Goal: Task Accomplishment & Management: Manage account settings

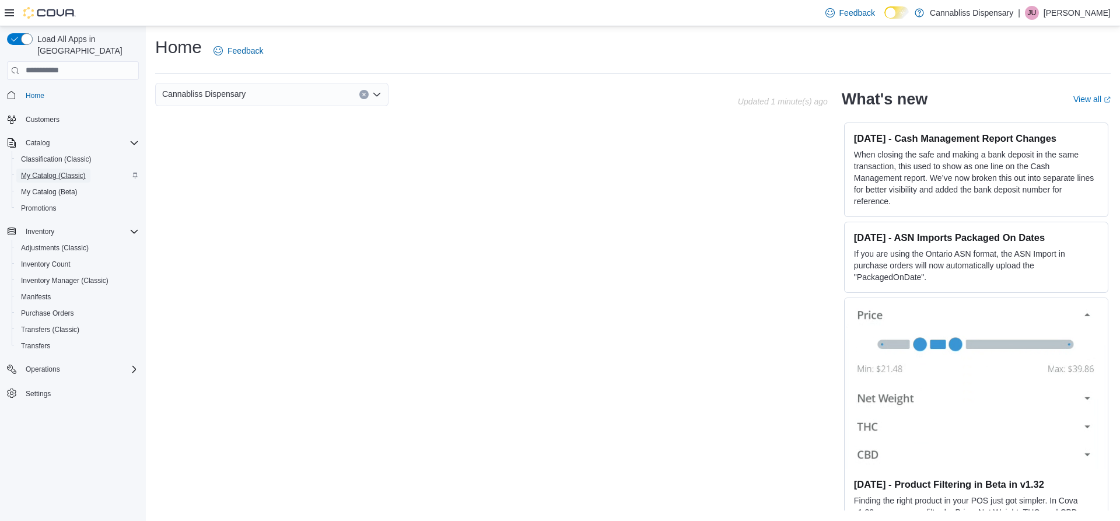
click at [56, 171] on span "My Catalog (Classic)" at bounding box center [53, 175] width 65 height 9
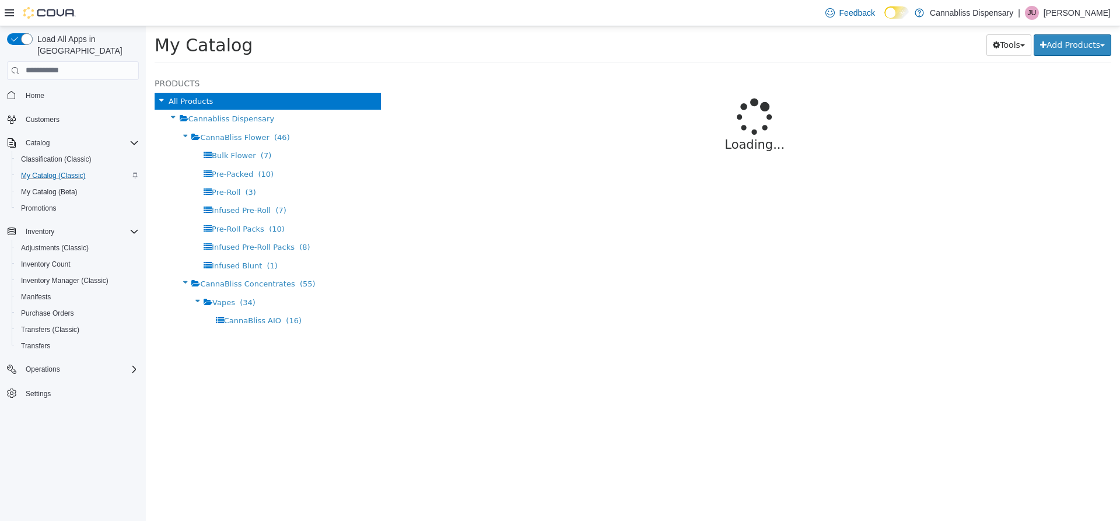
select select "**********"
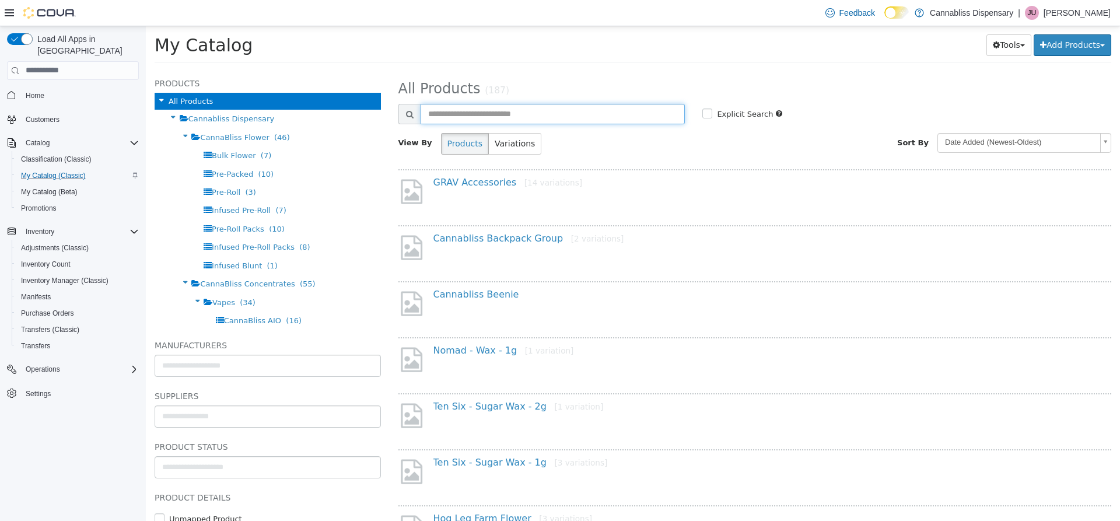
click at [523, 122] on input "text" at bounding box center [553, 113] width 265 height 20
type input "*********"
select select "**********"
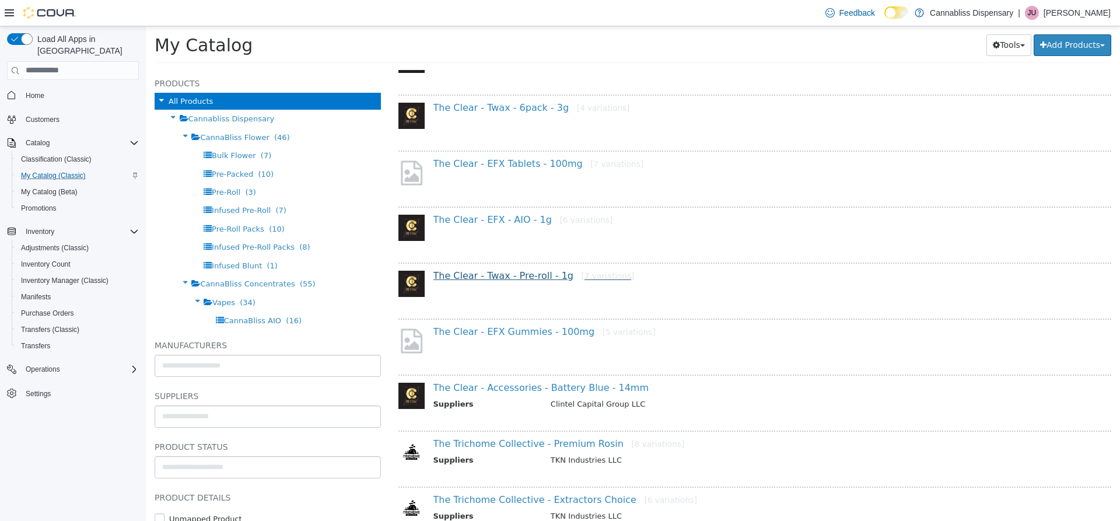
scroll to position [240, 0]
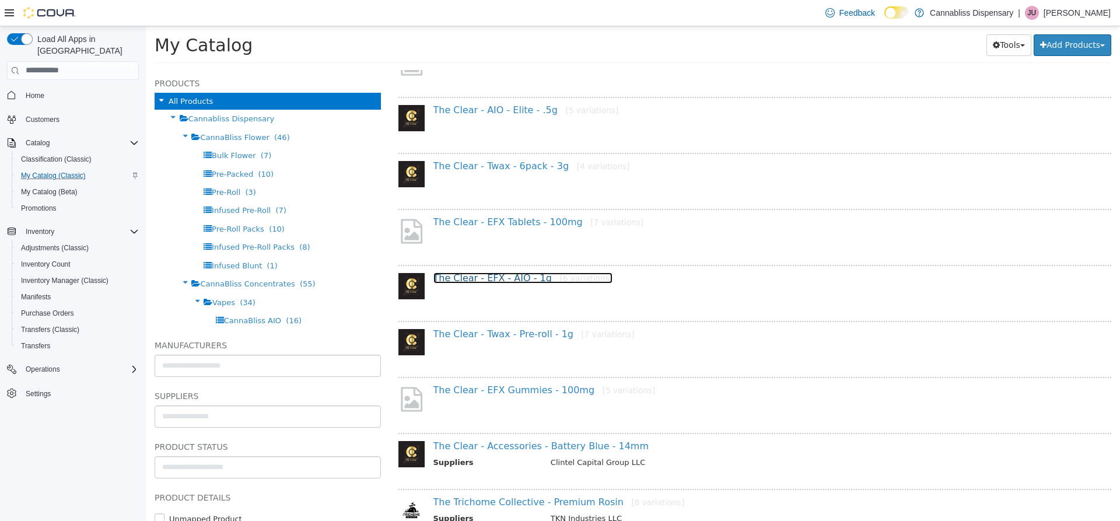
click at [506, 278] on link "The Clear - EFX - AIO - 1g [6 variations]" at bounding box center [523, 277] width 180 height 11
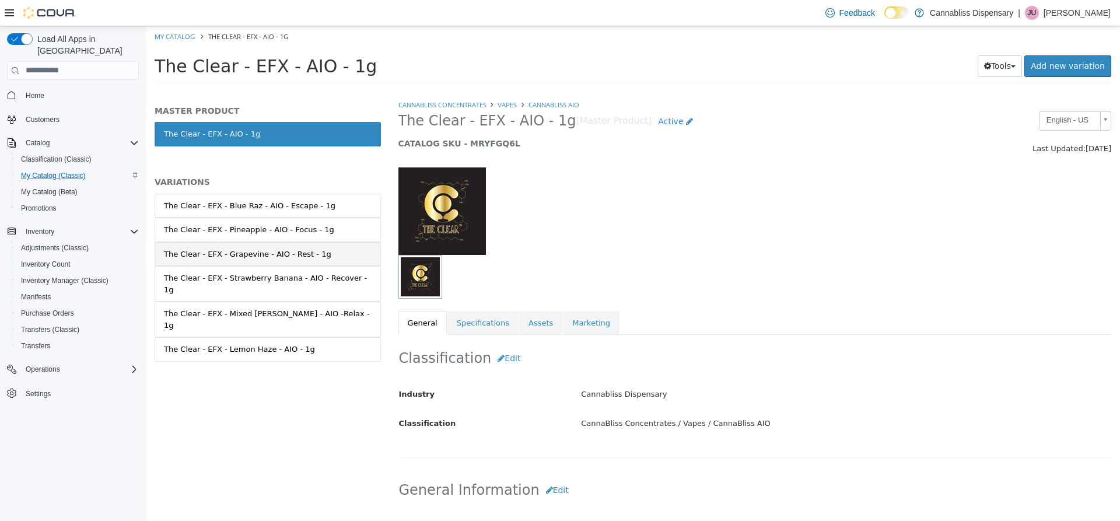
click at [295, 254] on div "The Clear - EFX - Grapevine - AIO - Rest - 1g" at bounding box center [247, 254] width 167 height 12
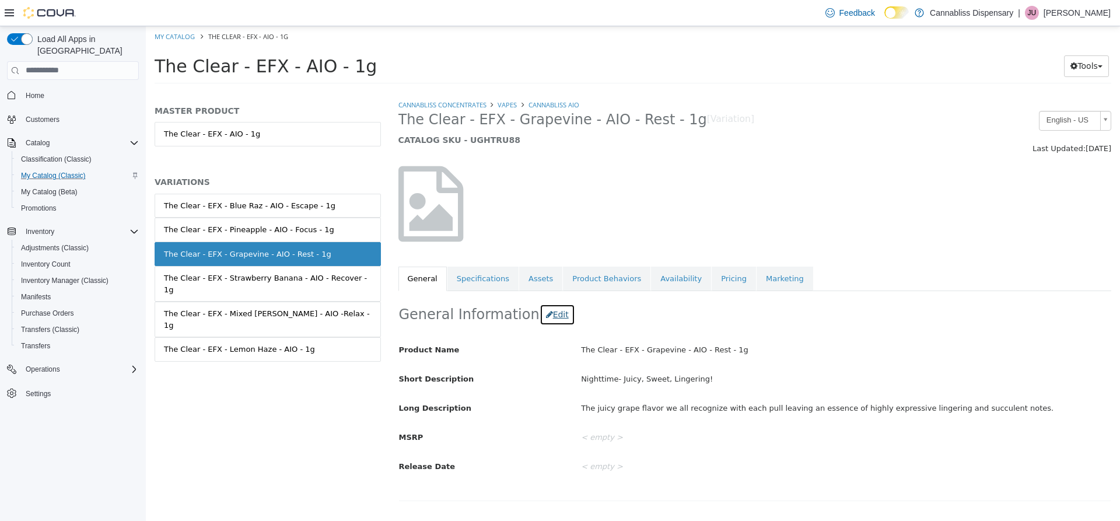
click at [540, 321] on button "Edit" at bounding box center [558, 314] width 36 height 22
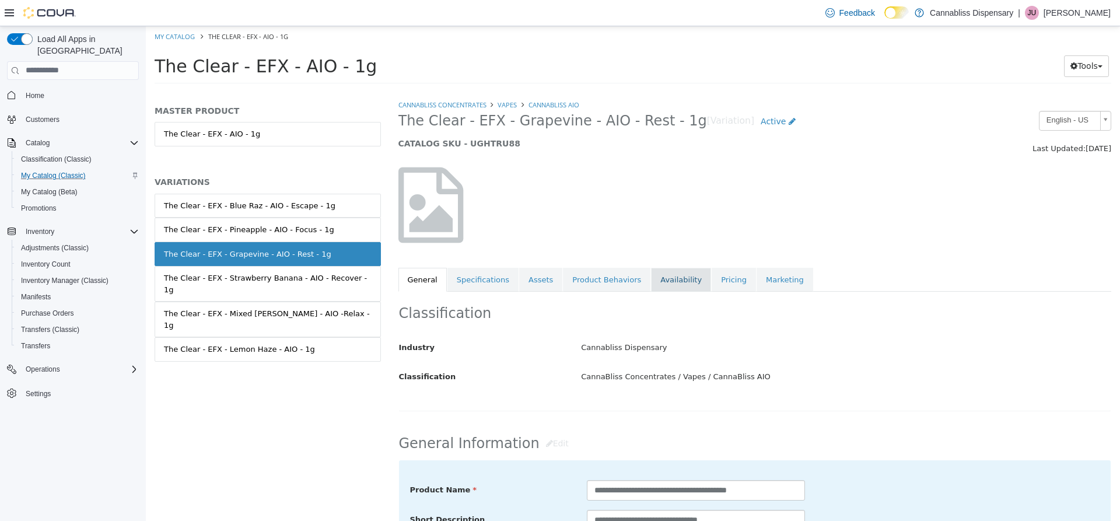
click at [657, 277] on link "Availability" at bounding box center [681, 279] width 60 height 24
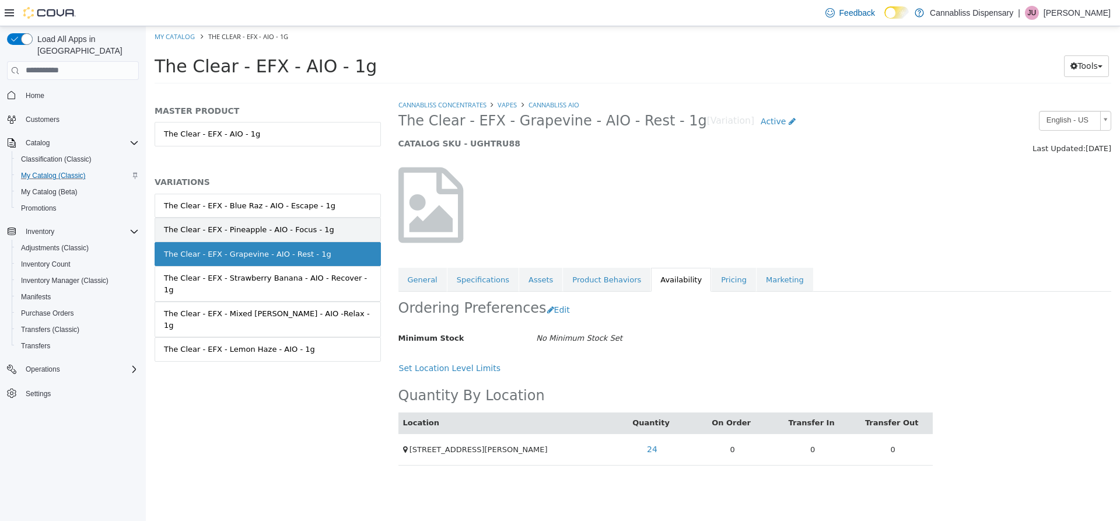
click at [267, 220] on link "The Clear - EFX - Pineapple - AIO - Focus - 1g" at bounding box center [268, 229] width 226 height 24
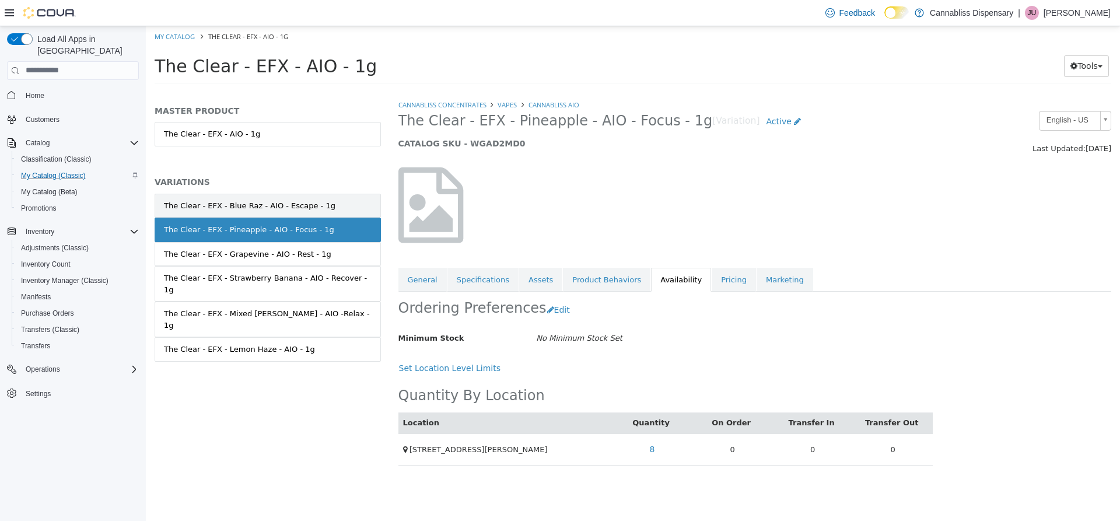
click at [265, 205] on div "The Clear - EFX - Blue Raz - AIO - Escape - 1g" at bounding box center [249, 205] width 171 height 12
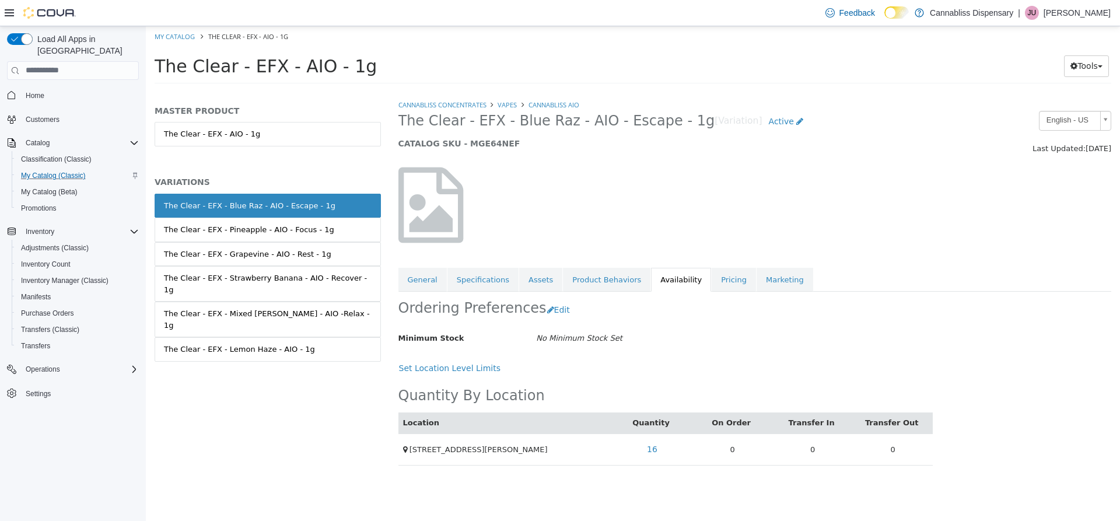
click at [278, 278] on div "The Clear - EFX - Strawberry Banana - AIO - Recover - 1g" at bounding box center [268, 283] width 208 height 23
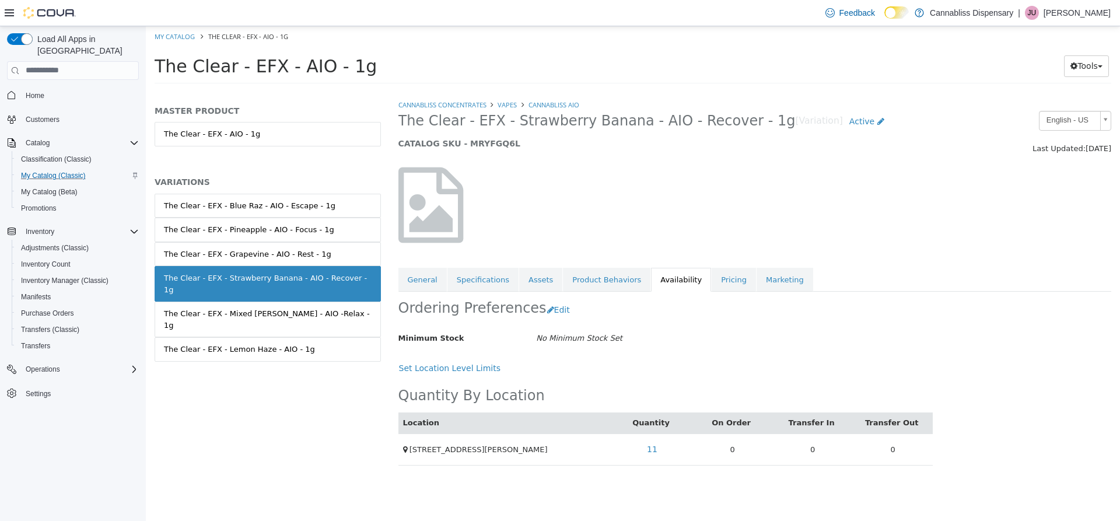
click at [282, 307] on div "The Clear - EFX - Mixed [PERSON_NAME] - AIO -Relax - 1g" at bounding box center [268, 318] width 208 height 23
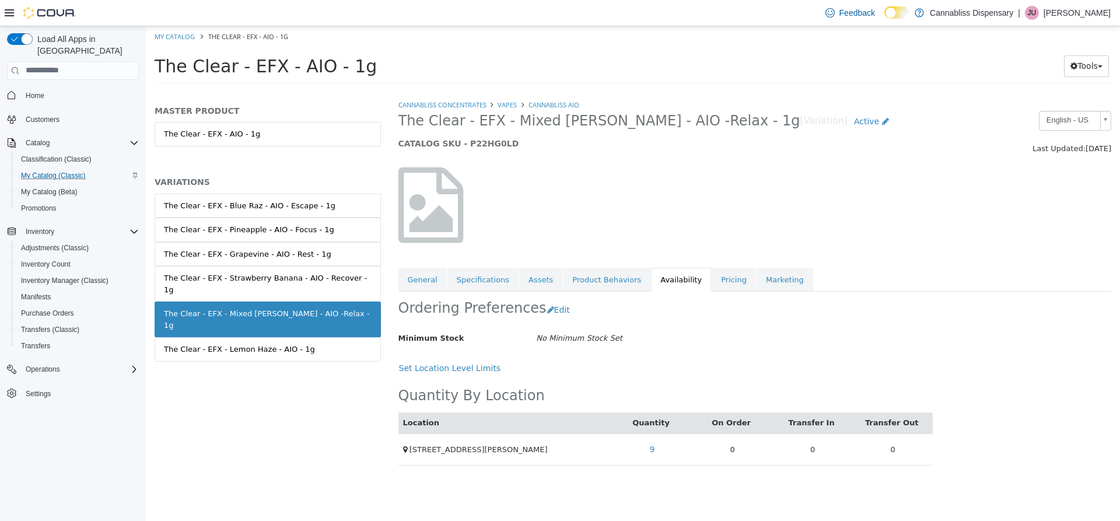
click at [288, 343] on div "The Clear - EFX - Lemon Haze - AIO - 1g" at bounding box center [239, 349] width 151 height 12
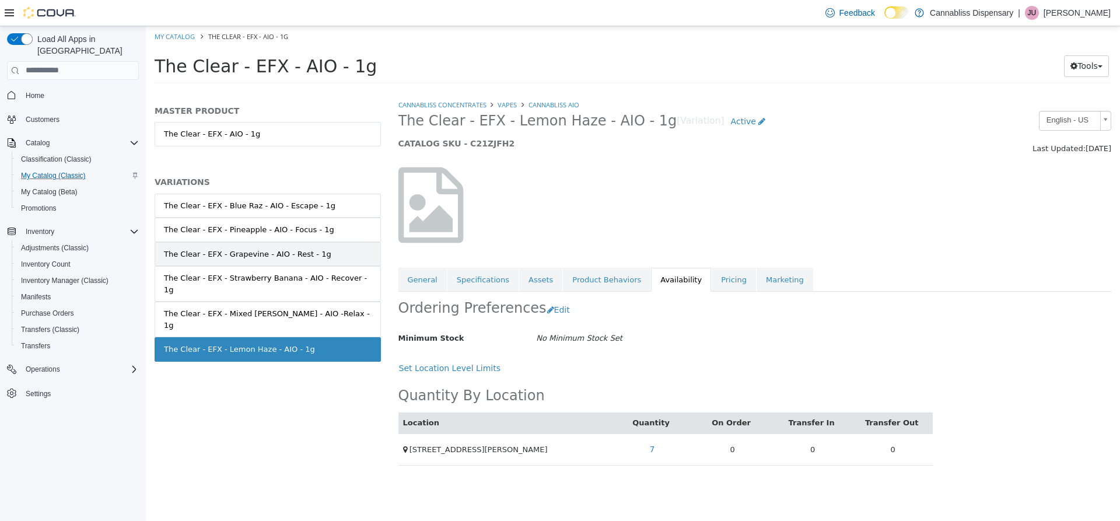
click at [260, 246] on link "The Clear - EFX - Grapevine - AIO - Rest - 1g" at bounding box center [268, 253] width 226 height 24
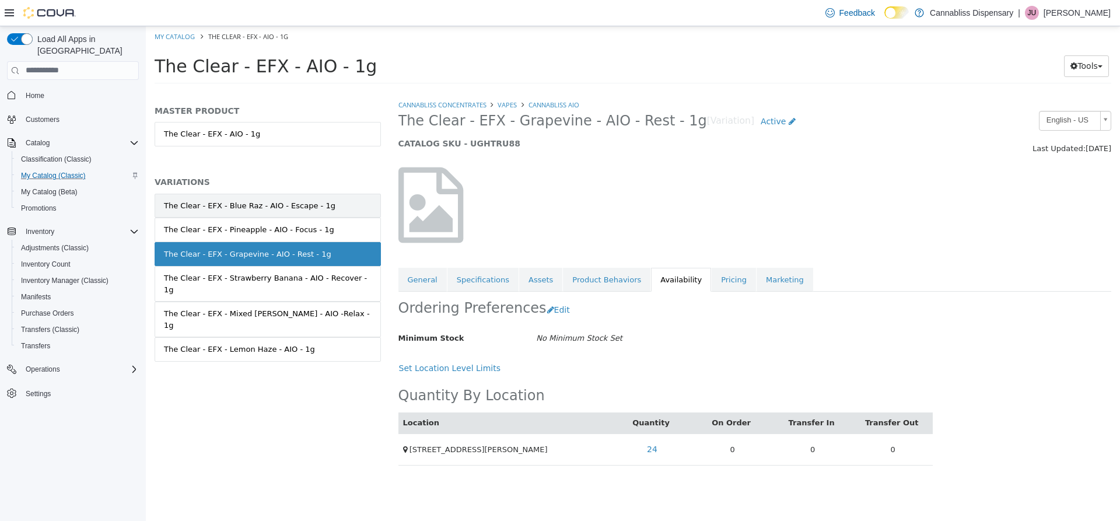
click at [254, 209] on div "The Clear - EFX - Blue Raz - AIO - Escape - 1g" at bounding box center [249, 205] width 171 height 12
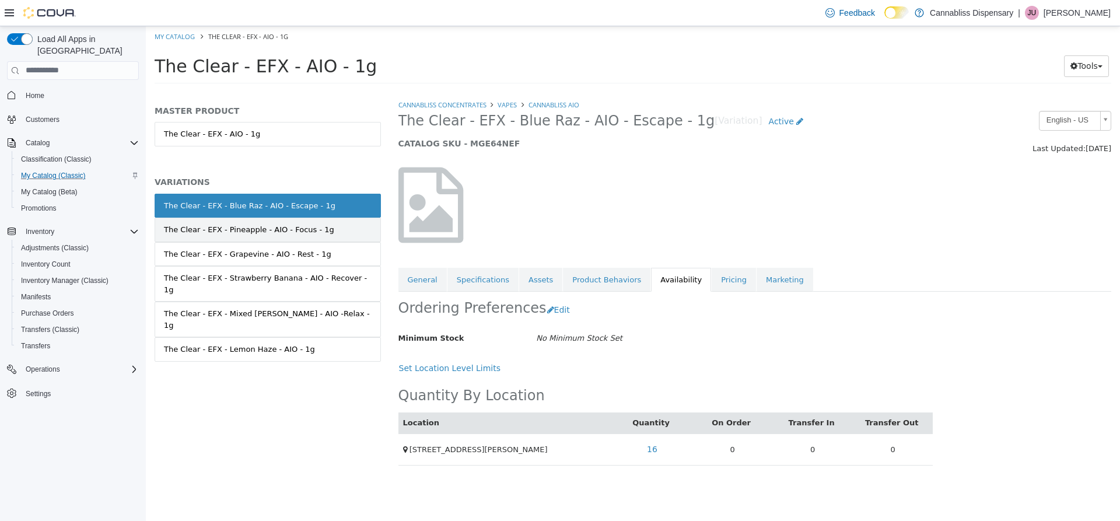
click at [274, 229] on div "The Clear - EFX - Pineapple - AIO - Focus - 1g" at bounding box center [249, 229] width 170 height 12
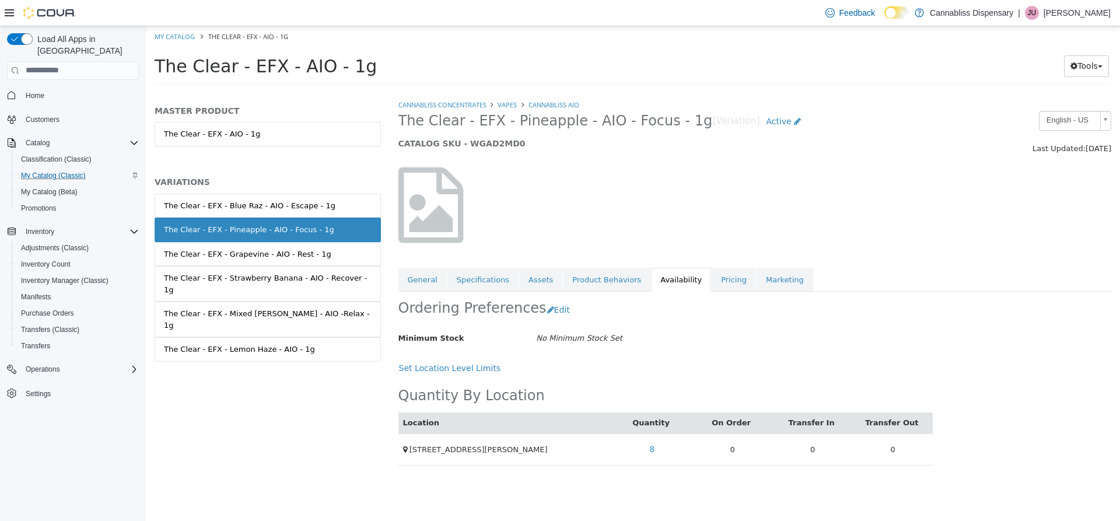
click at [289, 252] on div "The Clear - EFX - Grapevine - AIO - Rest - 1g" at bounding box center [247, 254] width 167 height 12
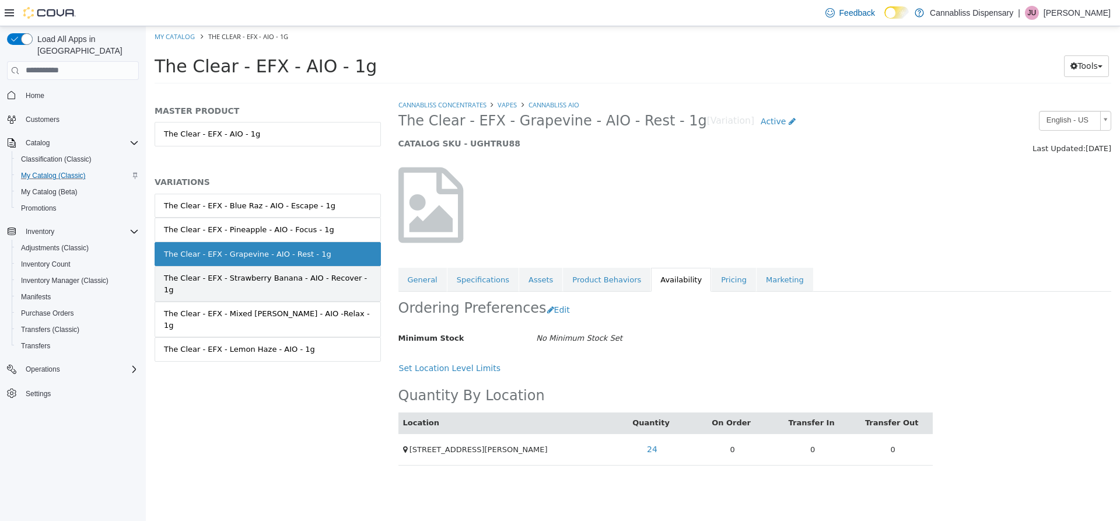
click at [302, 282] on div "The Clear - EFX - Strawberry Banana - AIO - Recover - 1g" at bounding box center [268, 283] width 208 height 23
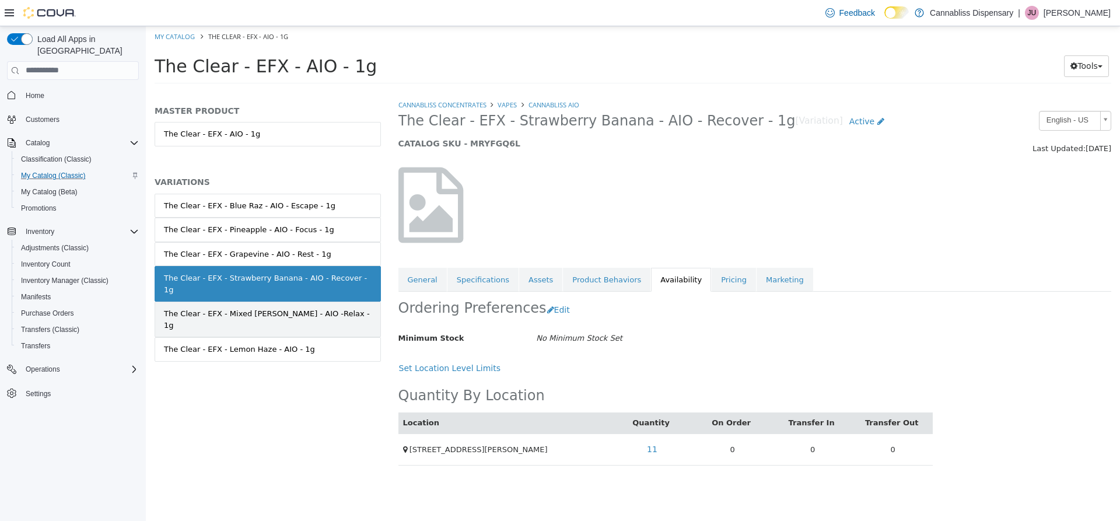
click at [304, 307] on div "The Clear - EFX - Mixed [PERSON_NAME] - AIO -Relax - 1g" at bounding box center [268, 318] width 208 height 23
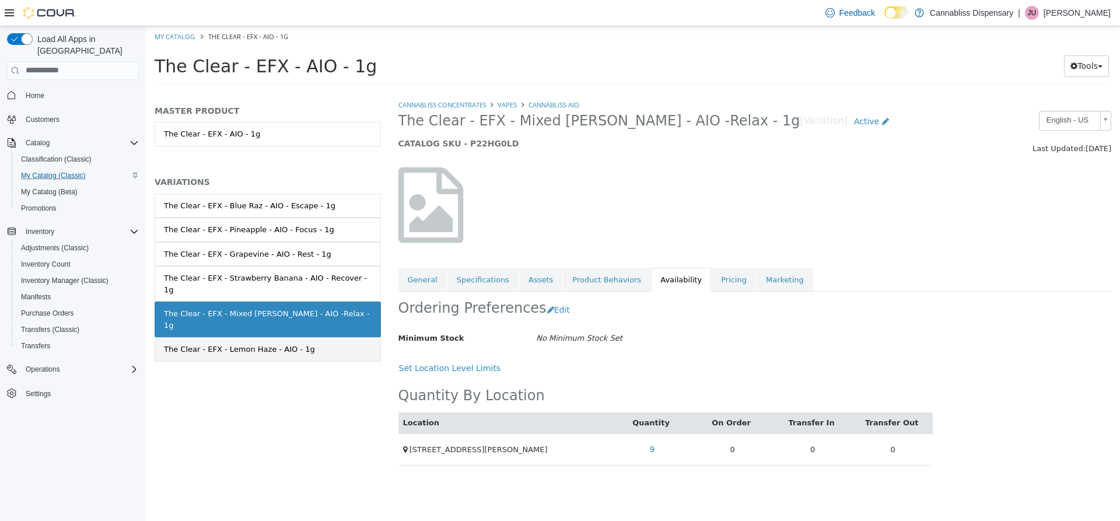
click at [303, 337] on link "The Clear - EFX - Lemon Haze - AIO - 1g" at bounding box center [268, 349] width 226 height 24
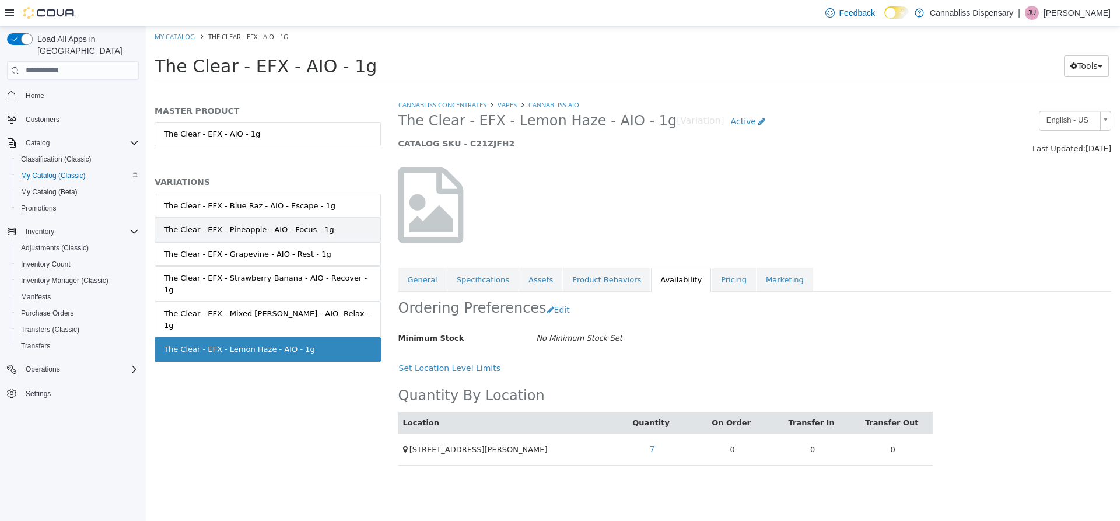
click at [311, 239] on link "The Clear - EFX - Pineapple - AIO - Focus - 1g" at bounding box center [268, 229] width 226 height 24
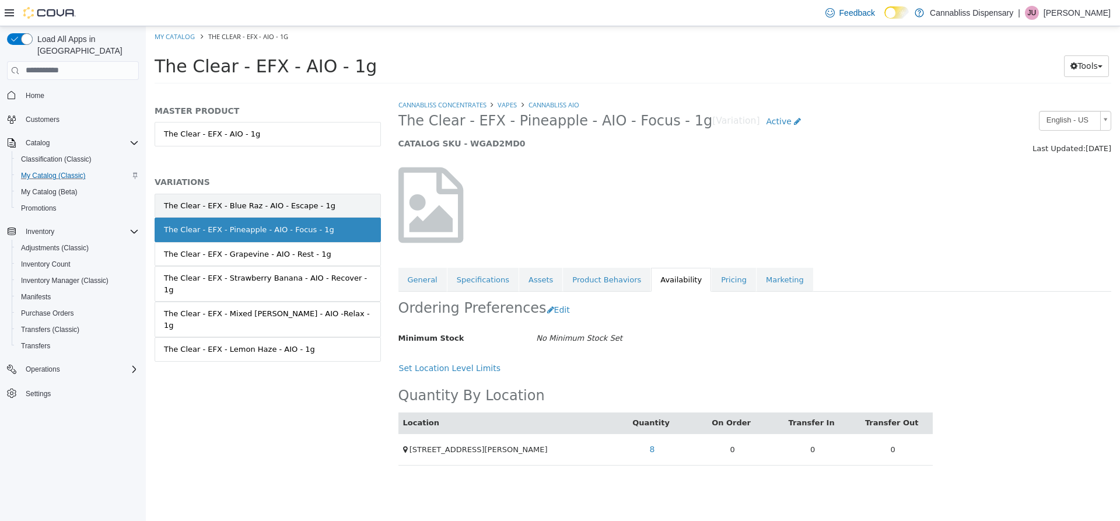
click at [299, 201] on div "The Clear - EFX - Blue Raz - AIO - Escape - 1g" at bounding box center [249, 205] width 171 height 12
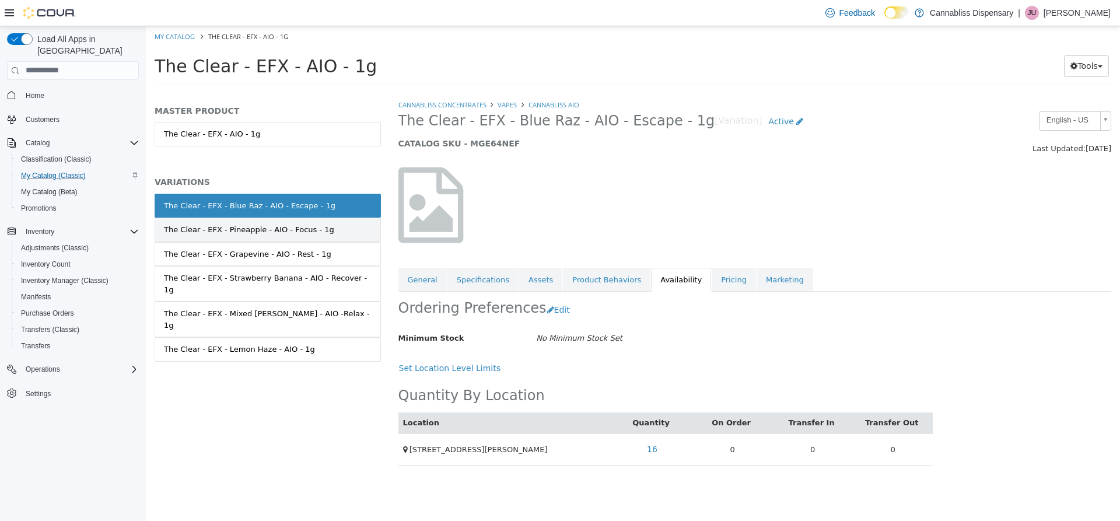
click at [274, 240] on link "The Clear - EFX - Pineapple - AIO - Focus - 1g" at bounding box center [268, 229] width 226 height 24
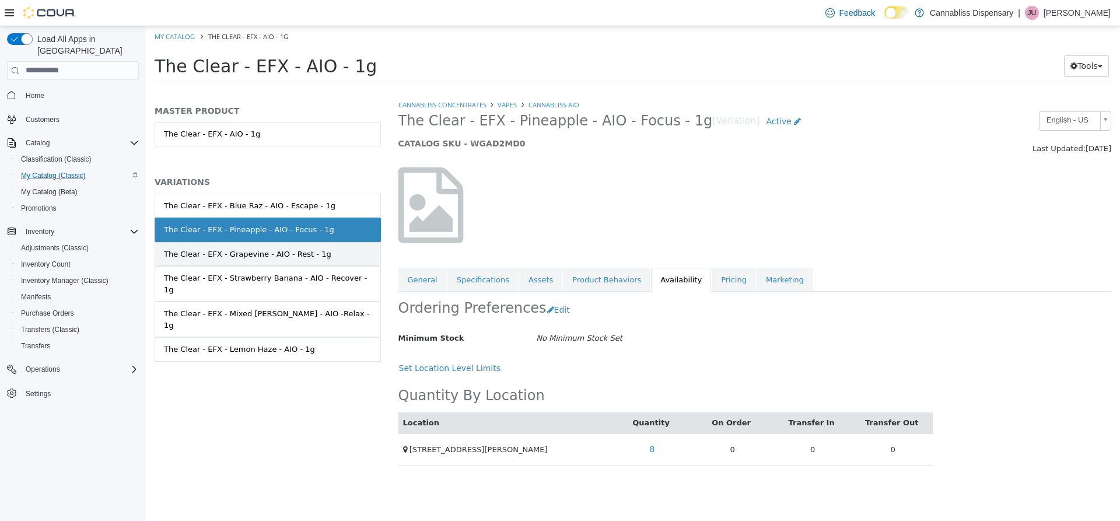
click at [288, 254] on div "The Clear - EFX - Grapevine - AIO - Rest - 1g" at bounding box center [247, 254] width 167 height 12
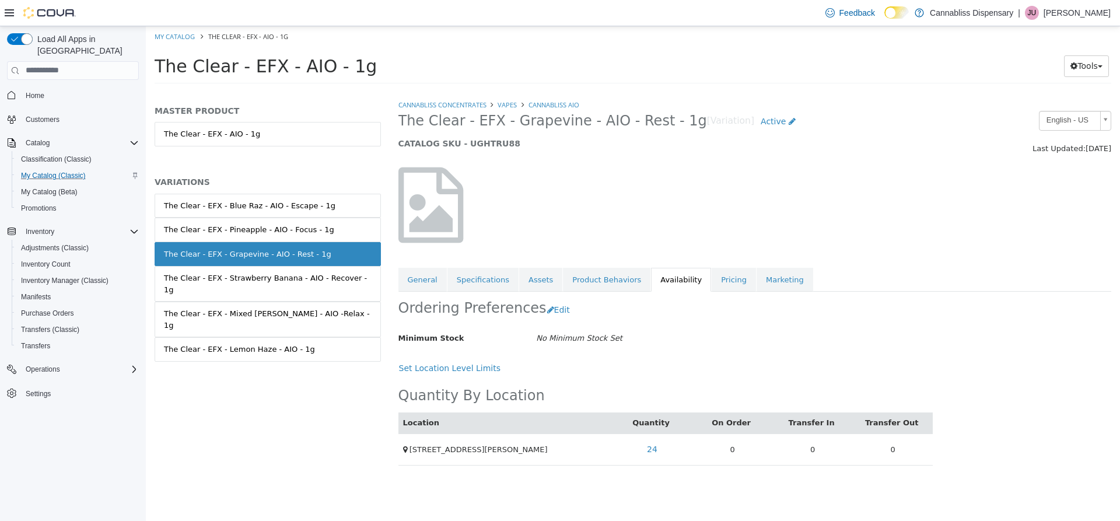
click at [289, 276] on div "The Clear - EFX - Strawberry Banana - AIO - Recover - 1g" at bounding box center [268, 283] width 208 height 23
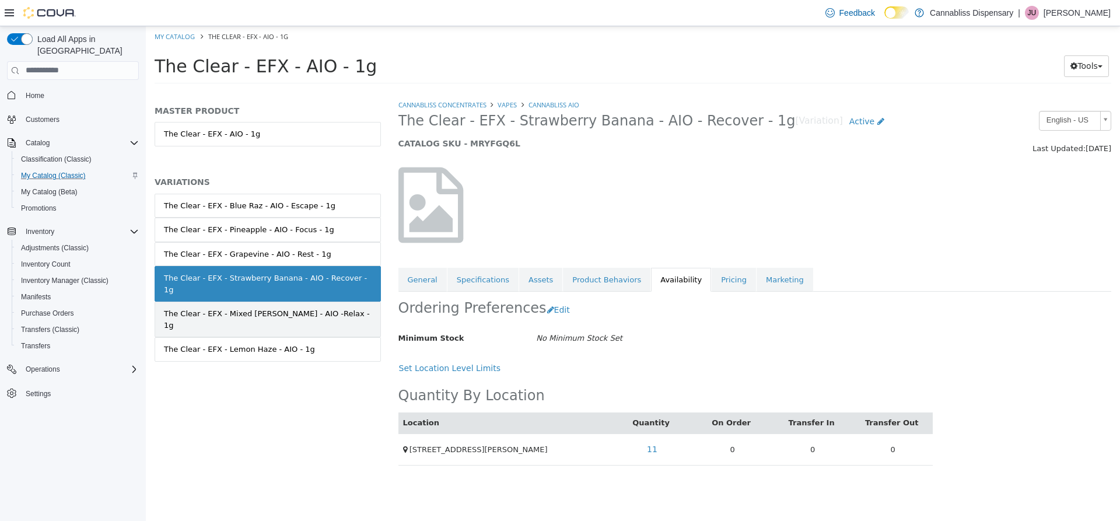
click at [291, 301] on link "The Clear - EFX - Mixed [PERSON_NAME] - AIO -Relax - 1g" at bounding box center [268, 319] width 226 height 36
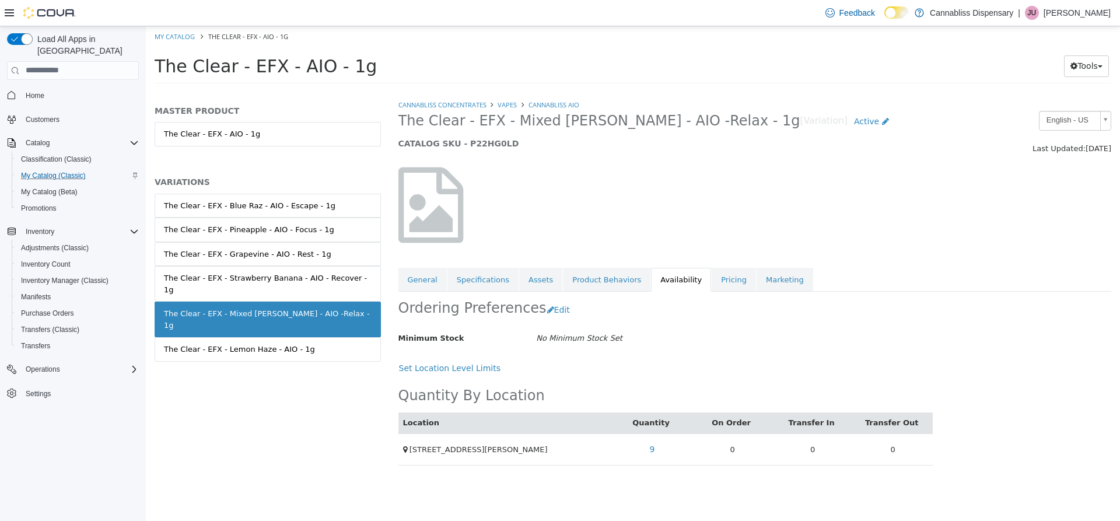
click at [288, 343] on div "The Clear - EFX - Lemon Haze - AIO - 1g" at bounding box center [239, 349] width 151 height 12
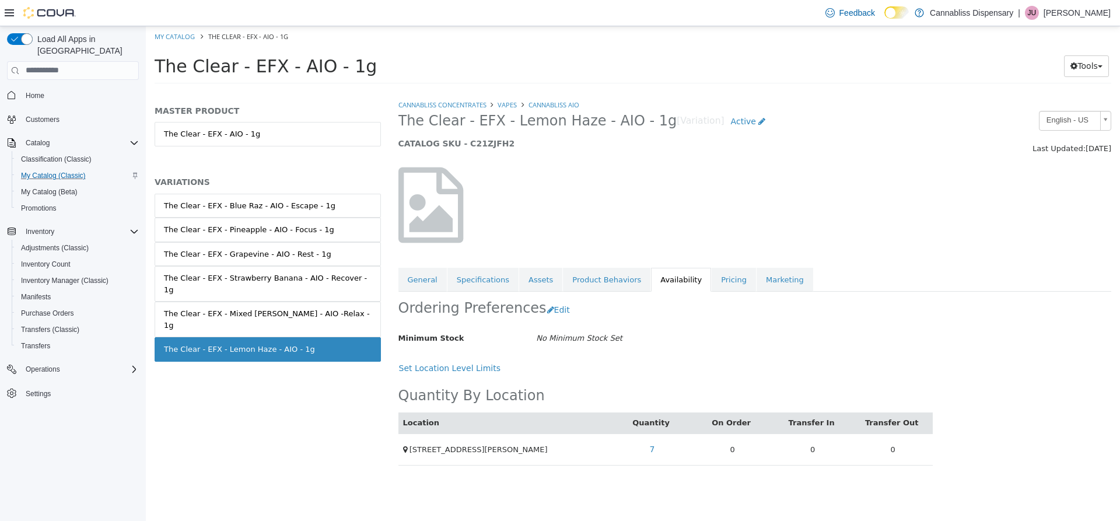
click at [267, 376] on div "MASTER PRODUCT The Clear - EFX - AIO - 1g VARIATIONS The Clear - EFX - Blue Raz…" at bounding box center [268, 310] width 244 height 422
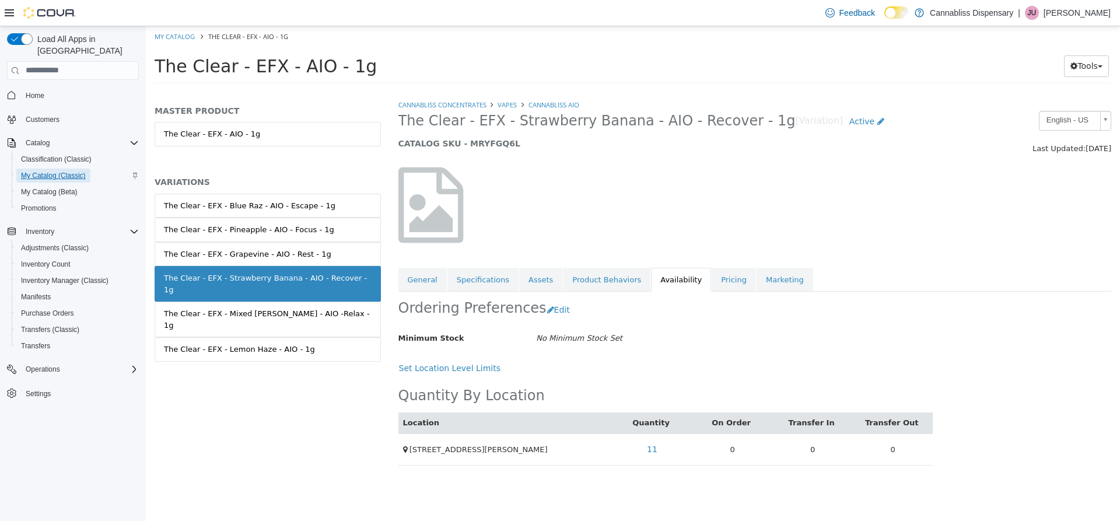
click at [65, 171] on span "My Catalog (Classic)" at bounding box center [53, 175] width 65 height 9
click at [191, 36] on link "My Catalog" at bounding box center [175, 35] width 40 height 9
select select "**********"
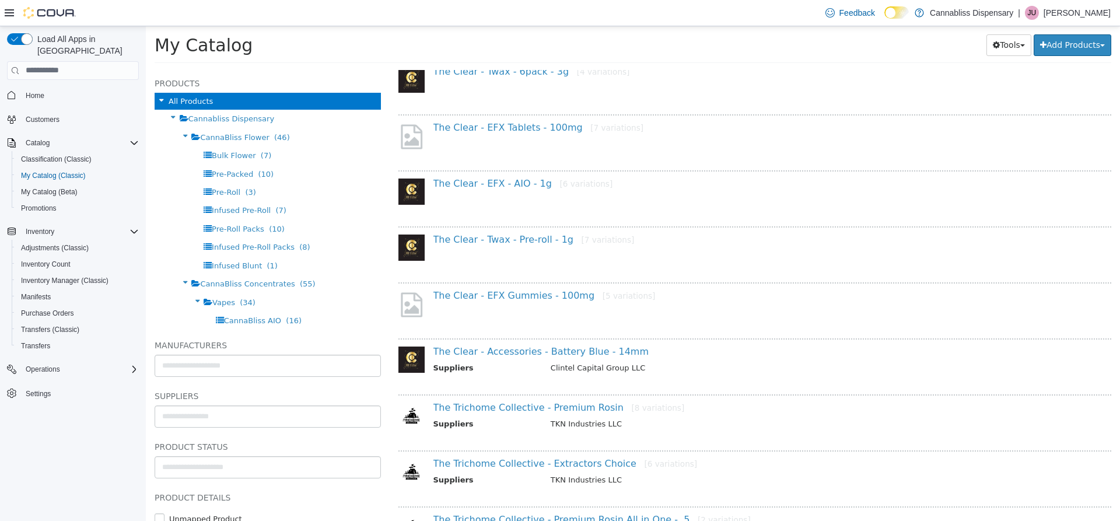
scroll to position [299, 0]
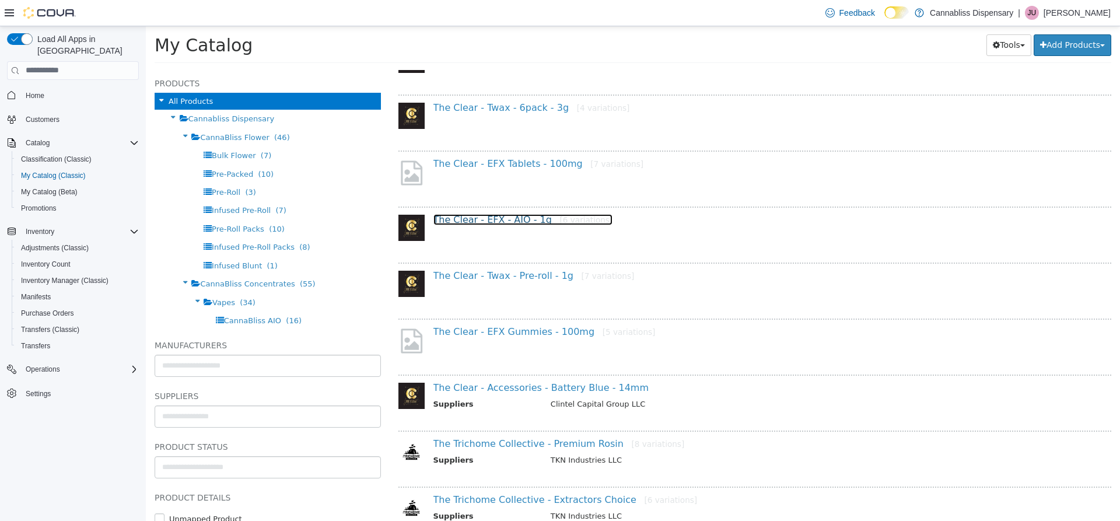
click at [508, 217] on link "The Clear - EFX - AIO - 1g [6 variations]" at bounding box center [523, 218] width 180 height 11
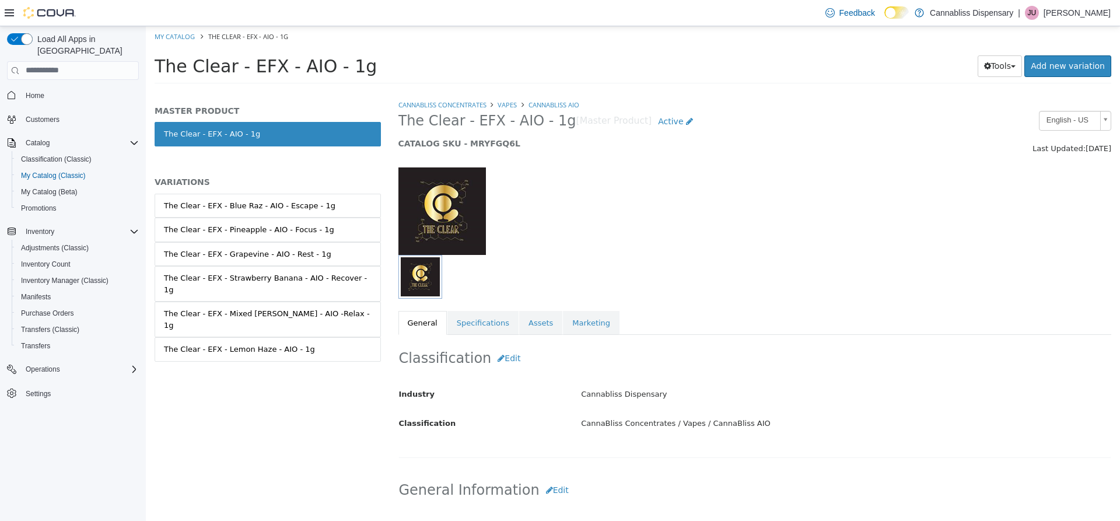
click at [323, 372] on div "MASTER PRODUCT The Clear - EFX - AIO - 1g VARIATIONS The Clear - EFX - Blue Raz…" at bounding box center [268, 310] width 244 height 422
click at [267, 343] on div "The Clear - EFX - Lemon Haze - AIO - 1g" at bounding box center [239, 349] width 151 height 12
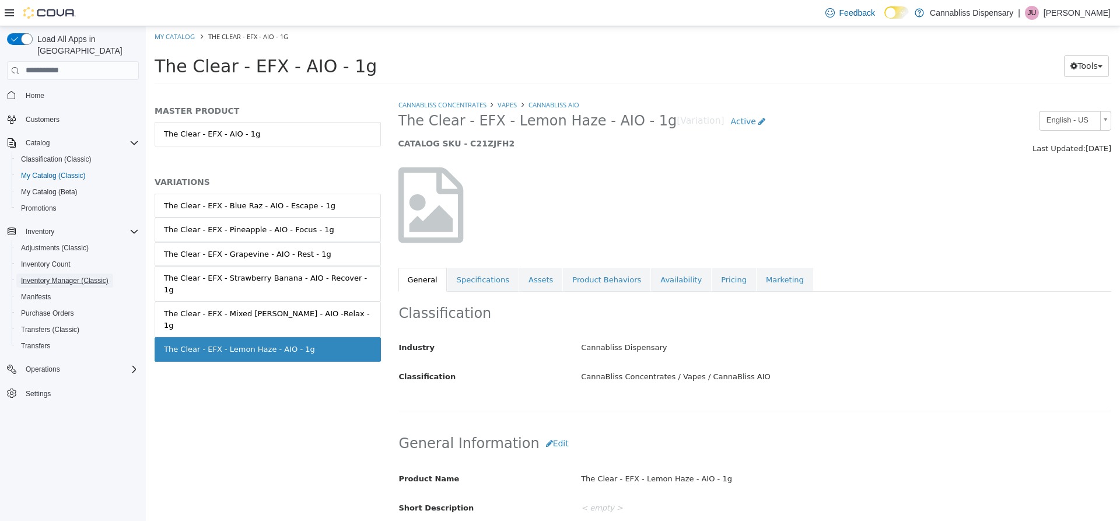
click at [70, 272] on button "Inventory Manager (Classic)" at bounding box center [78, 280] width 132 height 16
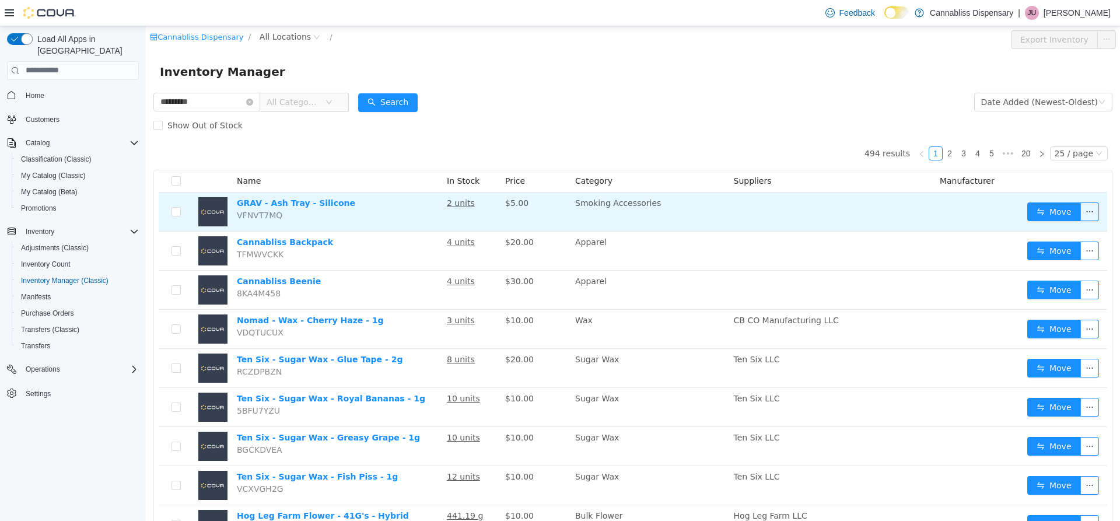
type input "*********"
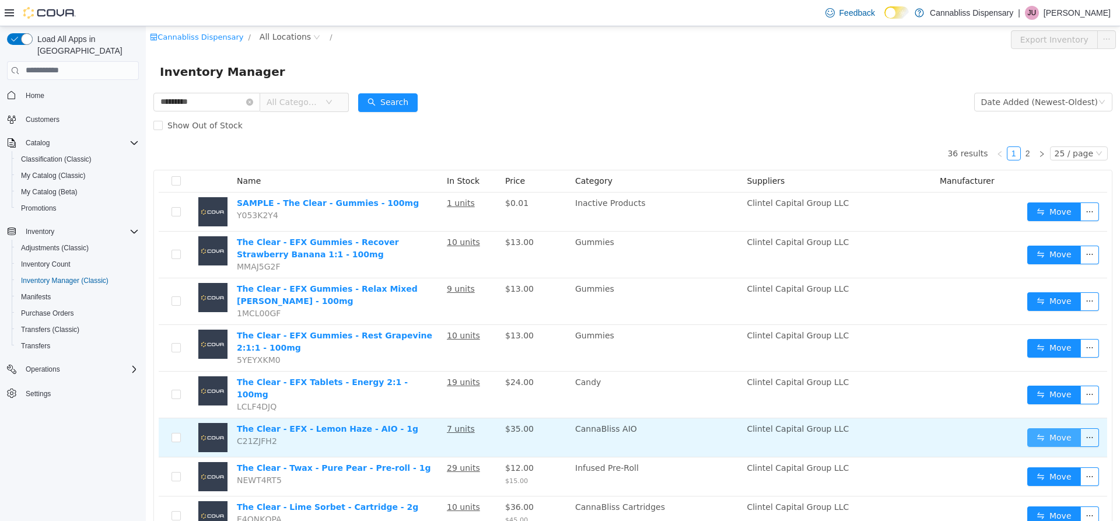
click at [1040, 428] on button "Move" at bounding box center [1054, 437] width 54 height 19
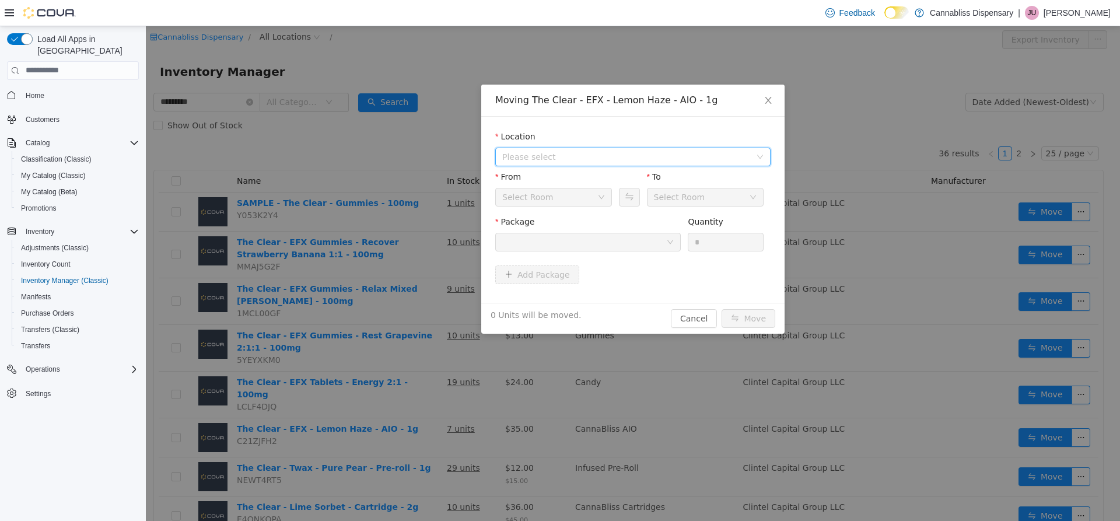
click at [607, 153] on span "Please select" at bounding box center [626, 156] width 248 height 12
click at [566, 201] on span "[STREET_ADDRESS][PERSON_NAME]" at bounding box center [599, 198] width 149 height 9
click at [670, 240] on icon "icon: down" at bounding box center [670, 241] width 7 height 7
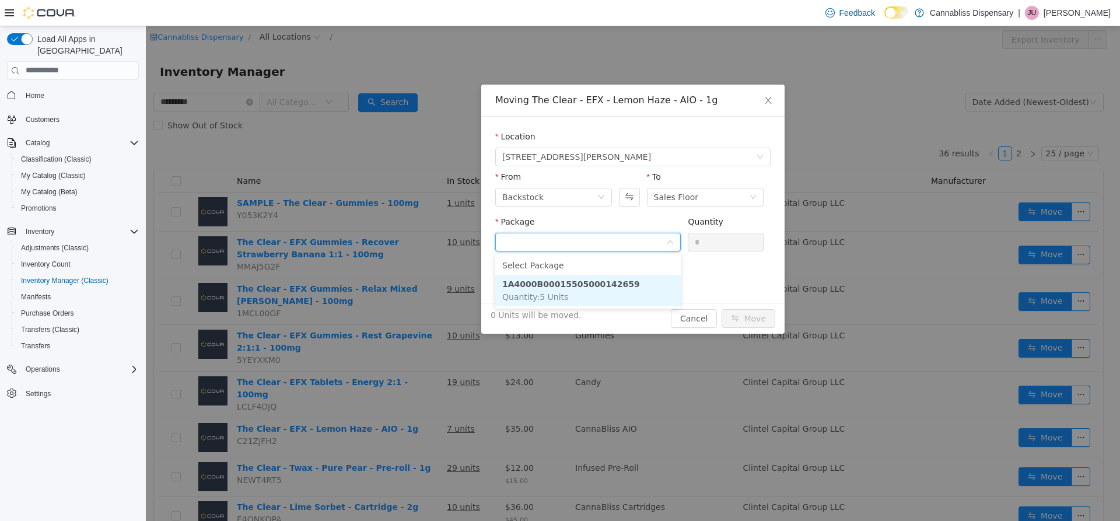
click at [571, 290] on li "1A4000B00015505000142659 Quantity : 5 Units" at bounding box center [587, 289] width 185 height 31
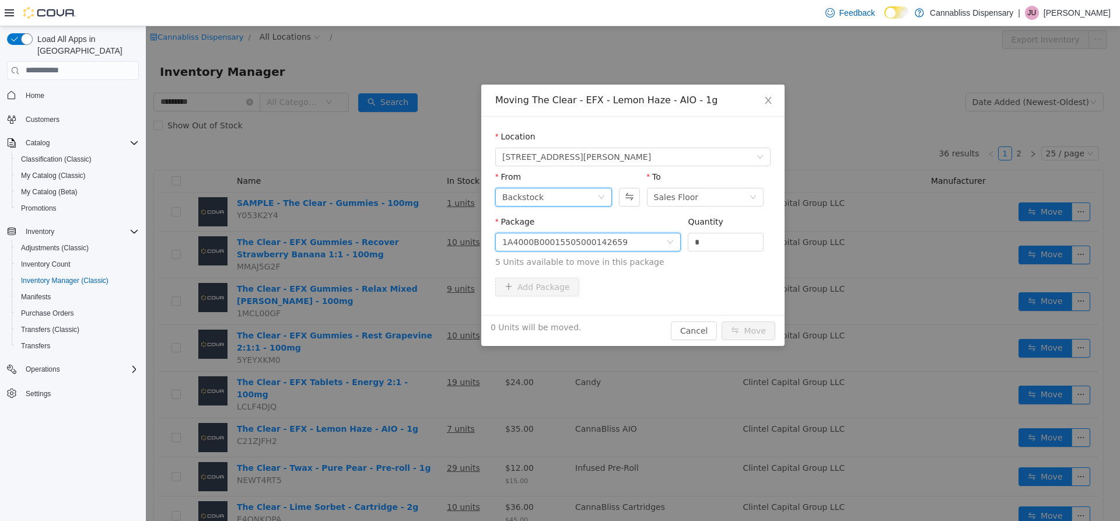
click at [582, 194] on div "Backstock" at bounding box center [549, 196] width 95 height 17
click at [554, 231] on li "Sales Floor" at bounding box center [553, 238] width 117 height 19
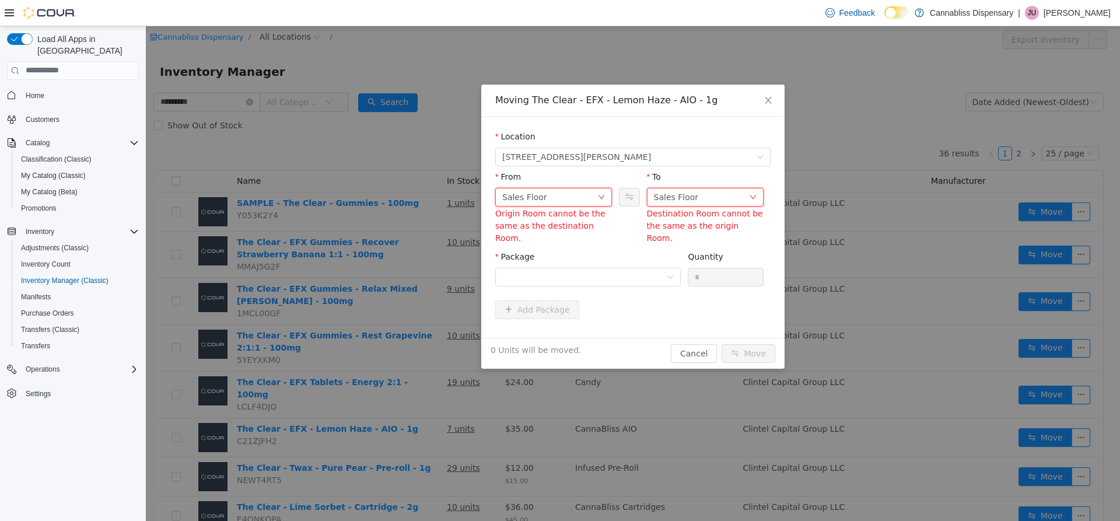
click at [702, 204] on div "Sales Floor" at bounding box center [701, 196] width 95 height 17
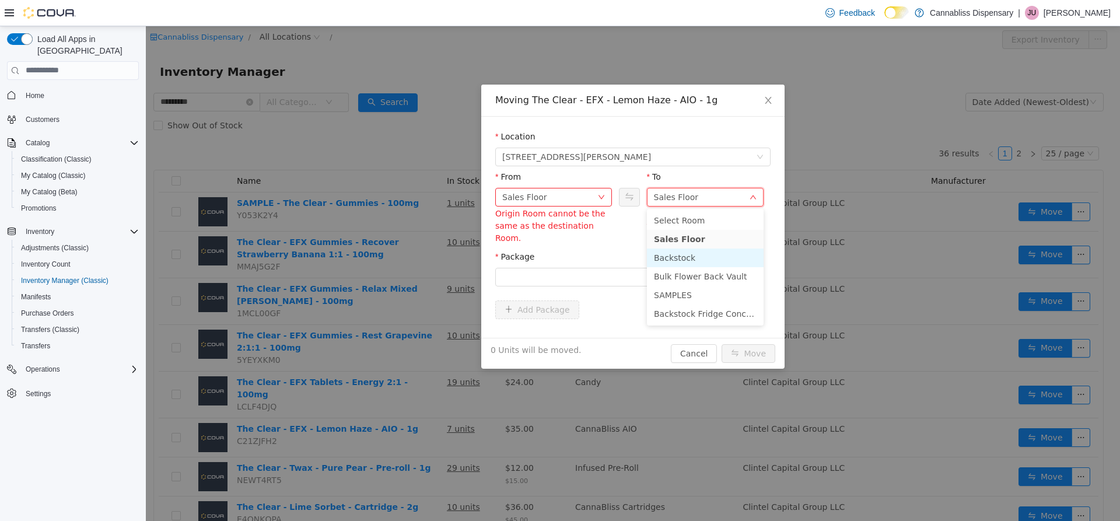
click at [681, 252] on li "Backstock" at bounding box center [705, 257] width 117 height 19
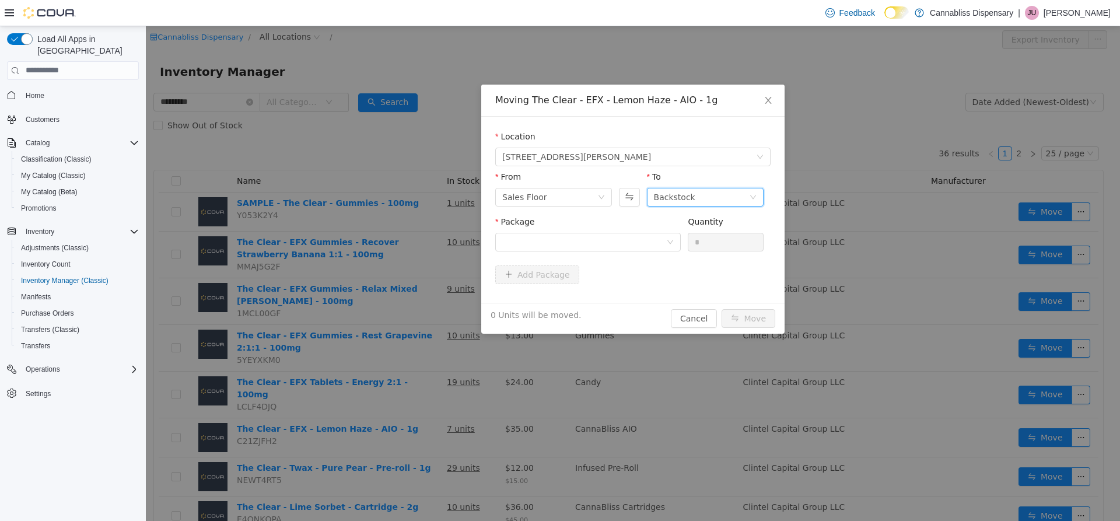
click at [639, 281] on div "Add Package" at bounding box center [632, 274] width 275 height 19
click at [587, 199] on div "Sales Floor" at bounding box center [549, 196] width 95 height 17
click at [643, 223] on div "Package" at bounding box center [587, 223] width 185 height 17
click at [594, 199] on div "Sales Floor" at bounding box center [549, 196] width 95 height 17
click at [555, 259] on li "Backstock" at bounding box center [553, 257] width 117 height 19
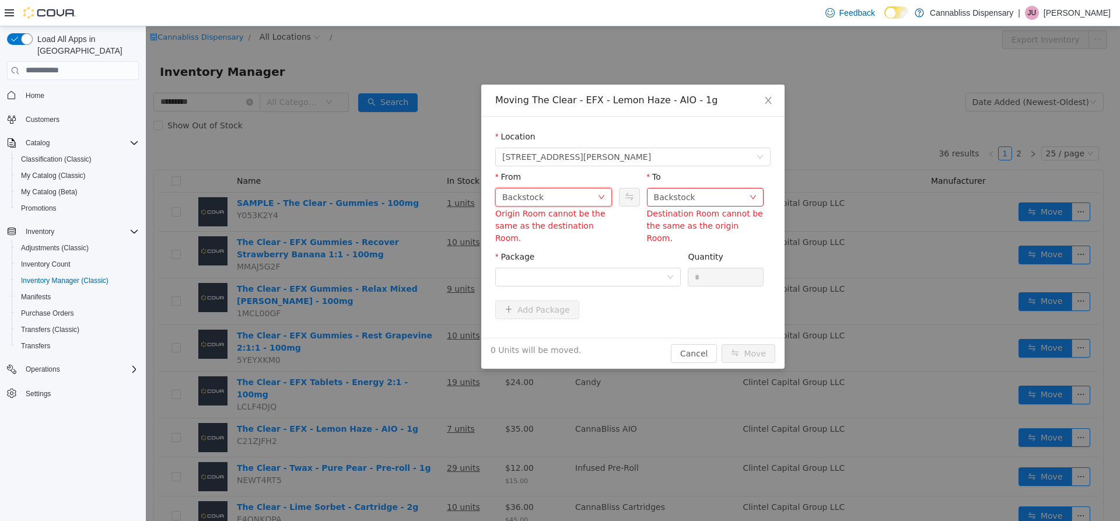
click at [694, 186] on div "To" at bounding box center [705, 178] width 117 height 17
click at [693, 193] on div "Backstock" at bounding box center [701, 196] width 95 height 17
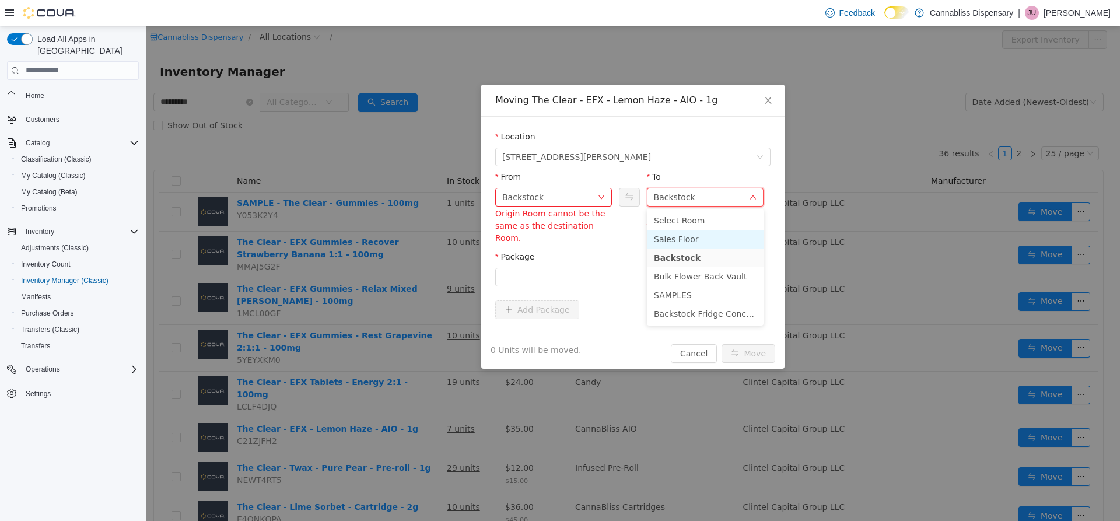
click at [694, 234] on li "Sales Floor" at bounding box center [705, 238] width 117 height 19
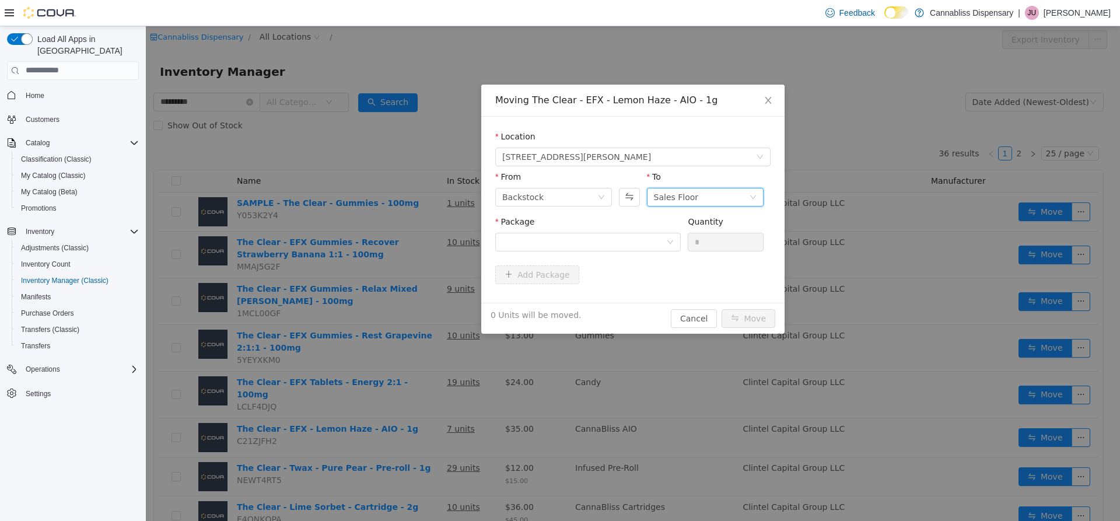
click at [659, 229] on div "Package" at bounding box center [587, 223] width 185 height 17
click at [671, 242] on icon "icon: down" at bounding box center [670, 242] width 6 height 4
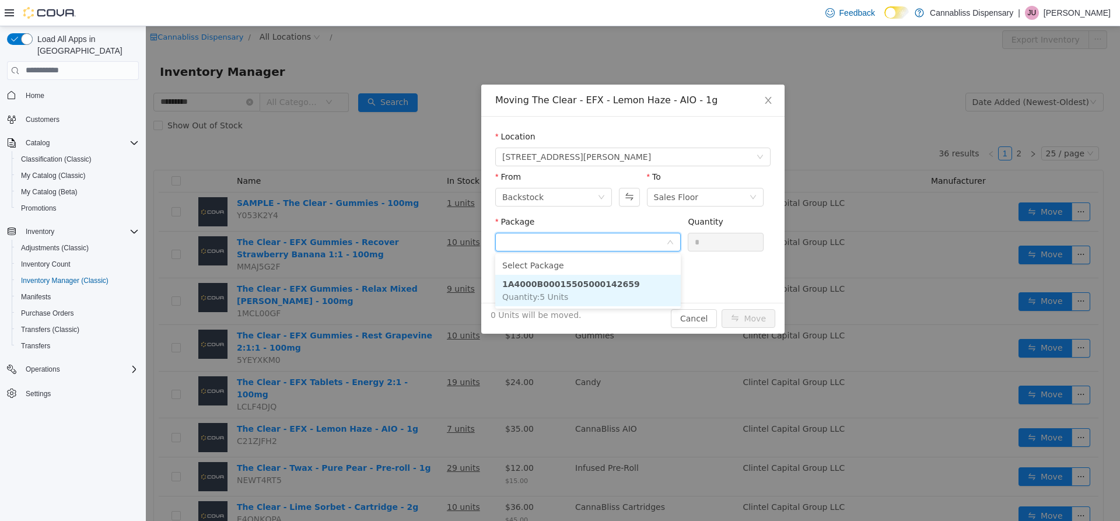
click at [581, 289] on li "1A4000B00015505000142659 Quantity : 5 Units" at bounding box center [587, 289] width 185 height 31
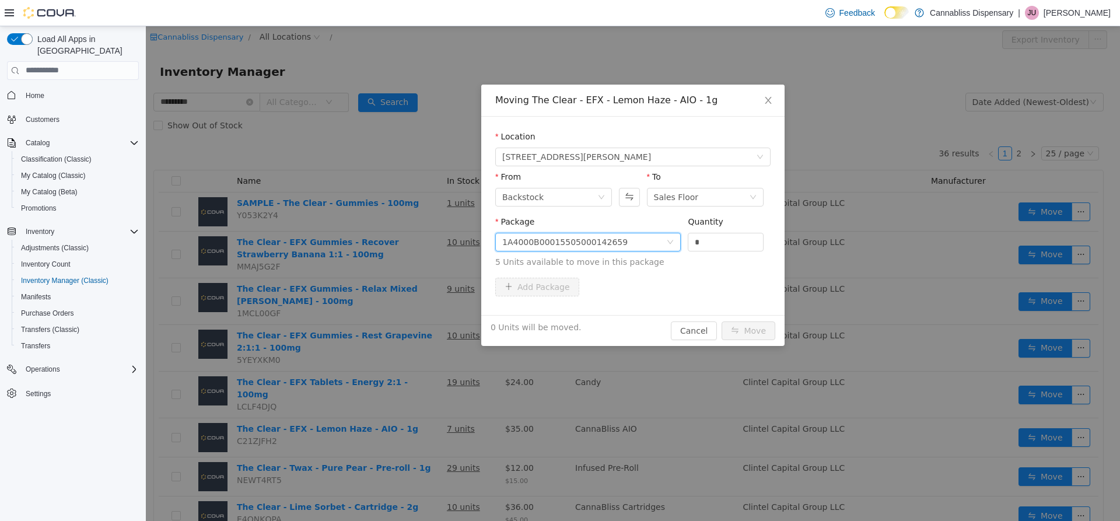
click at [644, 272] on div "Package 1A4000B00015505000142659 Quantity * 5 Units available to move in this p…" at bounding box center [632, 246] width 275 height 62
click at [738, 246] on input "*" at bounding box center [725, 241] width 75 height 17
type input "*"
click at [709, 264] on span "5 Units available to move in this package" at bounding box center [632, 261] width 275 height 12
click at [754, 331] on button "Move" at bounding box center [749, 330] width 54 height 19
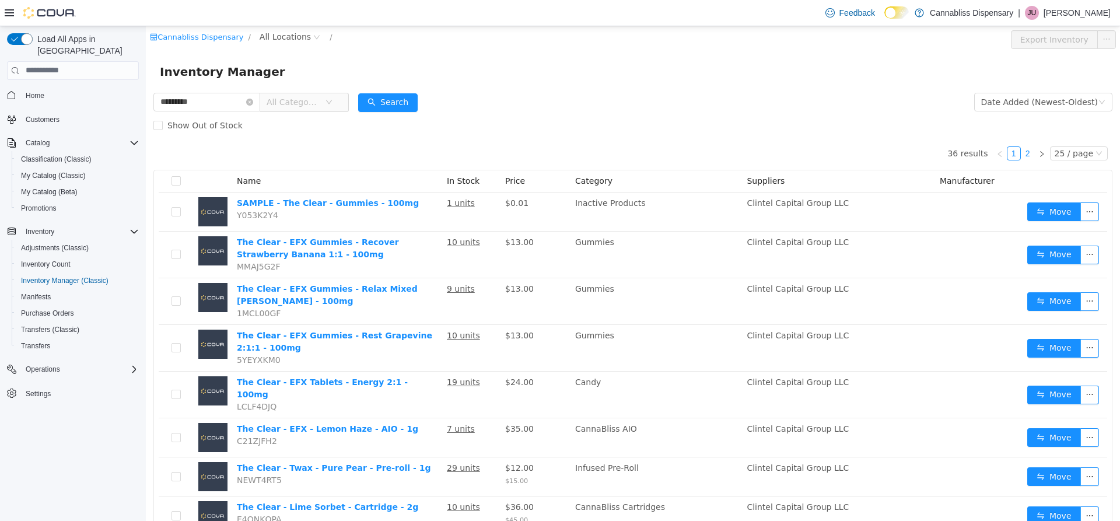
click at [1026, 155] on link "2" at bounding box center [1027, 152] width 13 height 13
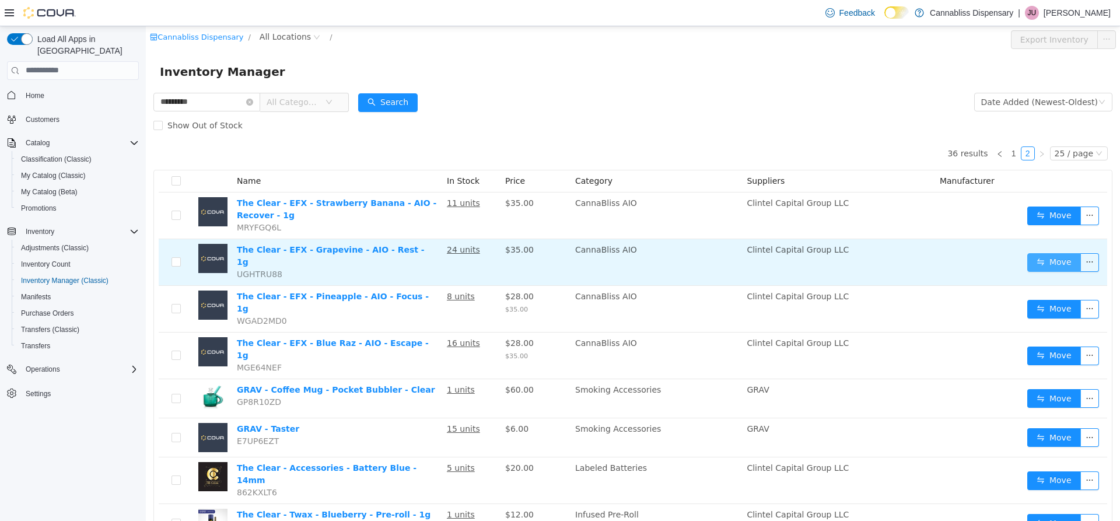
click at [1045, 259] on button "Move" at bounding box center [1054, 262] width 54 height 19
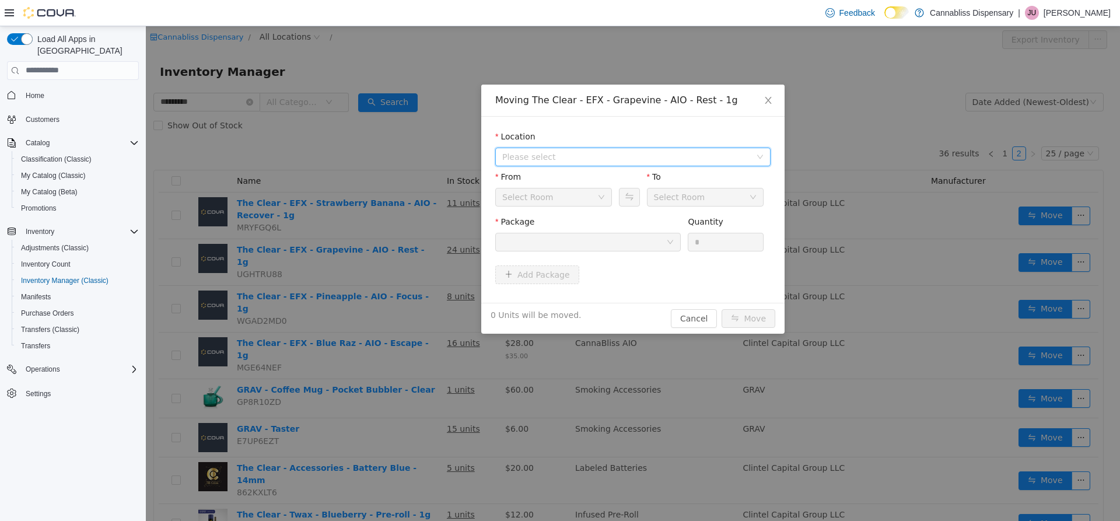
click at [607, 151] on span "Please select" at bounding box center [626, 156] width 248 height 12
click at [579, 203] on span "[STREET_ADDRESS][PERSON_NAME]" at bounding box center [599, 198] width 149 height 9
click at [598, 198] on icon "icon: loading" at bounding box center [602, 197] width 10 height 10
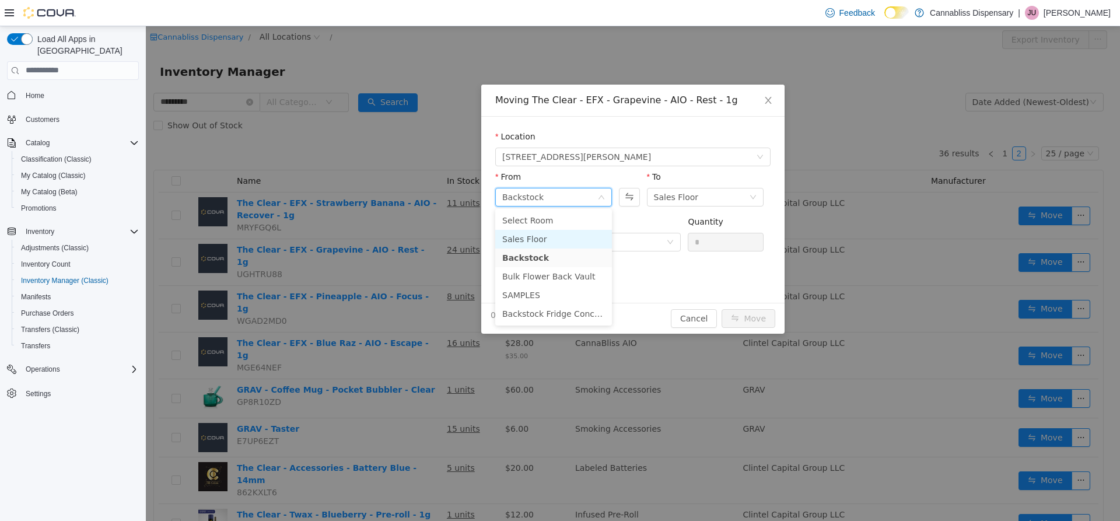
click at [560, 237] on li "Sales Floor" at bounding box center [553, 238] width 117 height 19
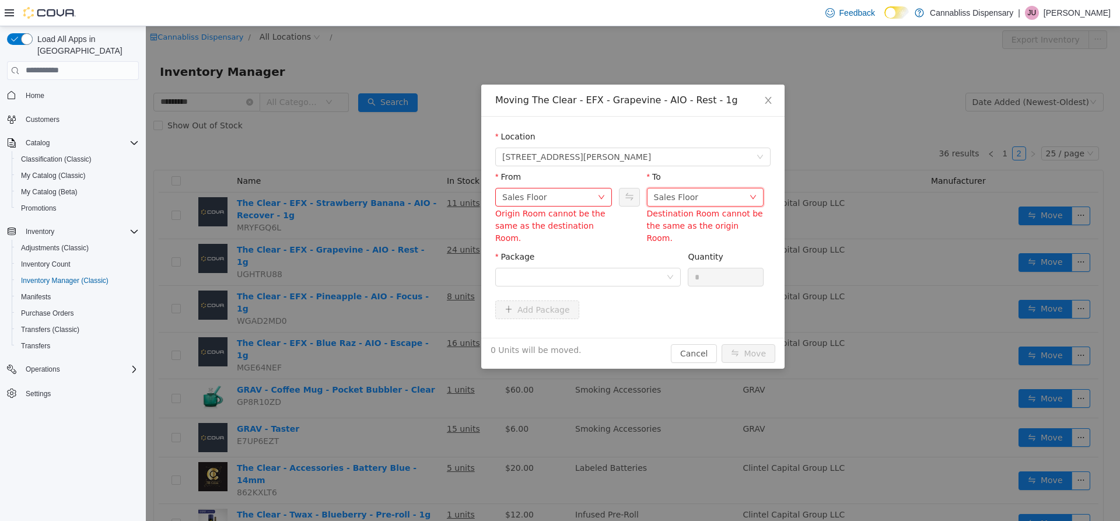
click at [688, 199] on div "Sales Floor" at bounding box center [676, 196] width 45 height 17
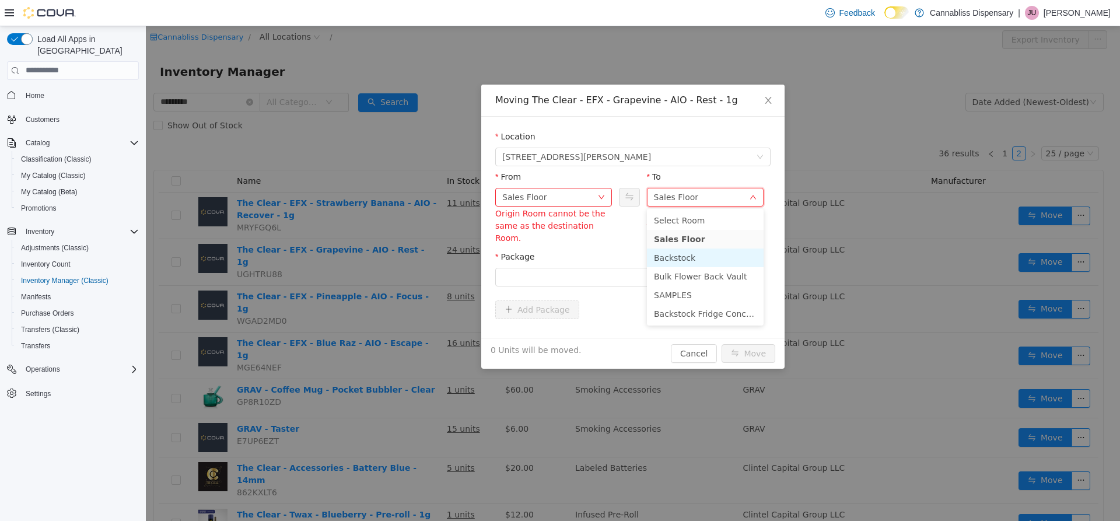
click at [692, 258] on li "Backstock" at bounding box center [705, 257] width 117 height 19
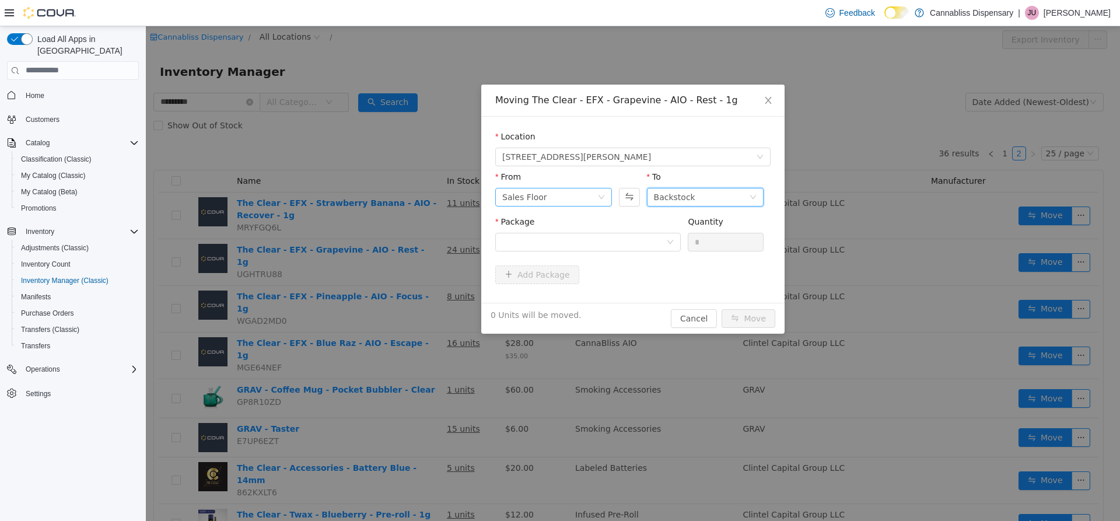
click at [679, 273] on div "Add Package" at bounding box center [632, 274] width 275 height 19
click at [590, 202] on div "Sales Floor" at bounding box center [549, 196] width 95 height 17
click at [554, 256] on li "Backstock" at bounding box center [553, 257] width 117 height 19
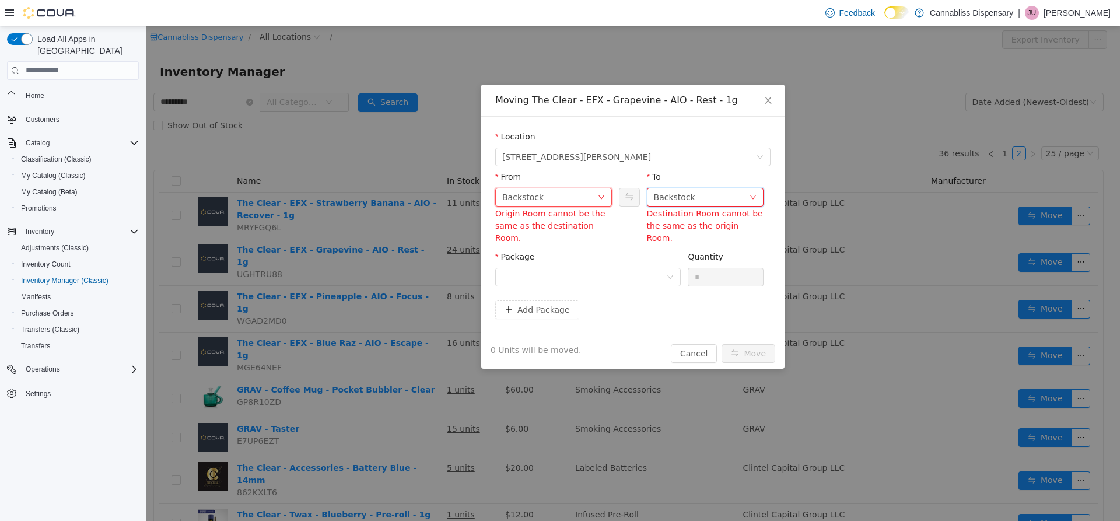
click at [706, 198] on div "Backstock" at bounding box center [701, 196] width 95 height 17
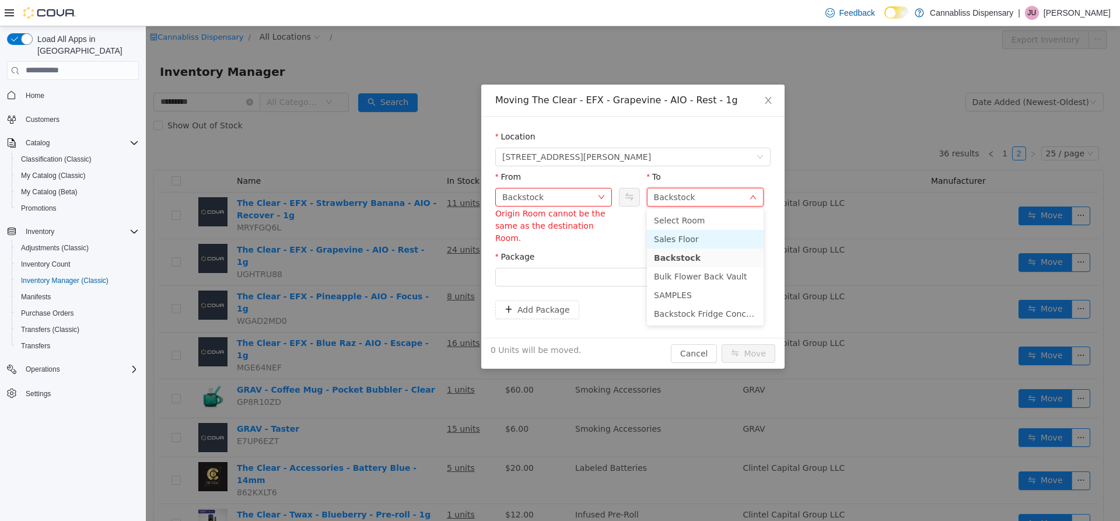
click at [688, 237] on li "Sales Floor" at bounding box center [705, 238] width 117 height 19
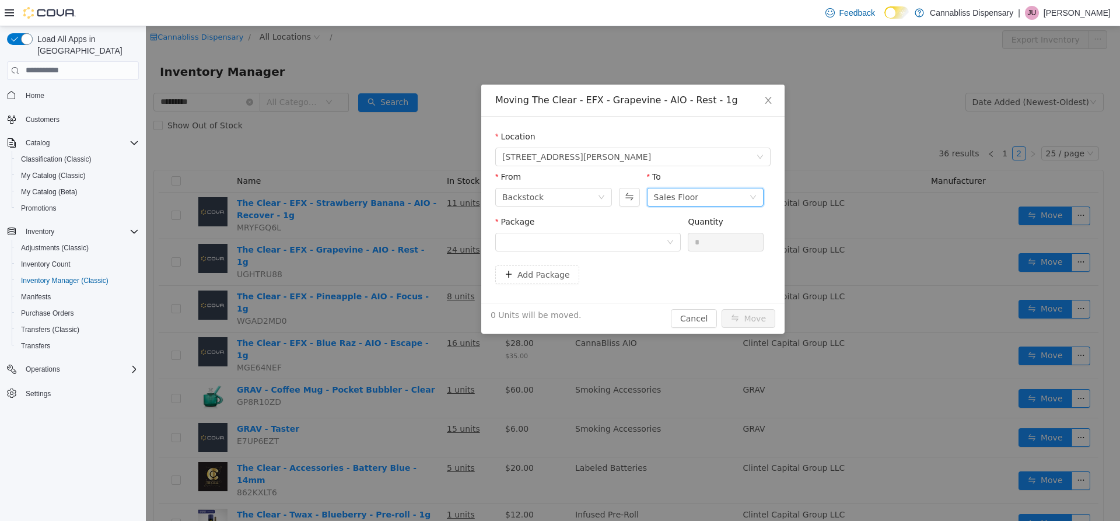
click at [639, 274] on div "Add Package" at bounding box center [632, 274] width 275 height 19
click at [632, 239] on div at bounding box center [584, 241] width 164 height 17
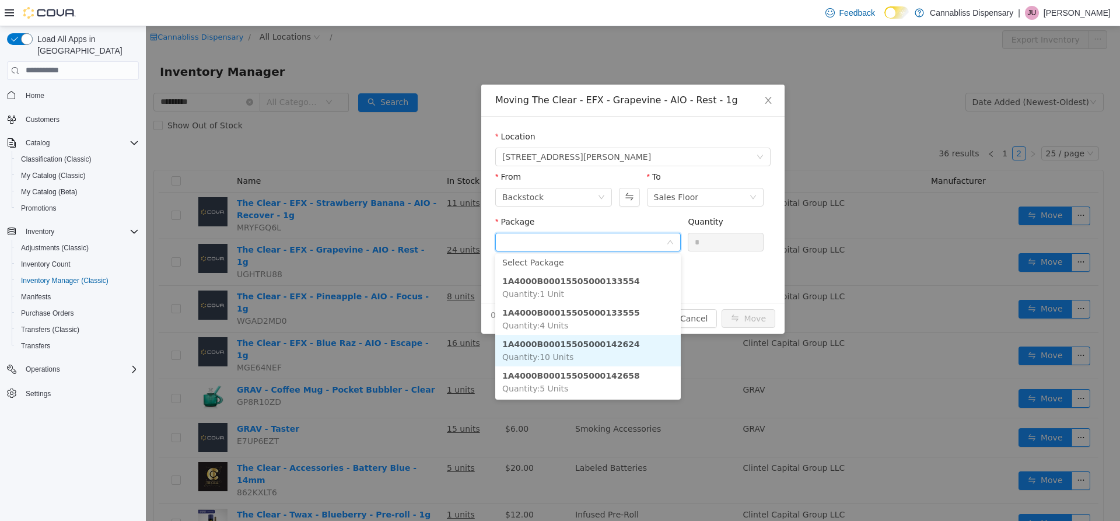
scroll to position [3, 0]
click at [705, 279] on form "Location [STREET_ADDRESS][PERSON_NAME] From Backstock To Sales Floor Package Qu…" at bounding box center [632, 209] width 275 height 158
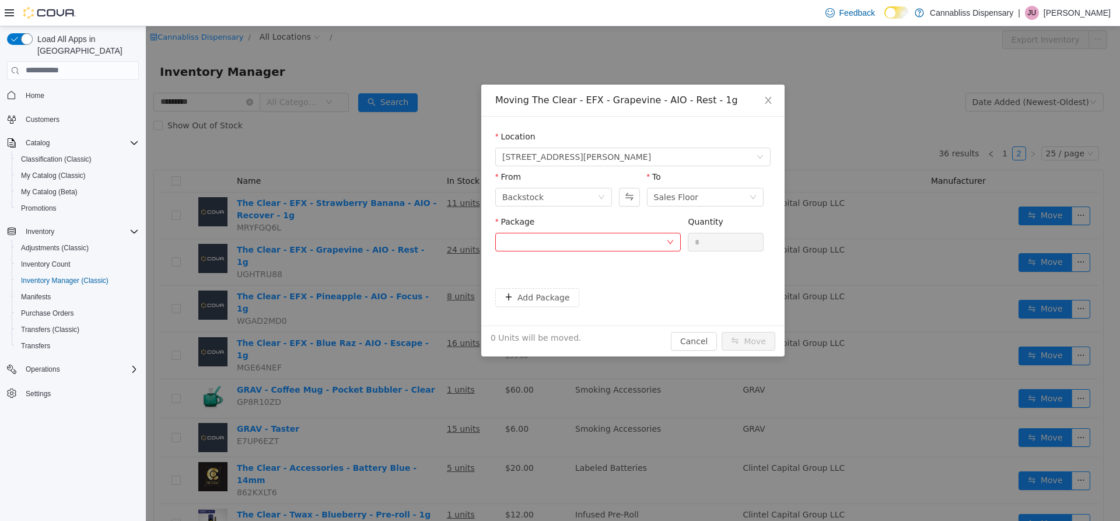
scroll to position [0, 0]
click at [640, 162] on span "[STREET_ADDRESS][PERSON_NAME]" at bounding box center [629, 156] width 254 height 17
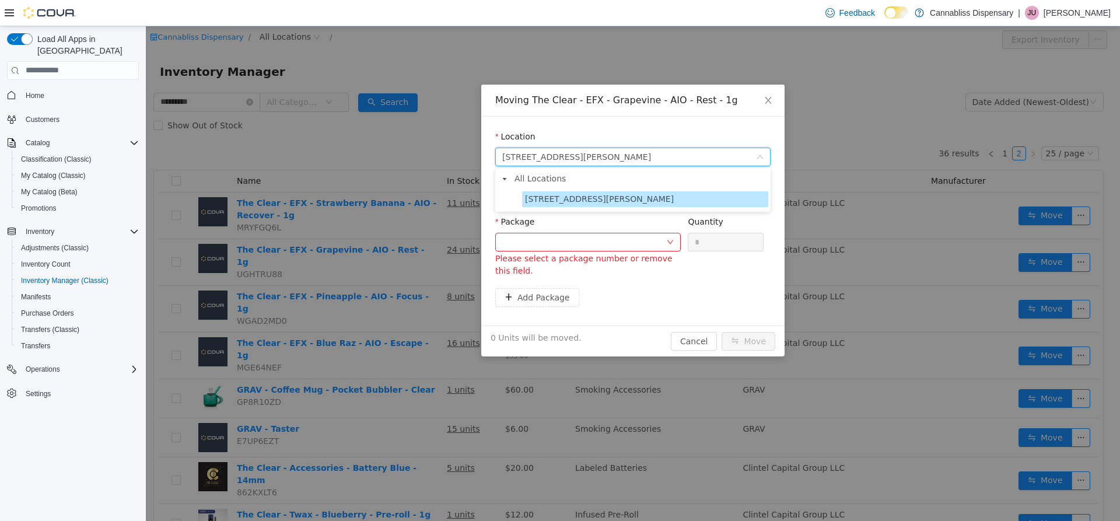
click at [661, 320] on div "Location [STREET_ADDRESS][PERSON_NAME] From Backstock To Sales Floor Package Pl…" at bounding box center [632, 220] width 303 height 209
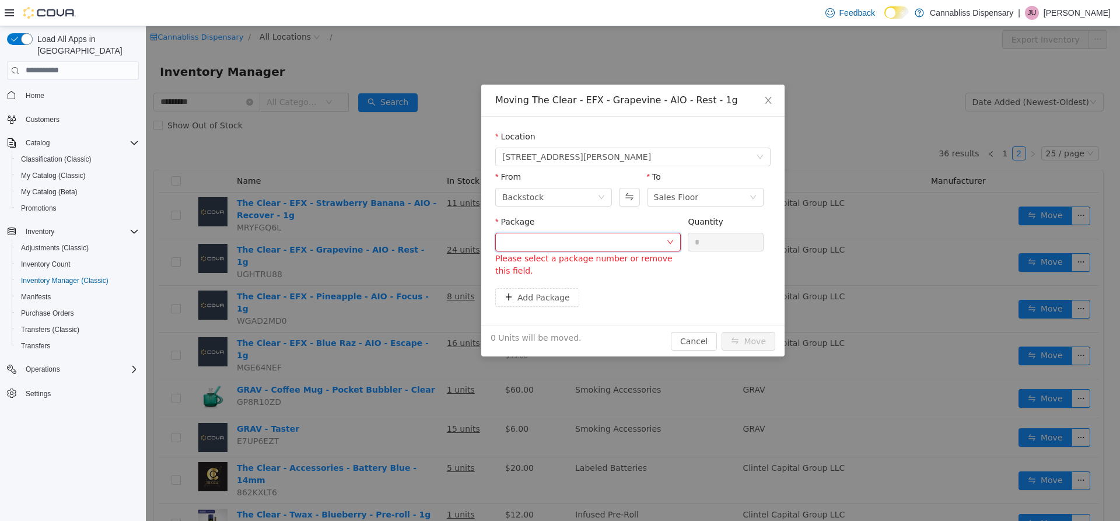
click at [657, 250] on div at bounding box center [584, 241] width 164 height 17
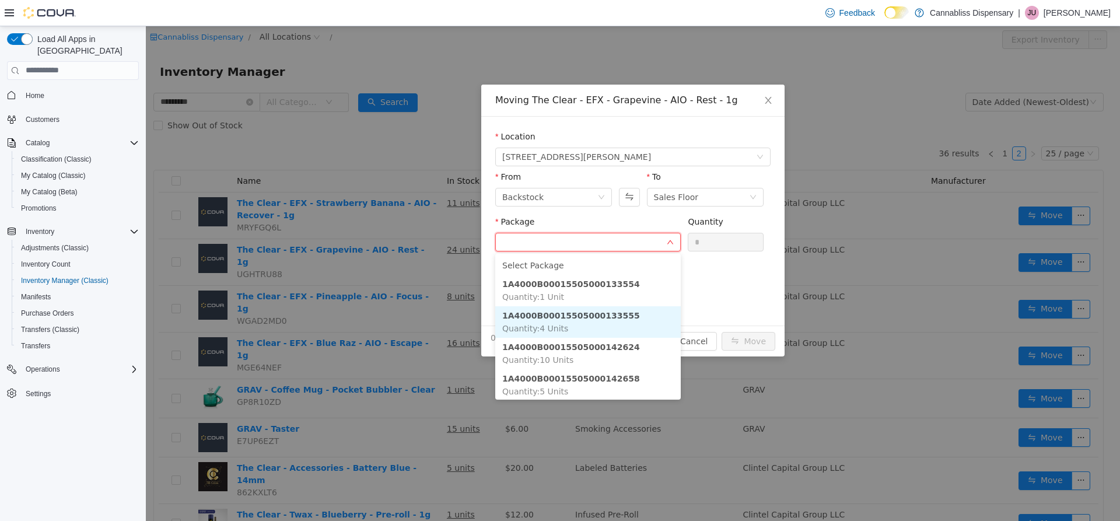
click at [596, 318] on strong "1A4000B00015505000133555" at bounding box center [571, 314] width 138 height 9
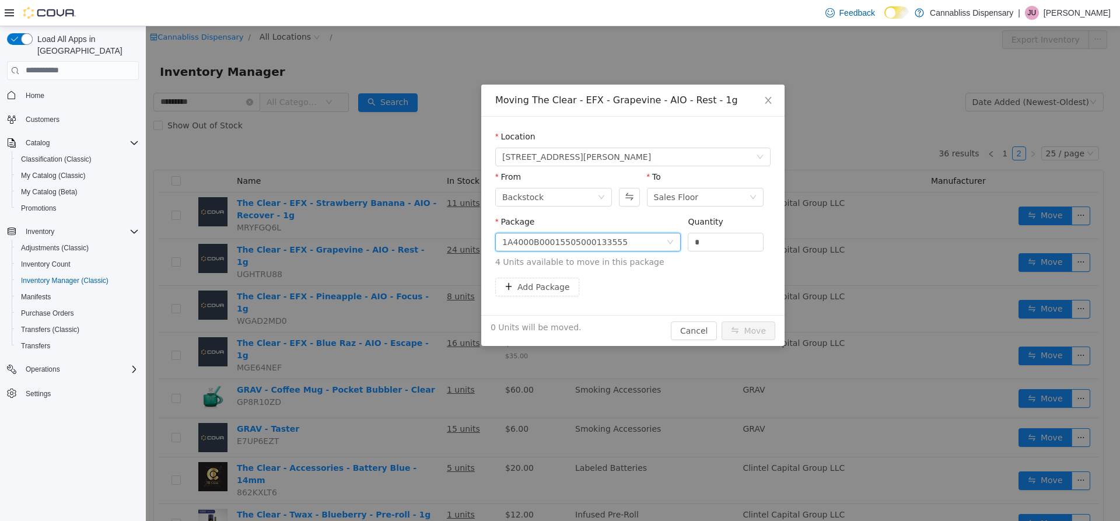
click at [629, 244] on div "1A4000B00015505000133555" at bounding box center [584, 241] width 164 height 17
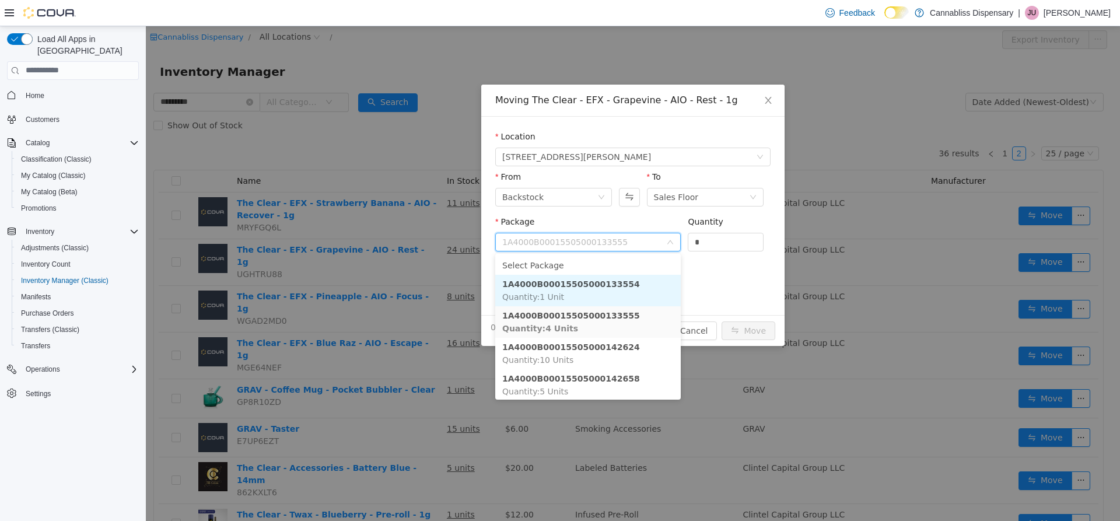
click at [590, 281] on strong "1A4000B00015505000133554" at bounding box center [571, 283] width 138 height 9
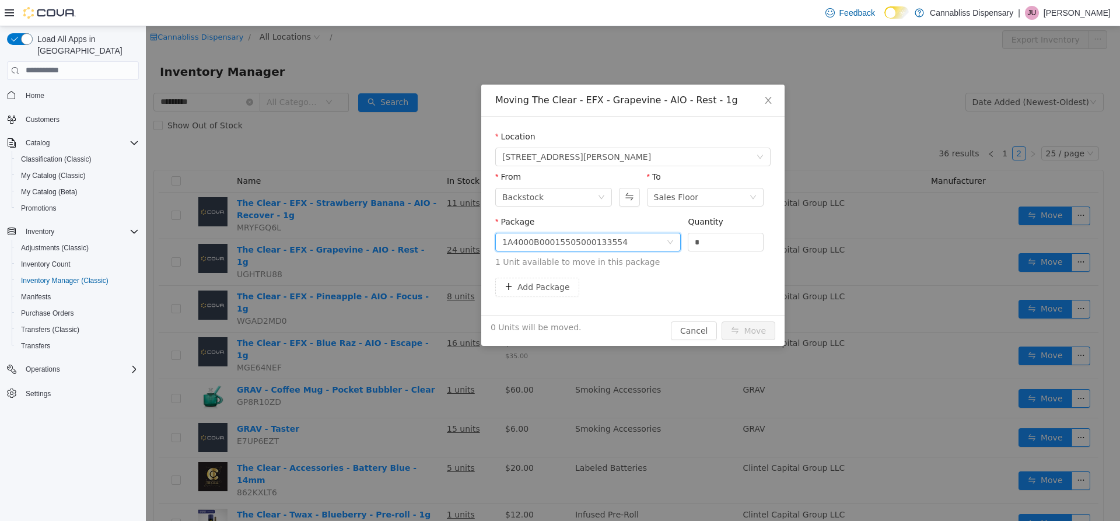
click at [674, 240] on div "1A4000B00015505000133554" at bounding box center [587, 241] width 185 height 19
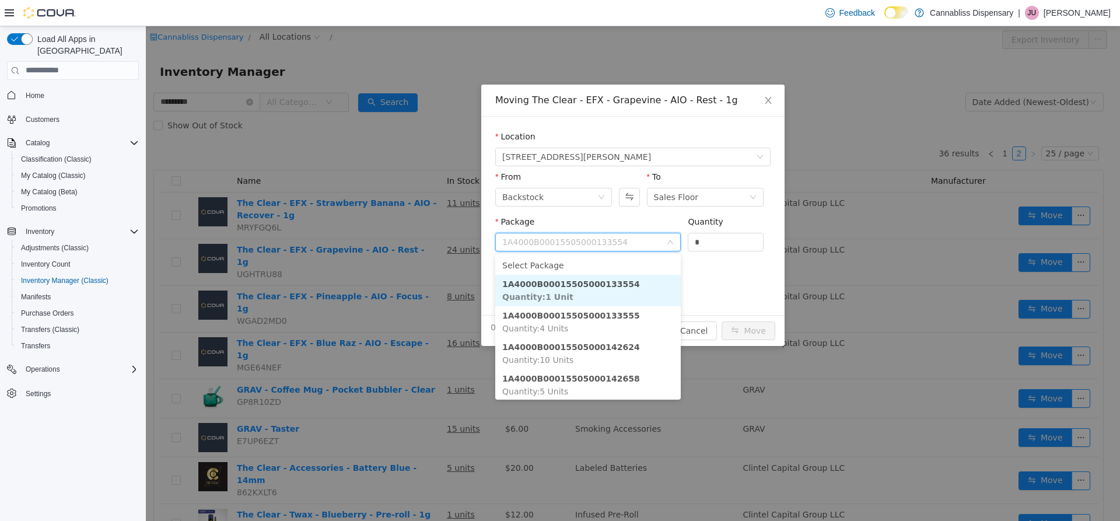
click at [604, 286] on strong "1A4000B00015505000133554" at bounding box center [571, 283] width 138 height 9
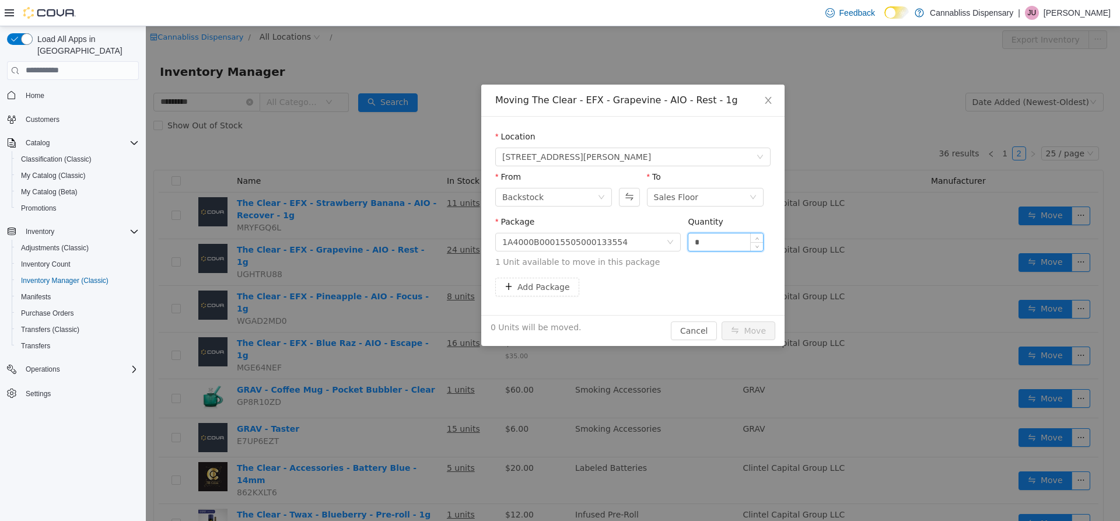
click at [715, 237] on input "*" at bounding box center [725, 241] width 75 height 17
type input "*"
click at [707, 285] on div "Add Package" at bounding box center [632, 286] width 275 height 19
click at [750, 327] on button "Move" at bounding box center [749, 330] width 54 height 19
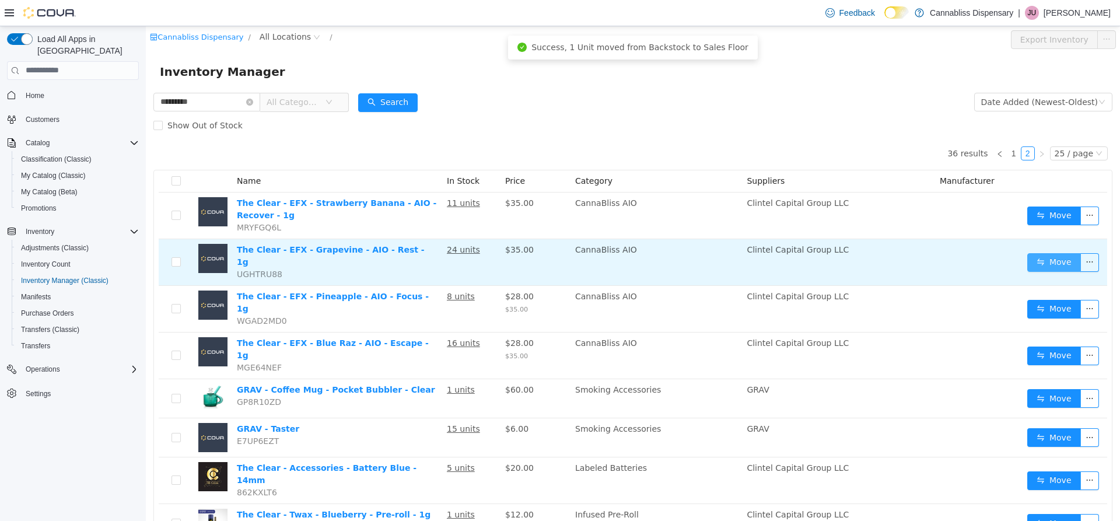
click at [1049, 257] on button "Move" at bounding box center [1054, 262] width 54 height 19
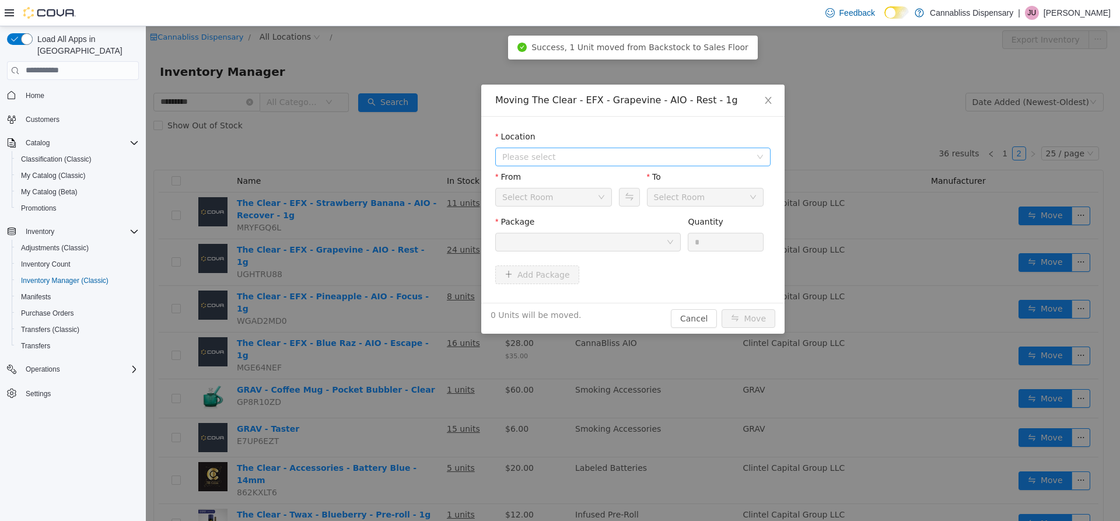
click at [580, 158] on span "Please select" at bounding box center [626, 156] width 248 height 12
click at [559, 199] on span "[STREET_ADDRESS][PERSON_NAME]" at bounding box center [599, 198] width 149 height 9
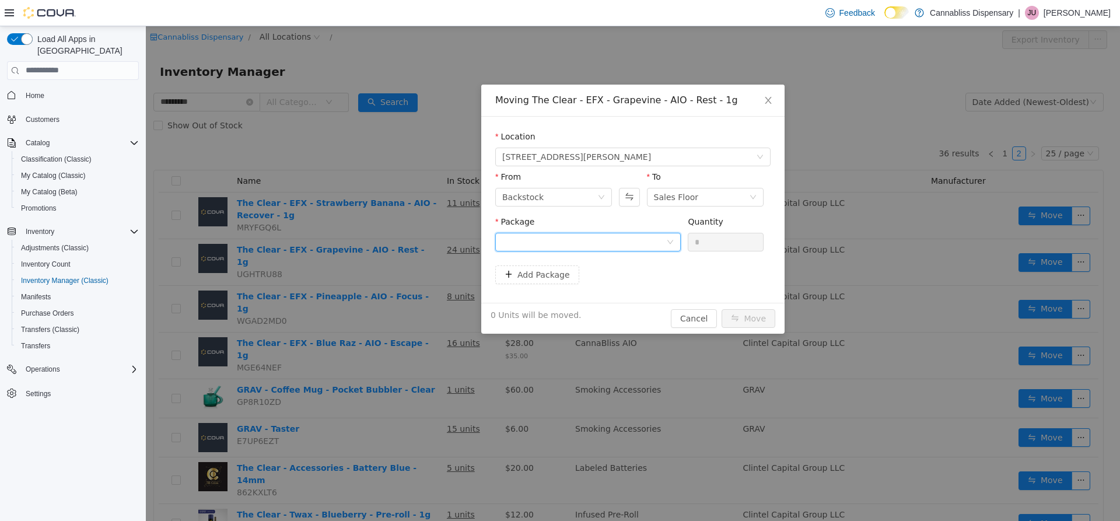
click at [671, 239] on icon "icon: down" at bounding box center [670, 241] width 7 height 7
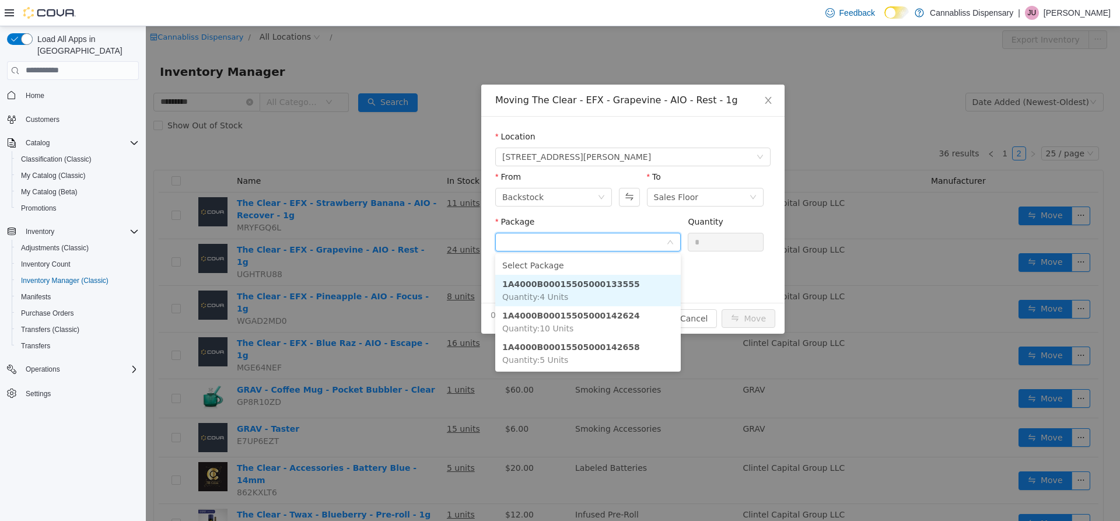
click at [610, 291] on li "1A4000B00015505000133555 Quantity : 4 Units" at bounding box center [587, 289] width 185 height 31
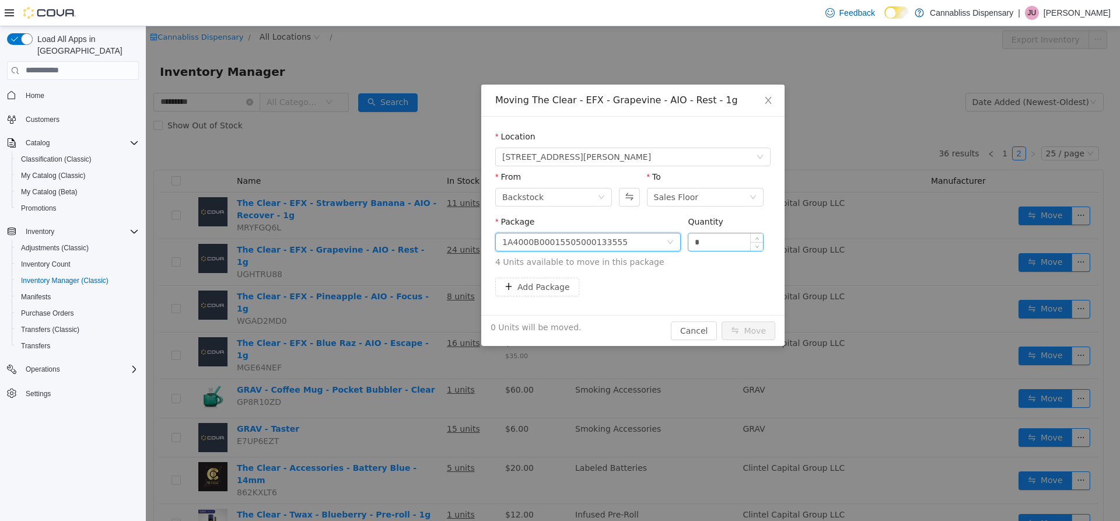
click at [710, 247] on input "*" at bounding box center [725, 241] width 75 height 17
type input "*"
click at [733, 292] on div "Add Package" at bounding box center [632, 286] width 275 height 19
click at [667, 239] on div "1A4000B00015505000133555" at bounding box center [587, 241] width 185 height 19
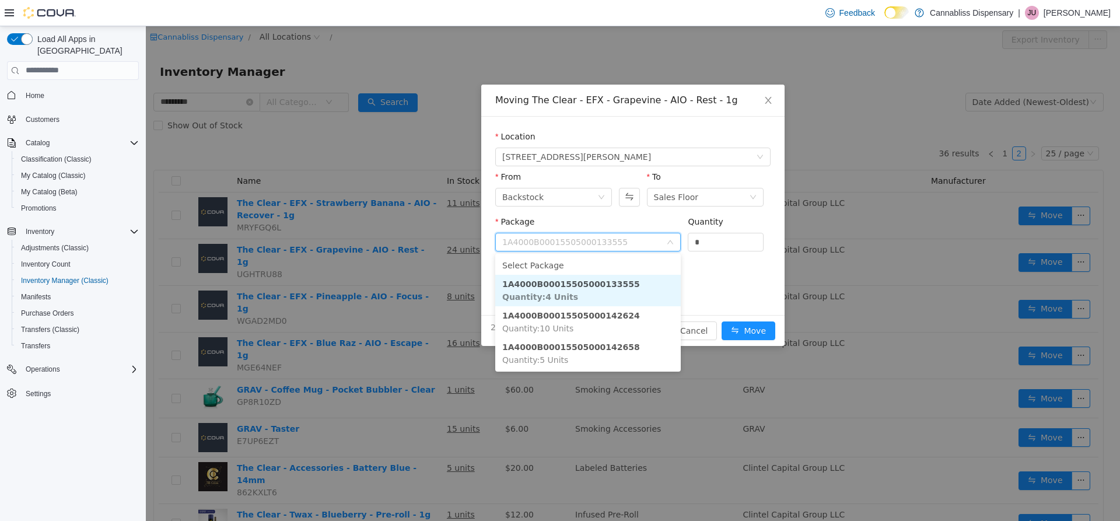
click at [715, 277] on div "Add Package" at bounding box center [632, 286] width 275 height 19
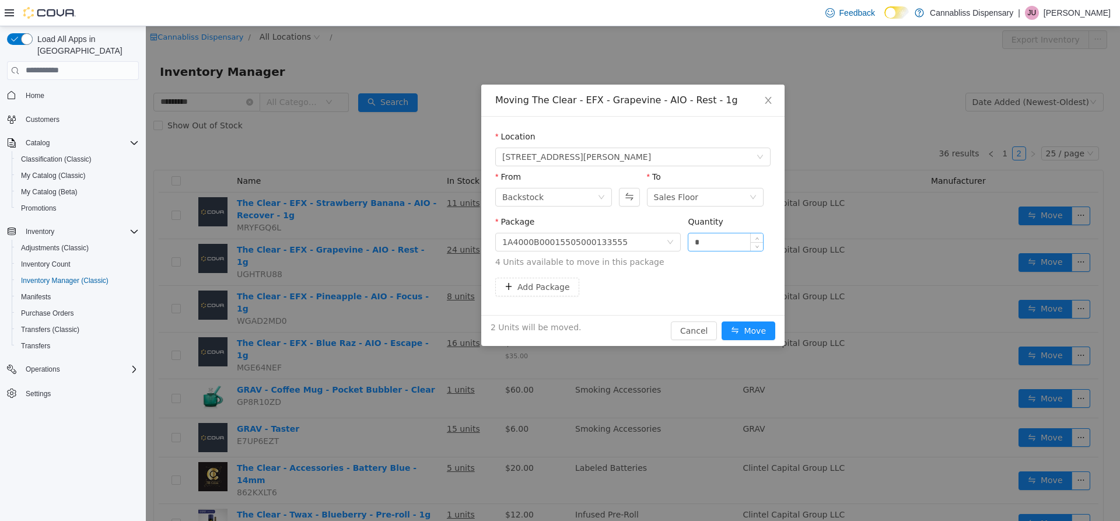
click at [711, 243] on input "*" at bounding box center [725, 241] width 75 height 17
type input "*"
click at [719, 292] on div "Add Package" at bounding box center [632, 286] width 275 height 19
click at [659, 236] on div "1A4000B00015505000133555" at bounding box center [584, 241] width 164 height 17
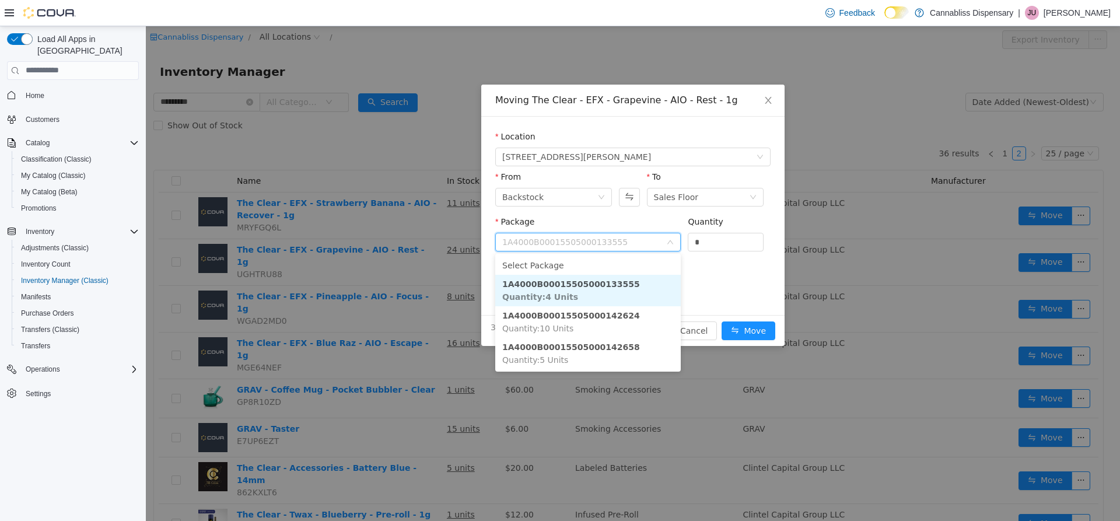
click at [657, 239] on input "Package" at bounding box center [584, 242] width 164 height 17
click at [722, 265] on span "4 Units available to move in this package" at bounding box center [632, 261] width 275 height 12
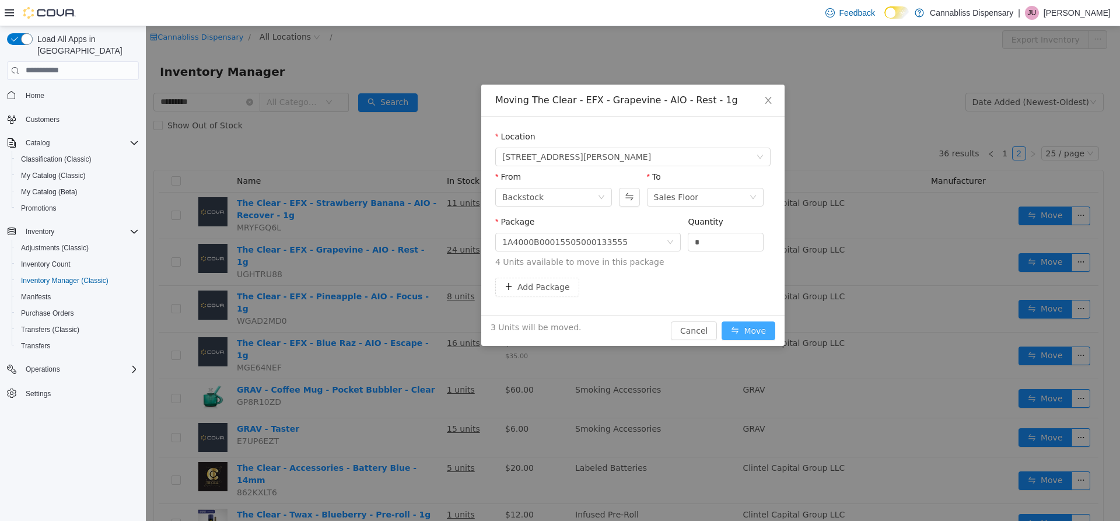
click at [759, 323] on button "Move" at bounding box center [749, 330] width 54 height 19
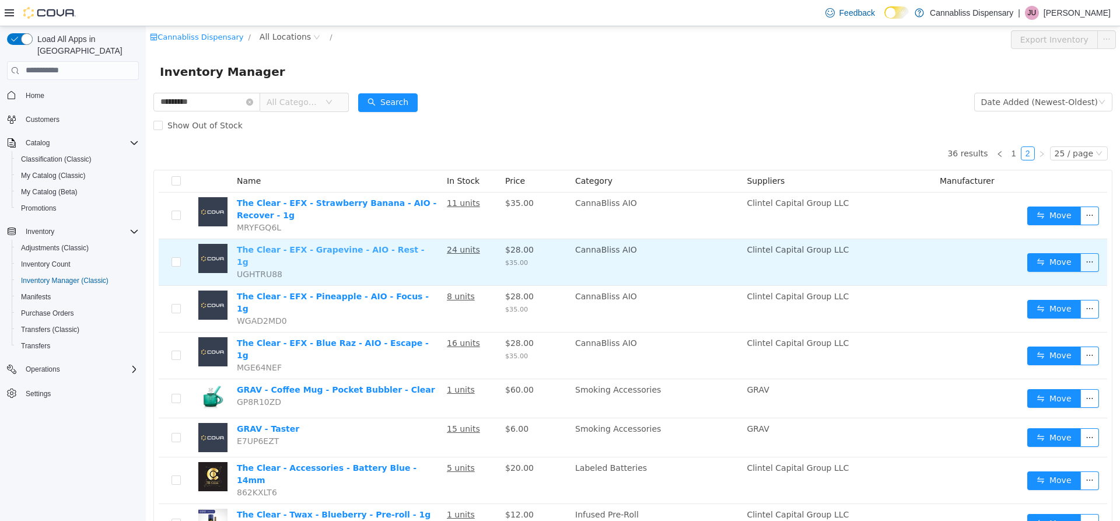
click at [388, 251] on link "The Clear - EFX - Grapevine - AIO - Rest - 1g" at bounding box center [331, 255] width 188 height 22
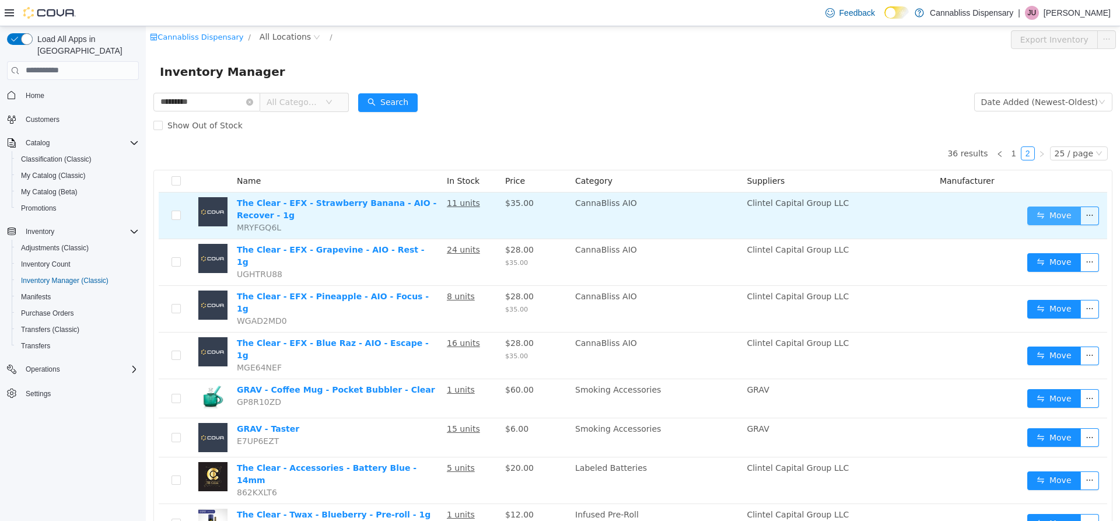
drag, startPoint x: 1029, startPoint y: 206, endPoint x: 1039, endPoint y: 211, distance: 10.4
click at [1036, 209] on button "Move" at bounding box center [1054, 215] width 54 height 19
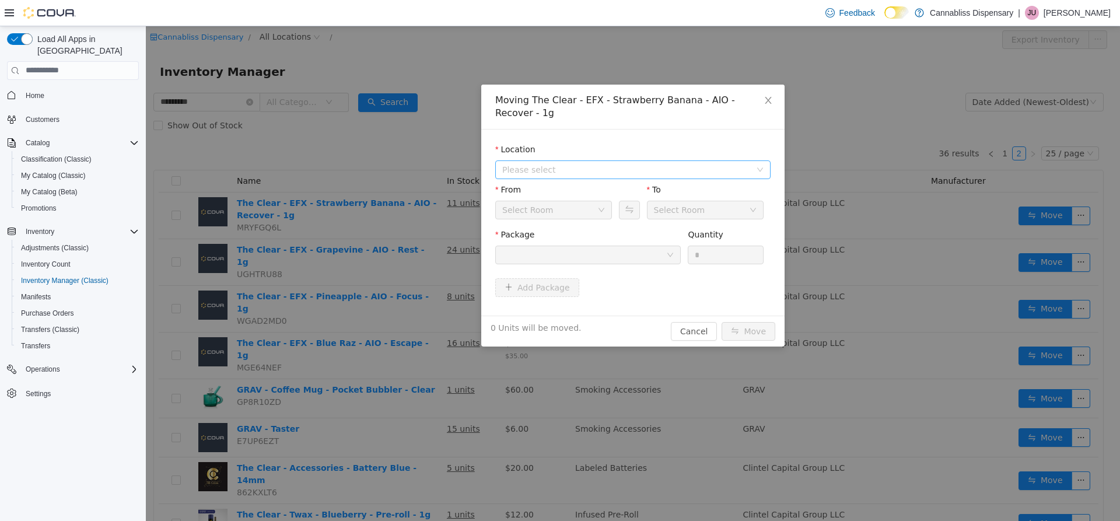
click at [633, 163] on span "Please select" at bounding box center [626, 169] width 248 height 12
click at [571, 192] on span "[STREET_ADDRESS][PERSON_NAME]" at bounding box center [645, 199] width 246 height 16
click at [596, 201] on div "Backstock" at bounding box center [549, 209] width 95 height 17
click at [630, 212] on div "From Backstock To Sales Floor" at bounding box center [632, 205] width 275 height 45
click at [603, 200] on div "Backstock" at bounding box center [553, 209] width 117 height 19
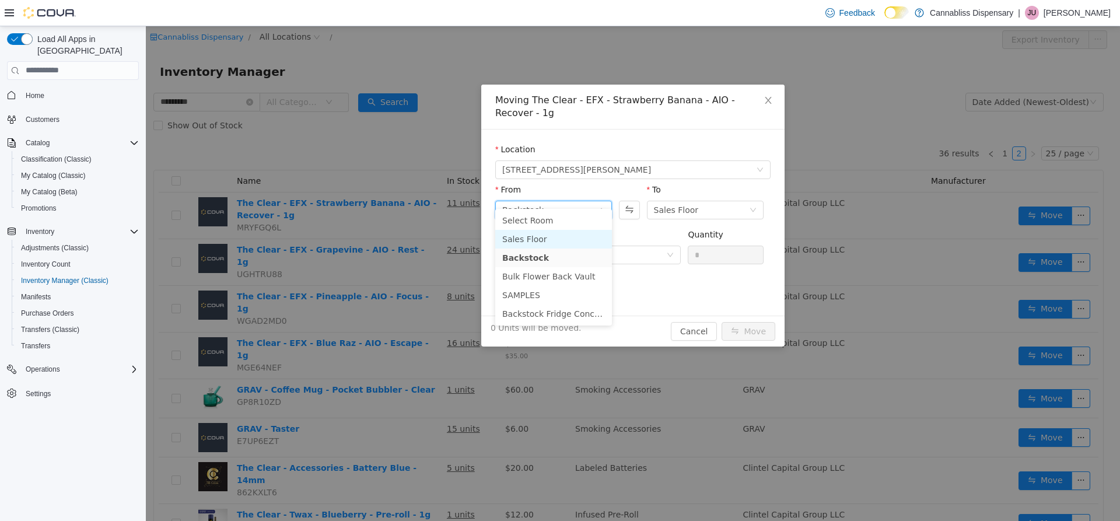
click at [558, 234] on li "Sales Floor" at bounding box center [553, 238] width 117 height 19
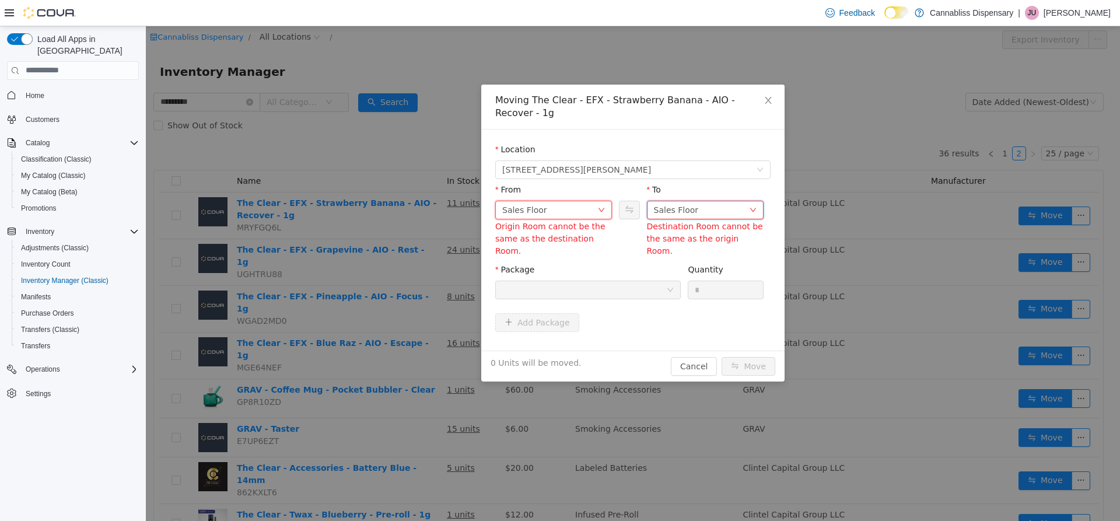
click at [687, 201] on div "Sales Floor" at bounding box center [676, 209] width 45 height 17
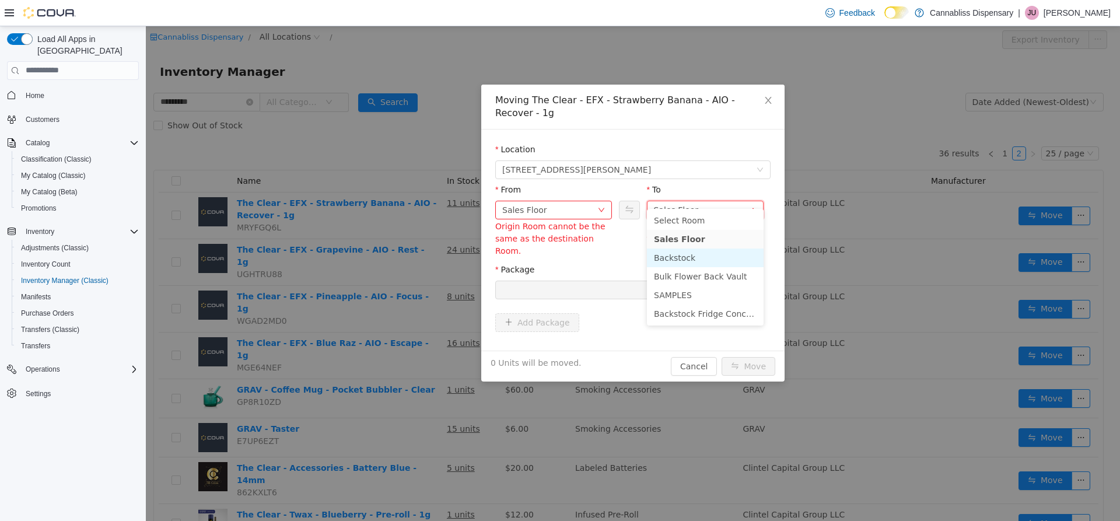
click at [682, 257] on li "Backstock" at bounding box center [705, 257] width 117 height 19
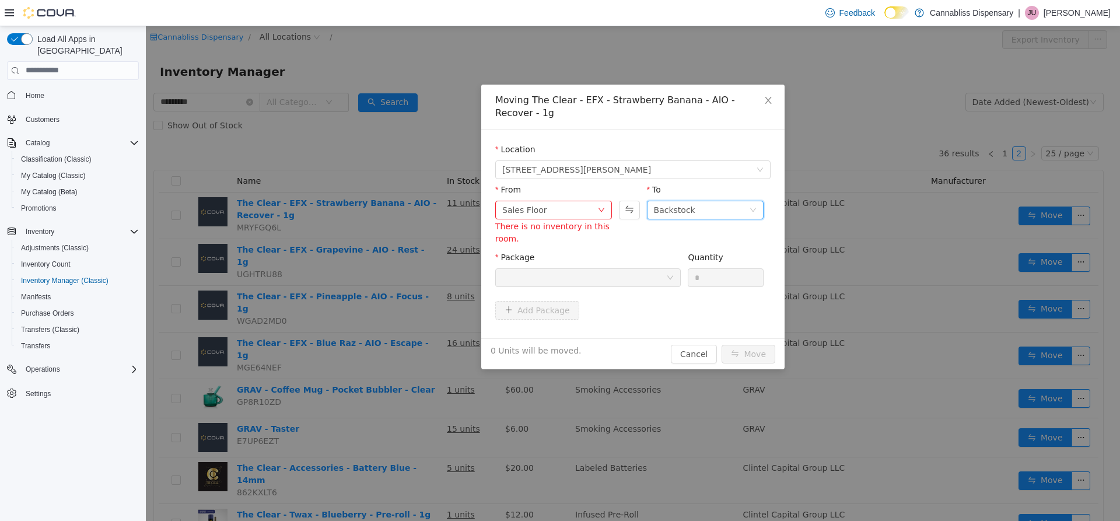
click at [628, 223] on div "From Sales Floor There is no inventory in this room. To Backstock" at bounding box center [632, 214] width 275 height 63
click at [660, 268] on div at bounding box center [584, 276] width 164 height 17
click at [619, 222] on div "From Sales Floor There is no inventory in this room. To Backstock" at bounding box center [632, 214] width 275 height 63
click at [579, 201] on div "Sales Floor" at bounding box center [549, 209] width 95 height 17
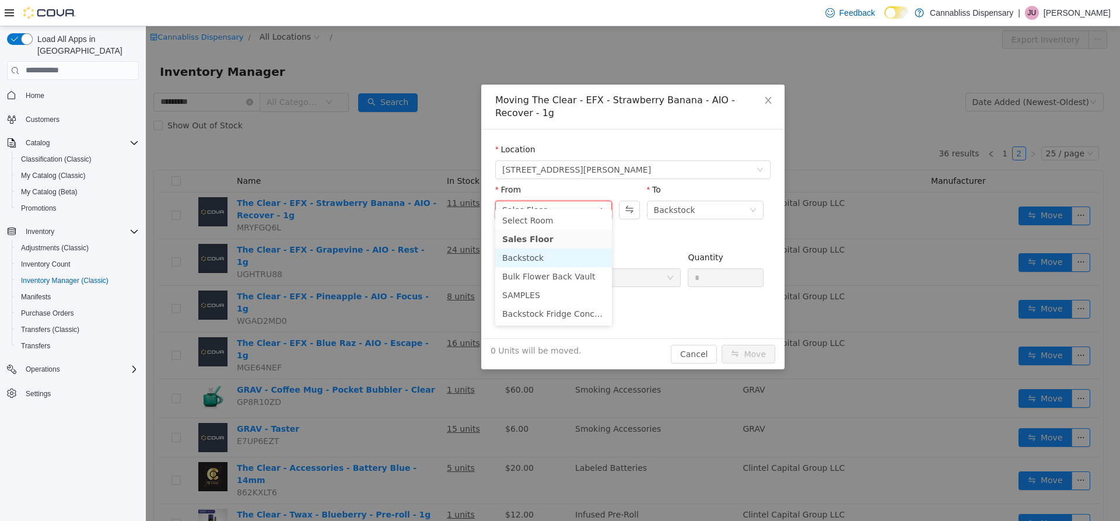
click at [548, 257] on li "Backstock" at bounding box center [553, 257] width 117 height 19
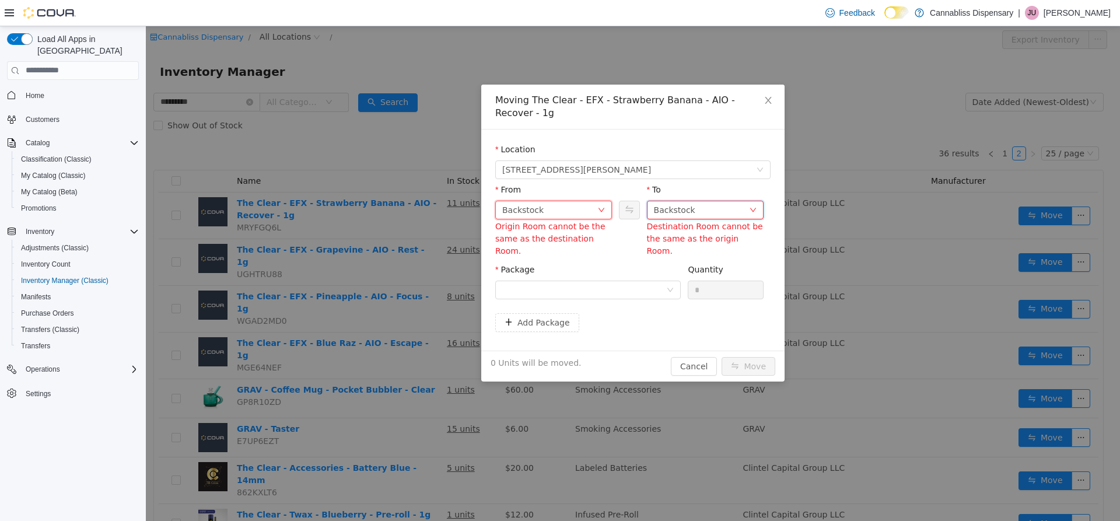
click at [719, 201] on div "Backstock" at bounding box center [701, 209] width 95 height 17
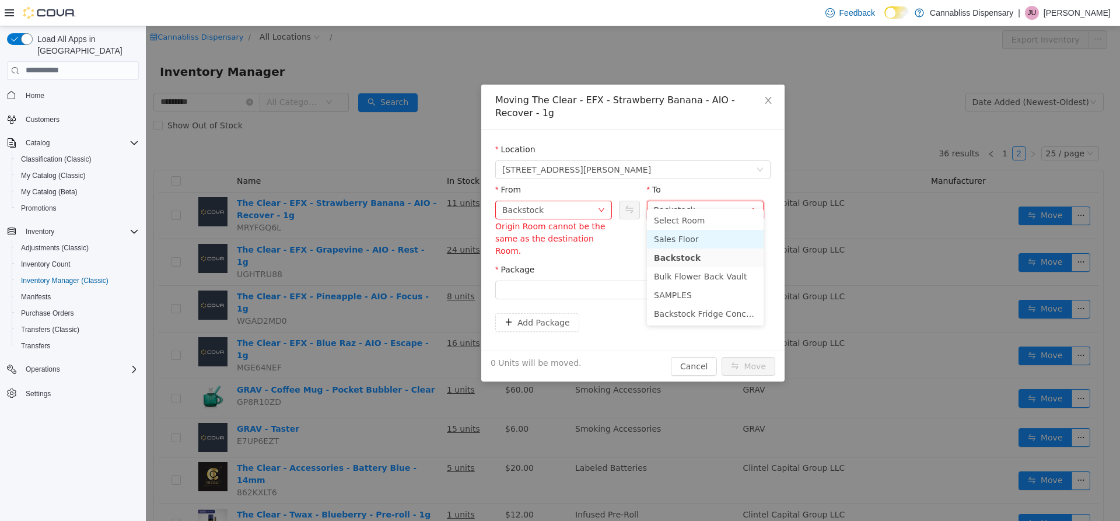
click at [690, 237] on li "Sales Floor" at bounding box center [705, 238] width 117 height 19
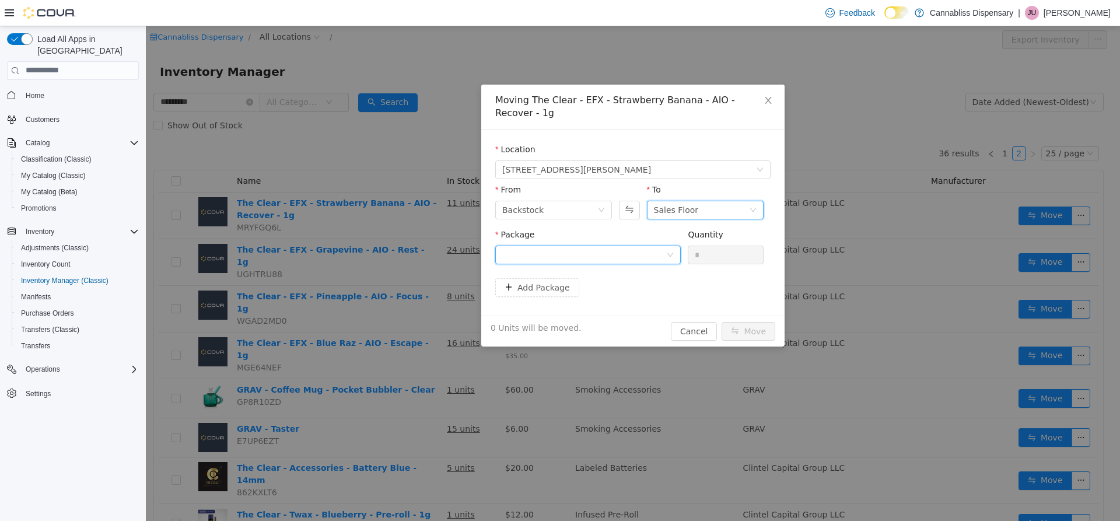
click at [654, 246] on div at bounding box center [584, 254] width 164 height 17
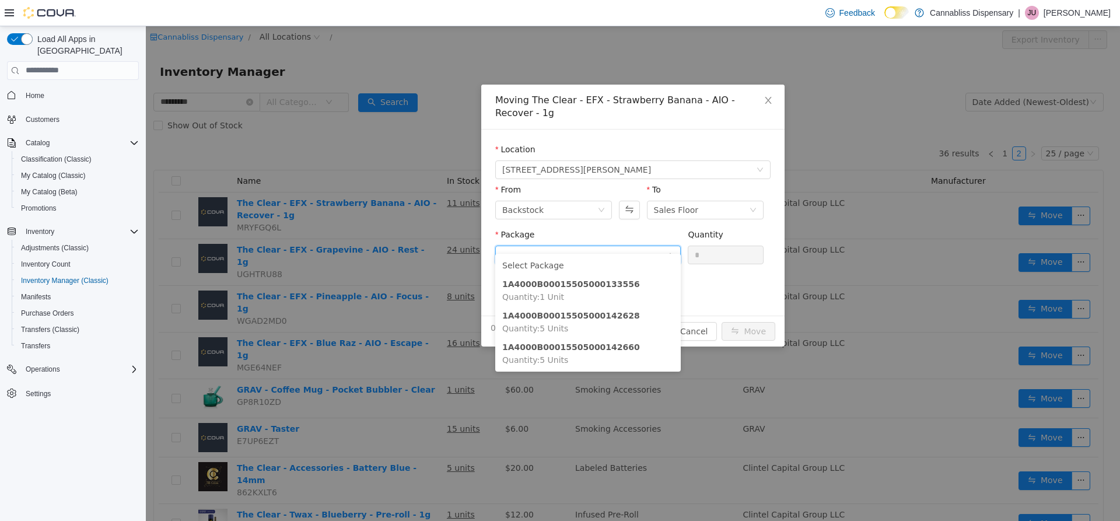
click at [719, 277] on form "Location [STREET_ADDRESS][PERSON_NAME] From Backstock To Sales Floor Package Qu…" at bounding box center [632, 222] width 275 height 158
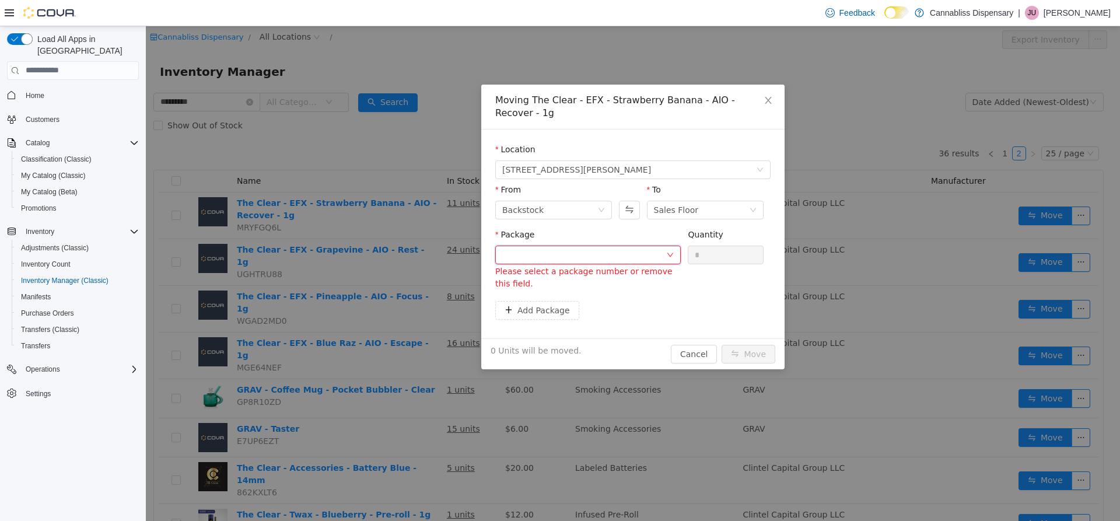
click at [596, 246] on div at bounding box center [584, 254] width 164 height 17
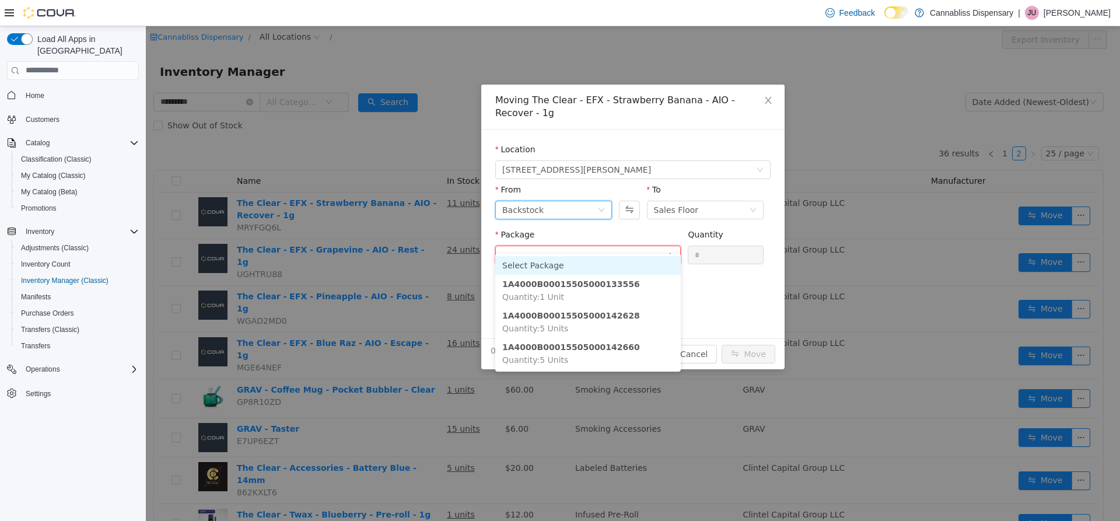
click at [579, 201] on div "Backstock" at bounding box center [549, 209] width 95 height 17
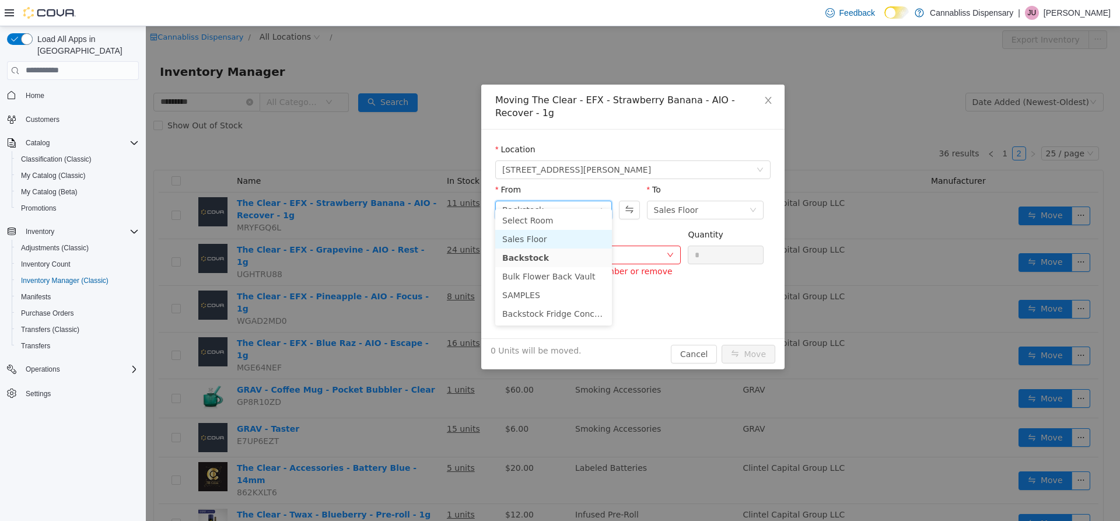
click at [552, 239] on li "Sales Floor" at bounding box center [553, 238] width 117 height 19
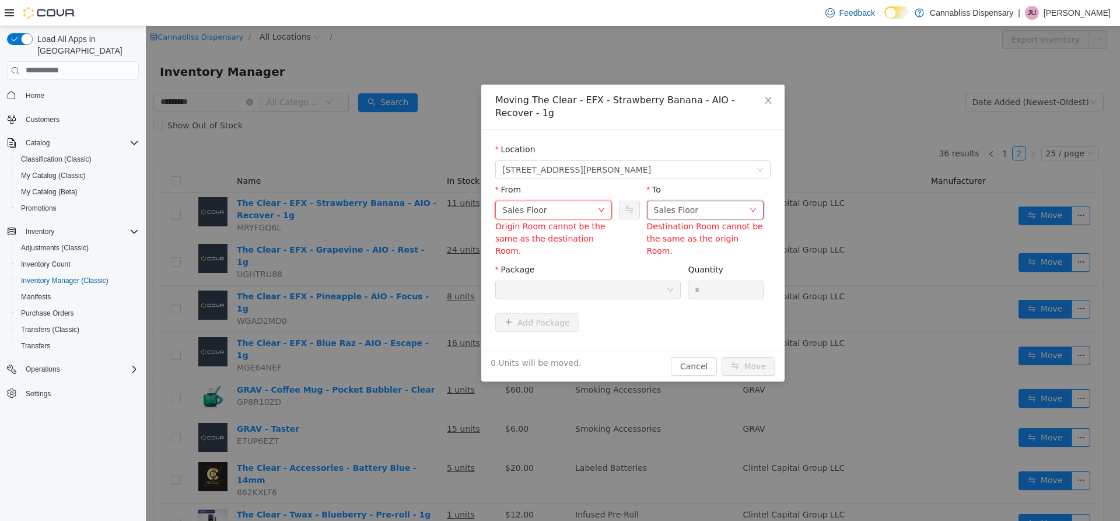
click at [681, 201] on div "Sales Floor" at bounding box center [676, 209] width 45 height 17
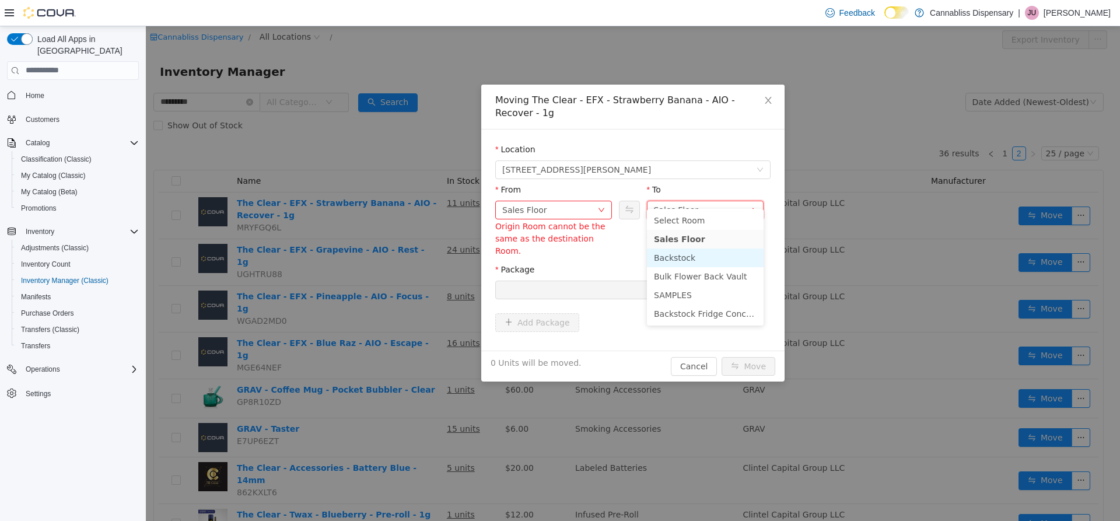
click at [682, 257] on li "Backstock" at bounding box center [705, 257] width 117 height 19
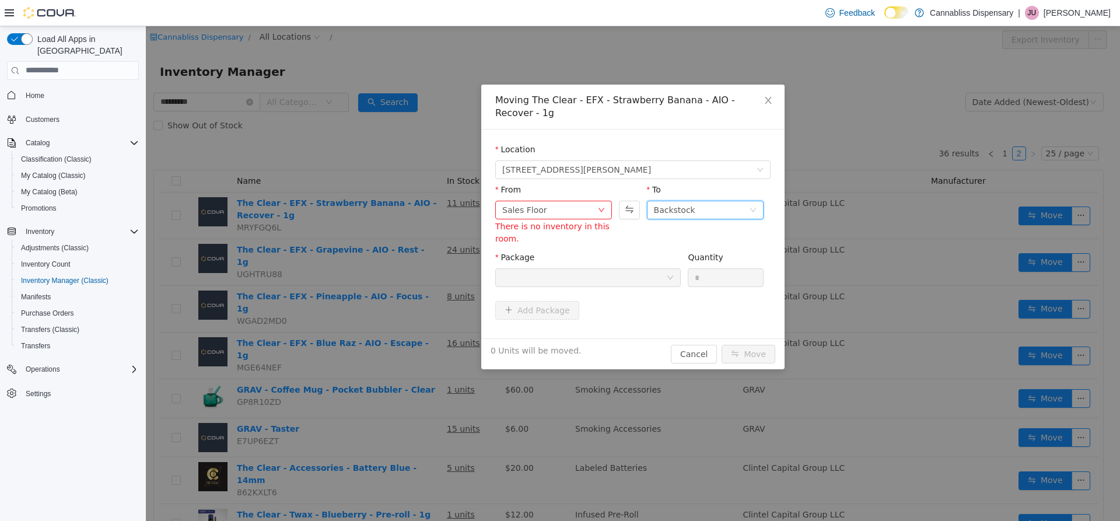
click at [657, 300] on div "Add Package" at bounding box center [632, 309] width 275 height 19
click at [612, 200] on div "Sales Floor" at bounding box center [553, 209] width 117 height 19
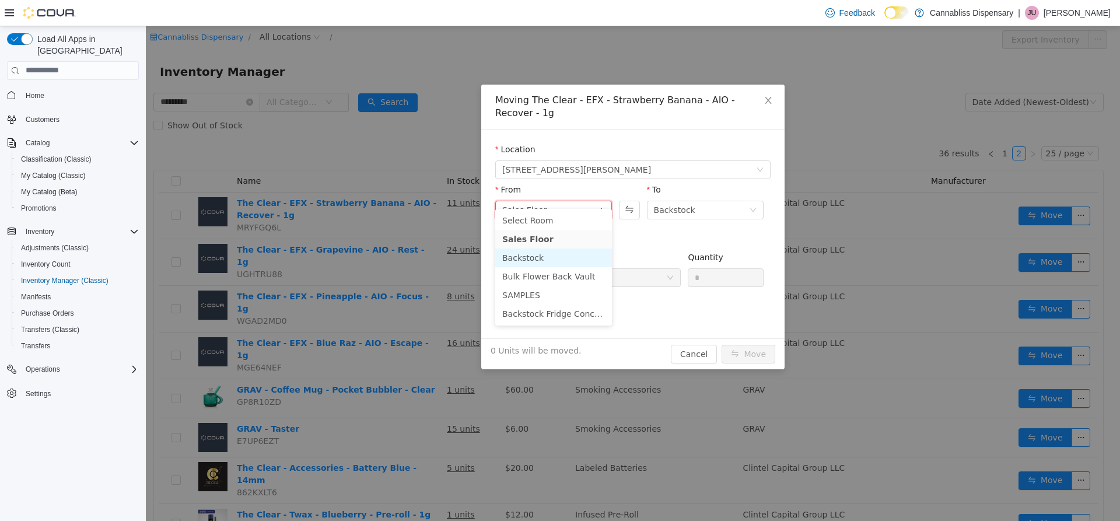
click at [538, 250] on li "Backstock" at bounding box center [553, 257] width 117 height 19
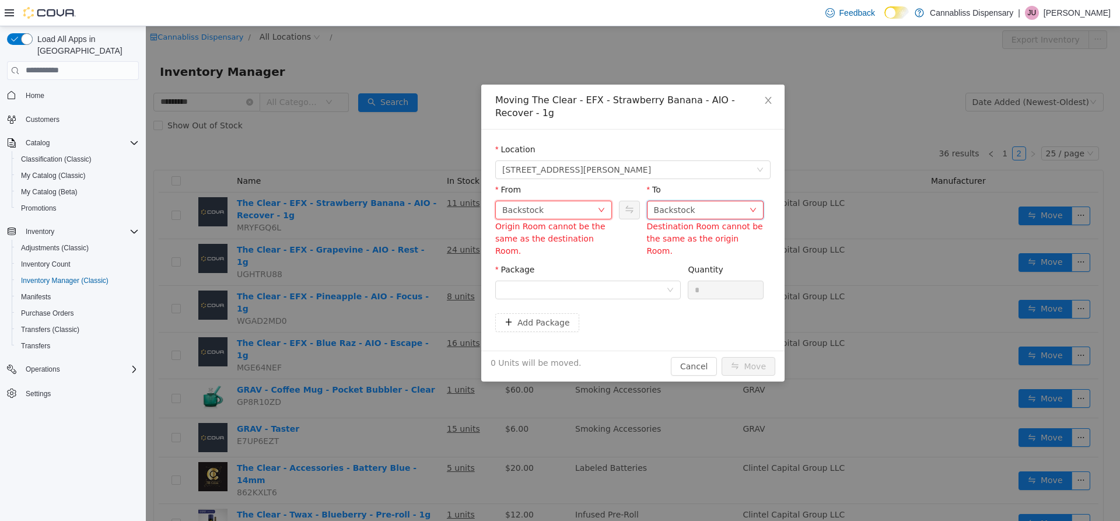
click at [695, 201] on div "Backstock" at bounding box center [701, 209] width 95 height 17
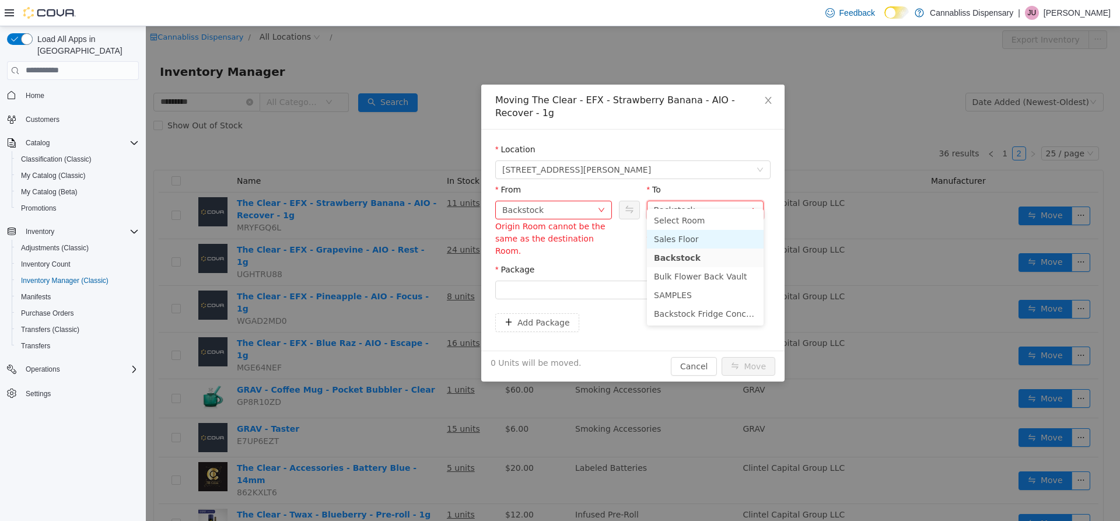
click at [687, 233] on li "Sales Floor" at bounding box center [705, 238] width 117 height 19
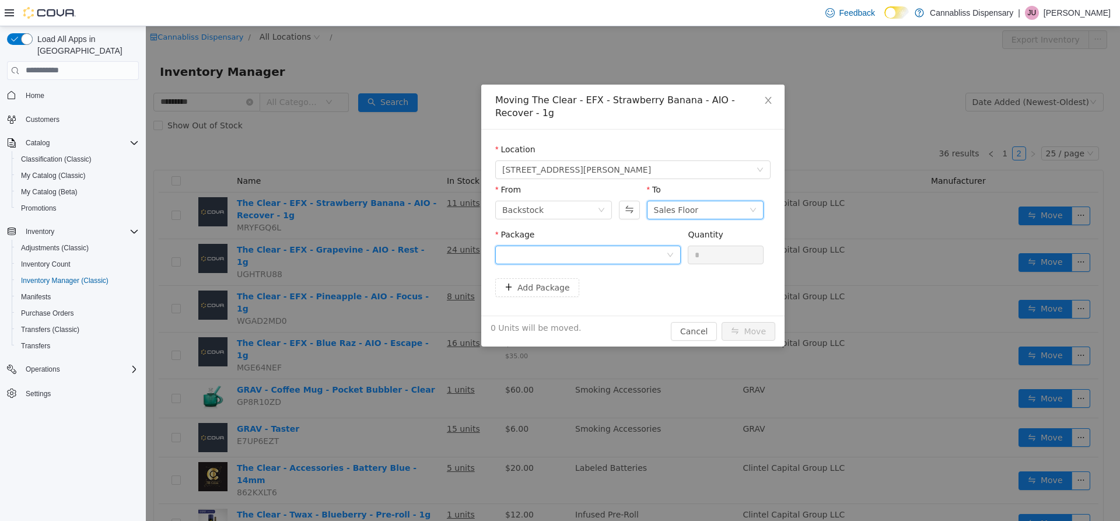
click at [668, 251] on icon "icon: down" at bounding box center [670, 254] width 7 height 7
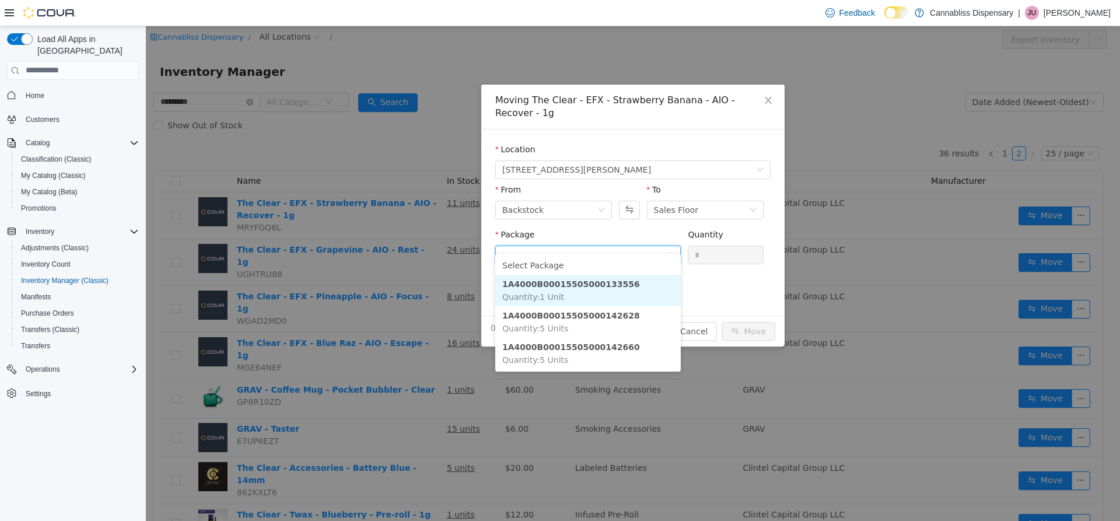
click at [581, 283] on strong "1A4000B00015505000133556" at bounding box center [571, 283] width 138 height 9
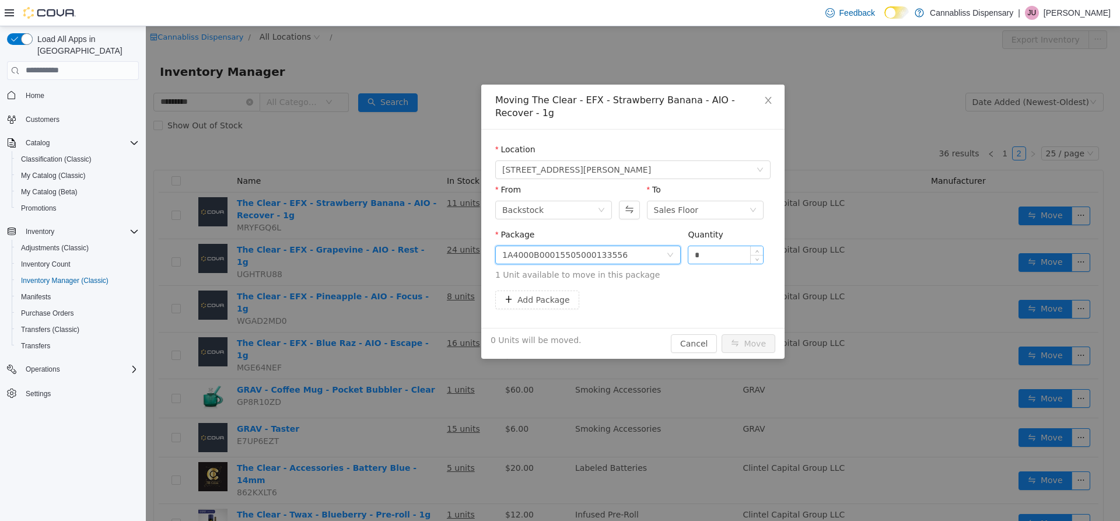
click at [705, 246] on input "*" at bounding box center [725, 254] width 75 height 17
type input "*"
click at [701, 268] on span "1 Unit available to move in this package" at bounding box center [632, 274] width 275 height 12
click at [748, 334] on button "Move" at bounding box center [749, 343] width 54 height 19
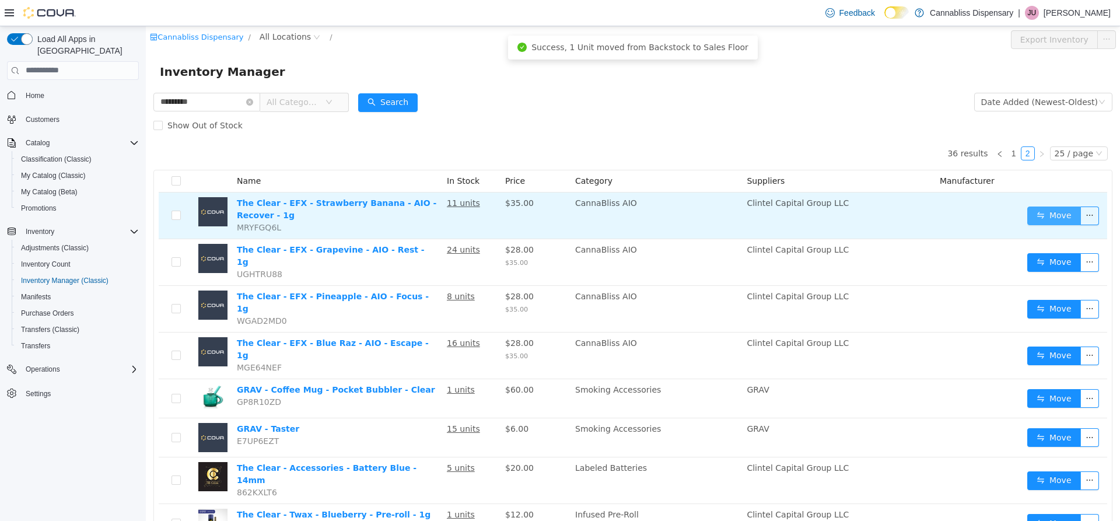
click at [1038, 216] on button "Move" at bounding box center [1054, 215] width 54 height 19
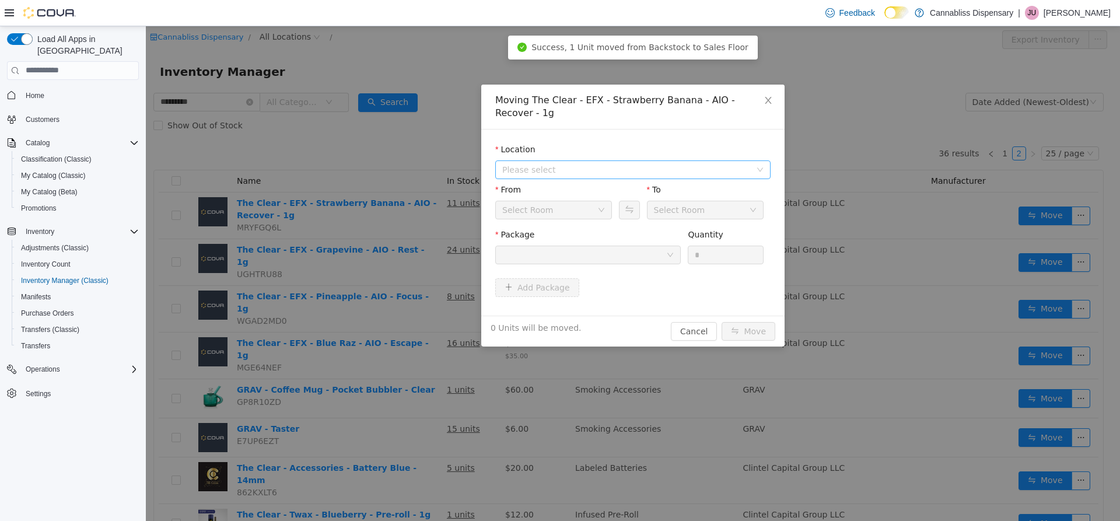
click at [577, 160] on span "Please select" at bounding box center [629, 168] width 254 height 17
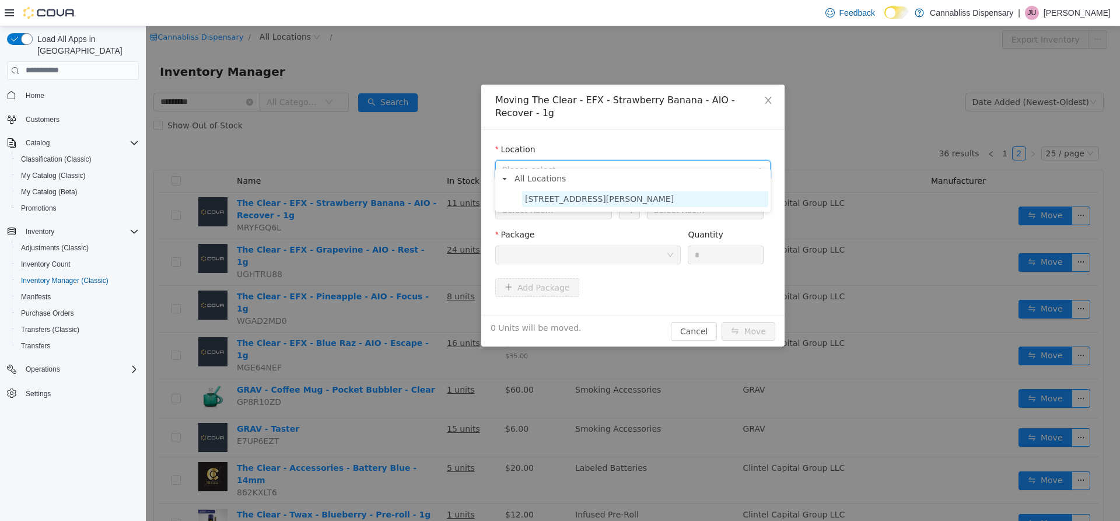
click at [564, 196] on span "[STREET_ADDRESS][PERSON_NAME]" at bounding box center [599, 198] width 149 height 9
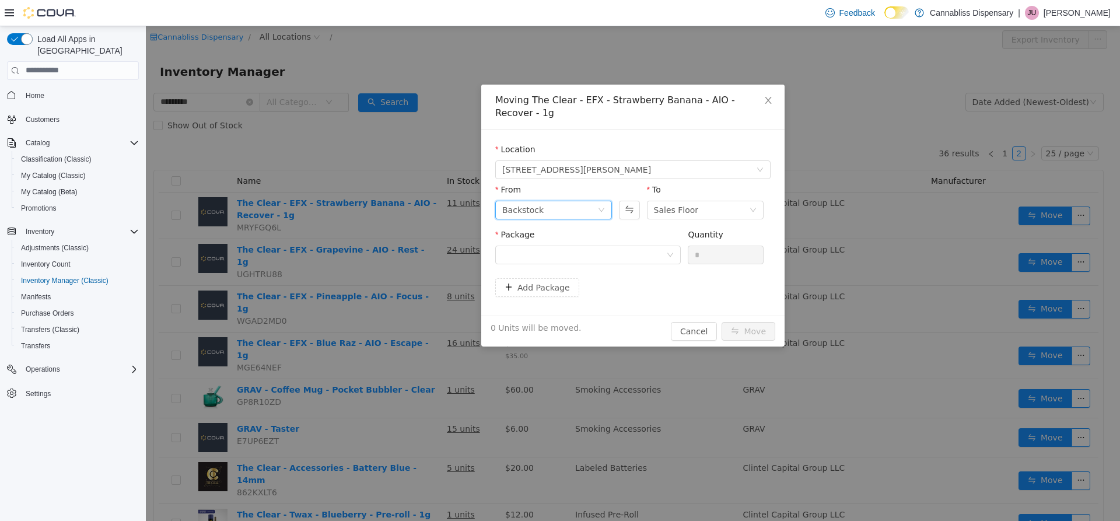
click at [563, 201] on div "Backstock" at bounding box center [549, 209] width 95 height 17
click at [646, 246] on div at bounding box center [584, 254] width 164 height 17
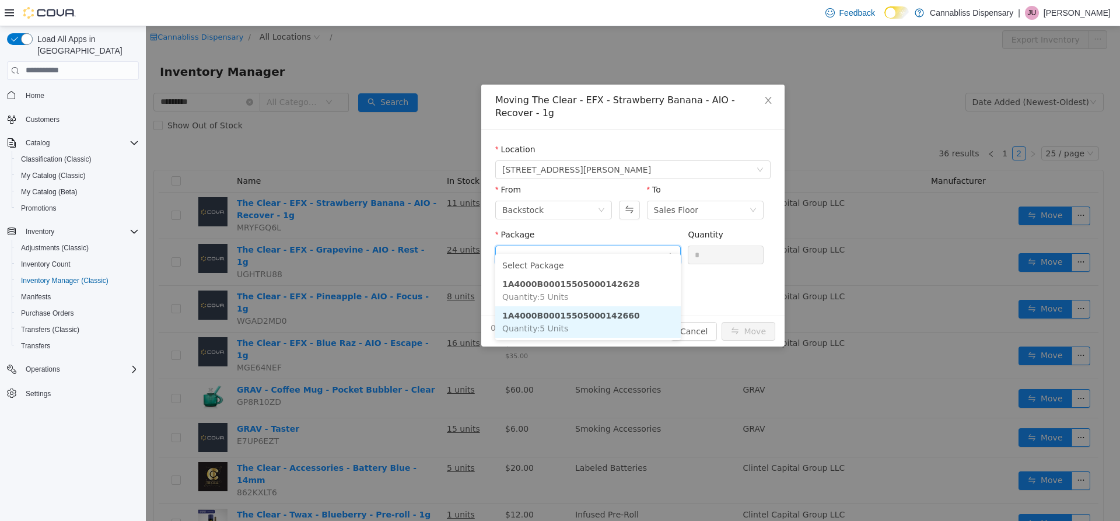
click at [600, 314] on strong "1A4000B00015505000142660" at bounding box center [571, 314] width 138 height 9
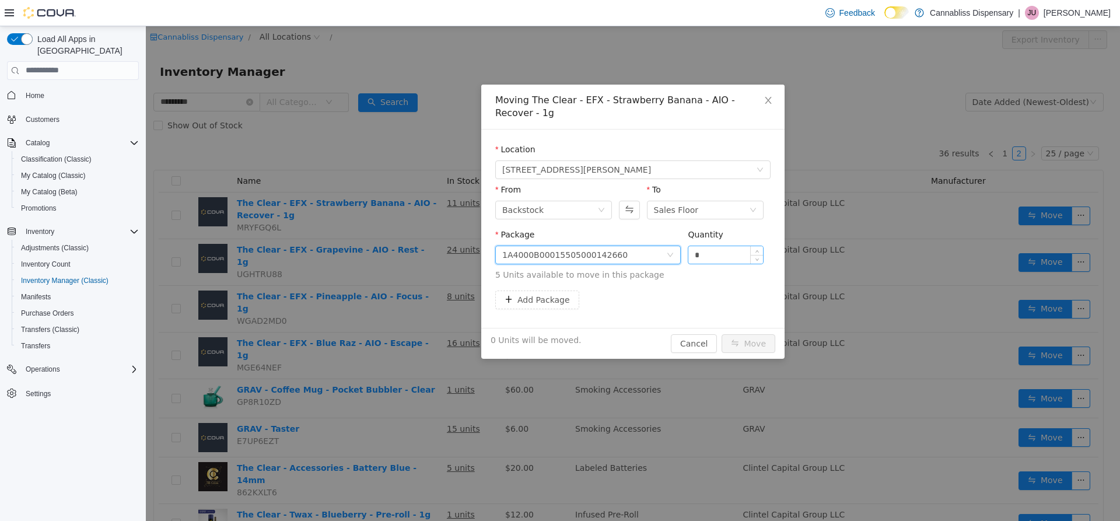
click at [727, 246] on input "*" at bounding box center [725, 254] width 75 height 17
type input "*"
click at [677, 245] on div "1A4000B00015505000142660" at bounding box center [587, 254] width 185 height 19
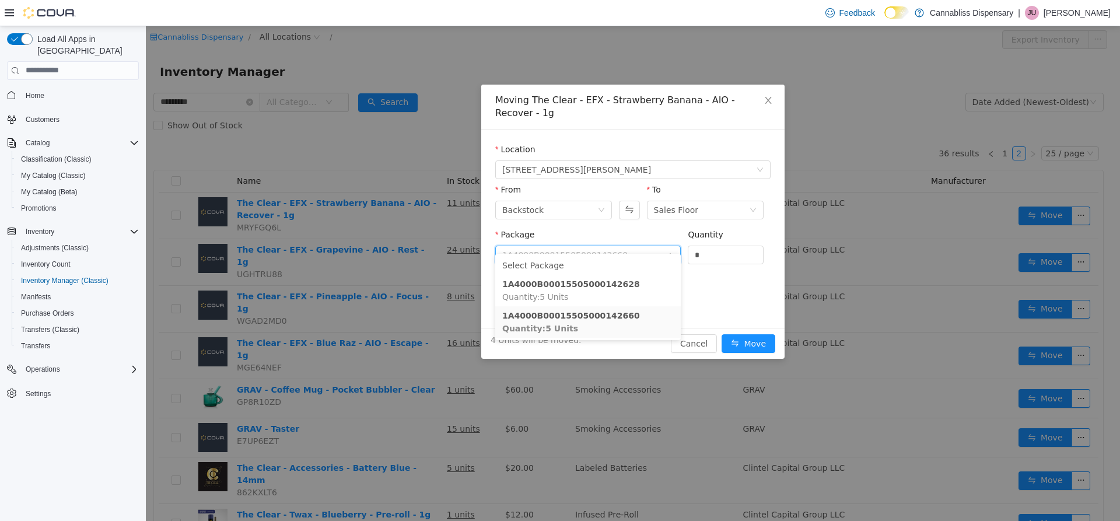
click at [719, 290] on div "Add Package" at bounding box center [632, 299] width 275 height 19
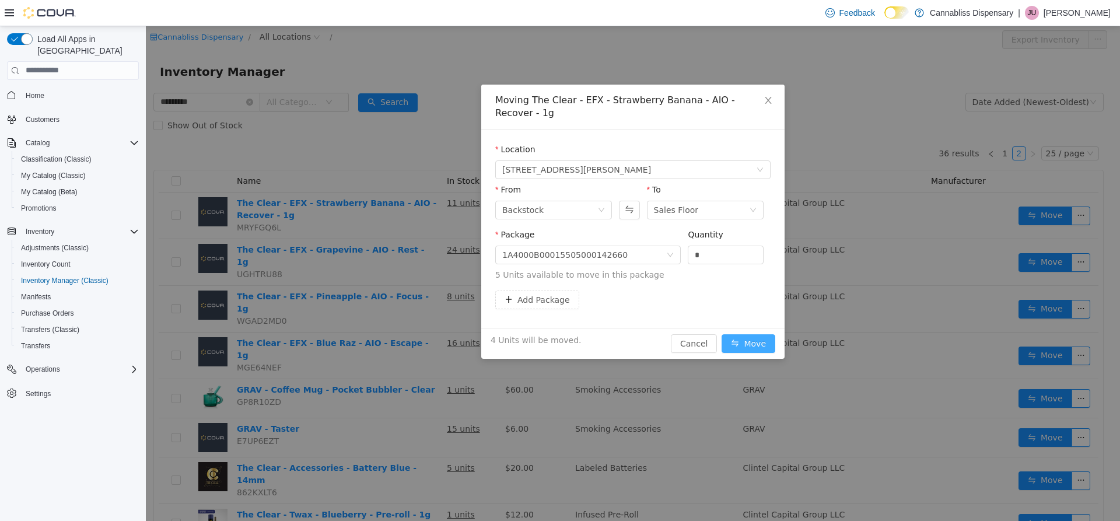
click at [752, 334] on button "Move" at bounding box center [749, 343] width 54 height 19
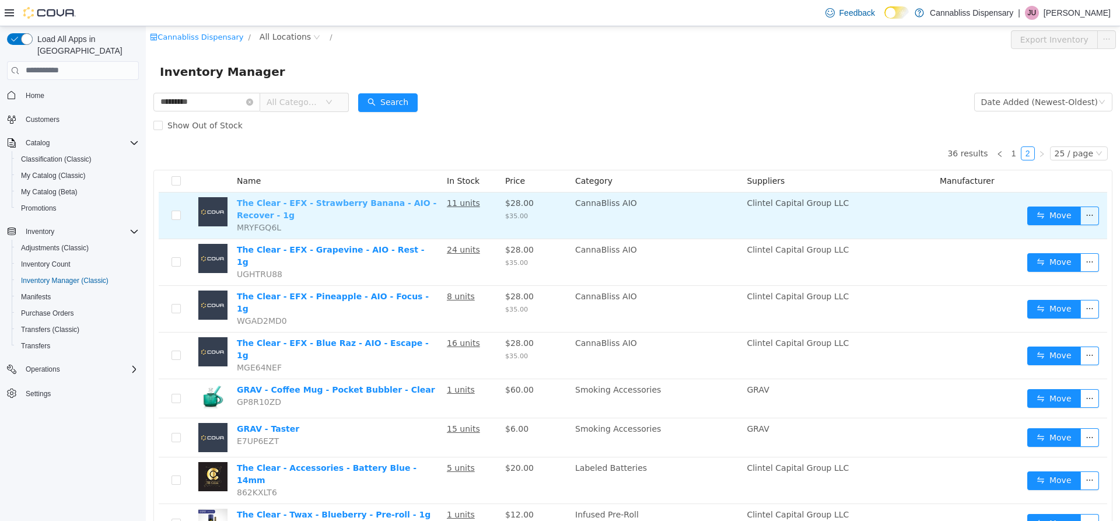
click at [384, 205] on link "The Clear - EFX - Strawberry Banana - AIO - Recover - 1g" at bounding box center [336, 209] width 199 height 22
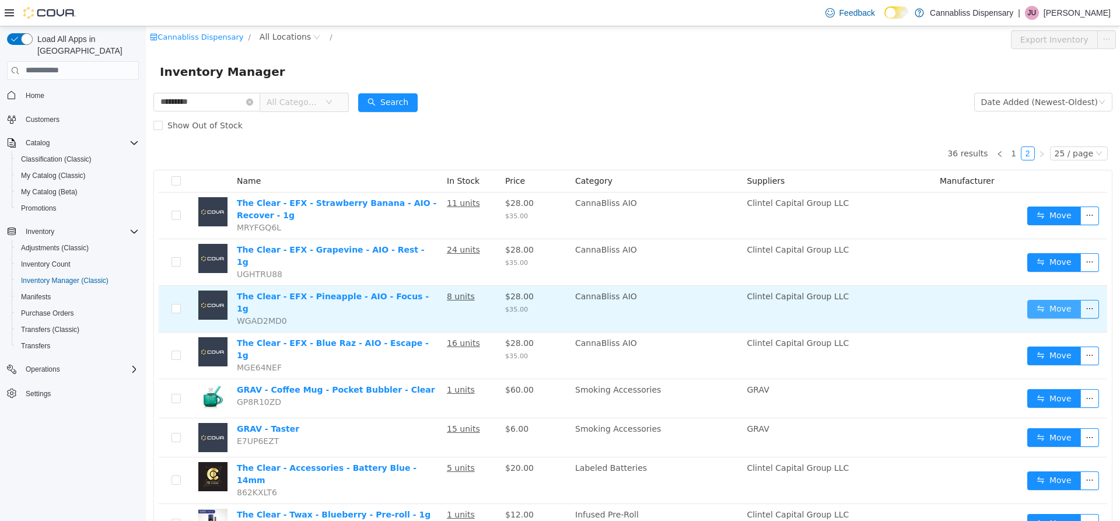
click at [1042, 302] on button "Move" at bounding box center [1054, 308] width 54 height 19
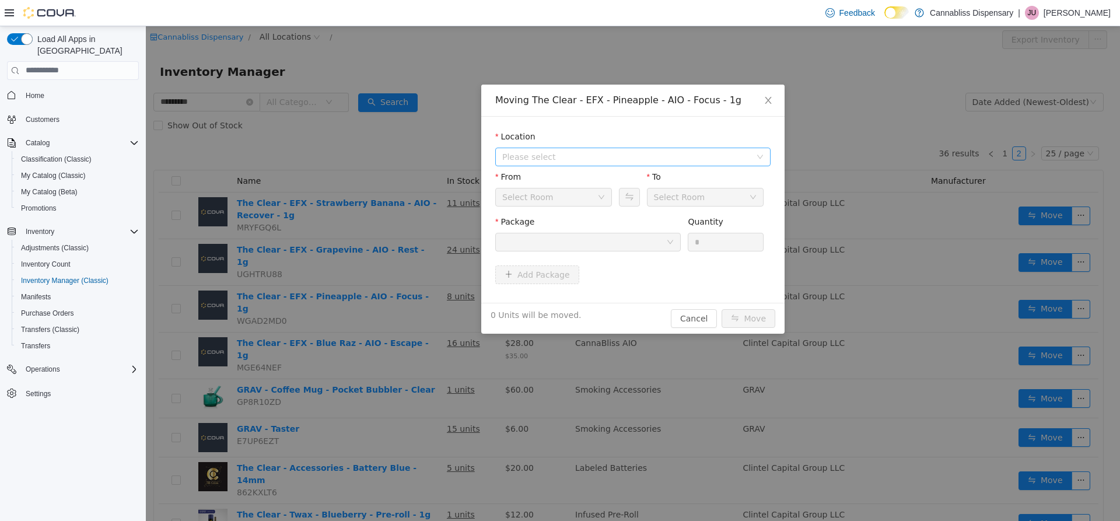
click at [585, 156] on span "Please select" at bounding box center [626, 156] width 248 height 12
click at [576, 202] on span "[STREET_ADDRESS][PERSON_NAME]" at bounding box center [599, 198] width 149 height 9
click at [591, 195] on div "Backstock" at bounding box center [549, 196] width 95 height 17
click at [670, 218] on div "Package" at bounding box center [587, 223] width 185 height 17
click at [664, 243] on div at bounding box center [584, 241] width 164 height 17
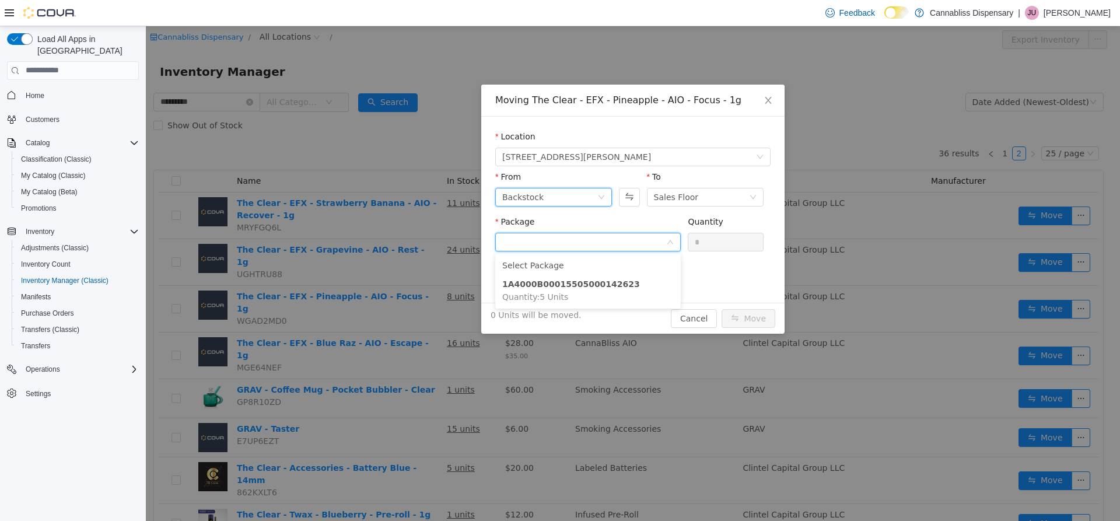
click at [575, 198] on div "Backstock" at bounding box center [549, 196] width 95 height 17
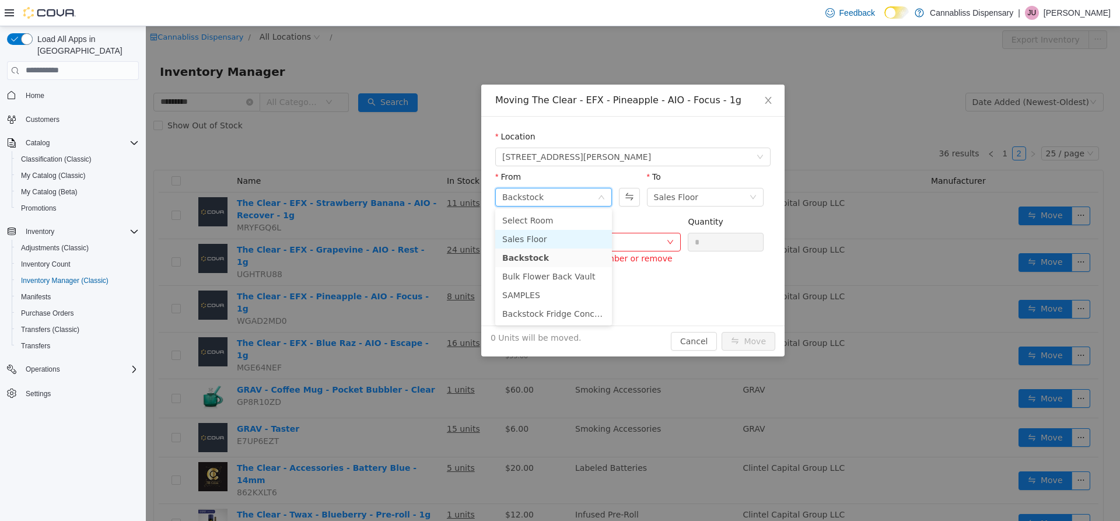
click at [537, 244] on li "Sales Floor" at bounding box center [553, 238] width 117 height 19
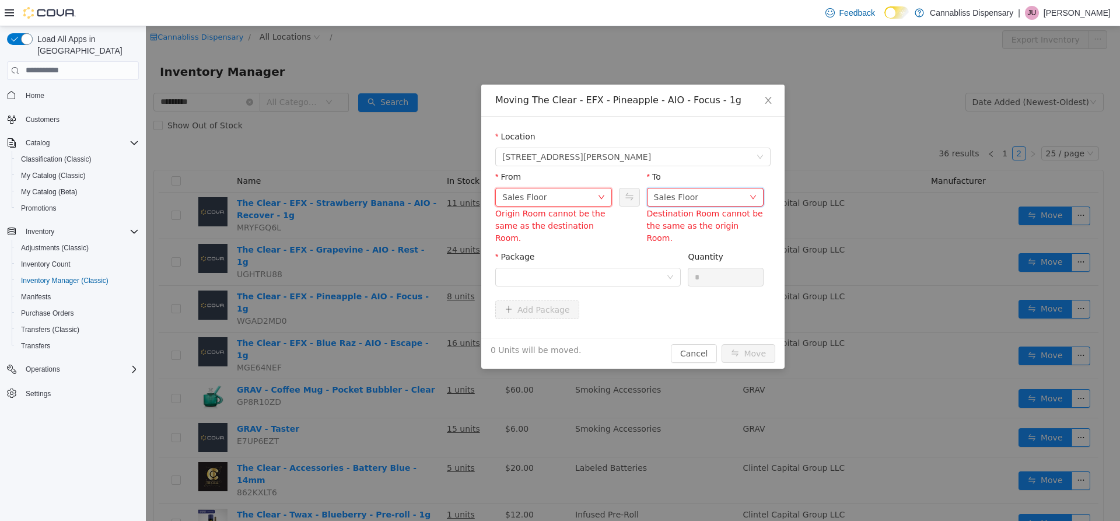
click at [666, 196] on div "Sales Floor" at bounding box center [676, 196] width 45 height 17
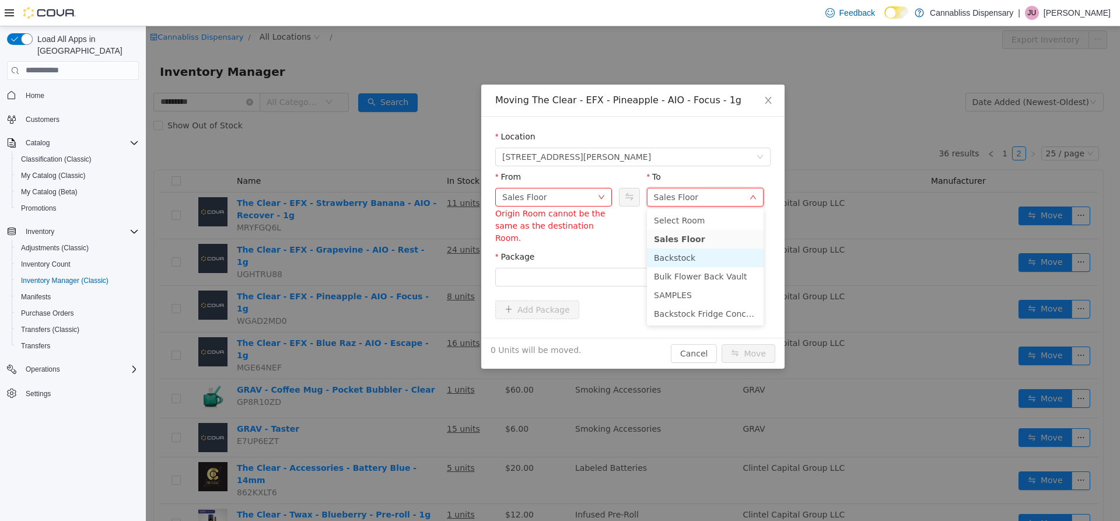
click at [679, 254] on li "Backstock" at bounding box center [705, 257] width 117 height 19
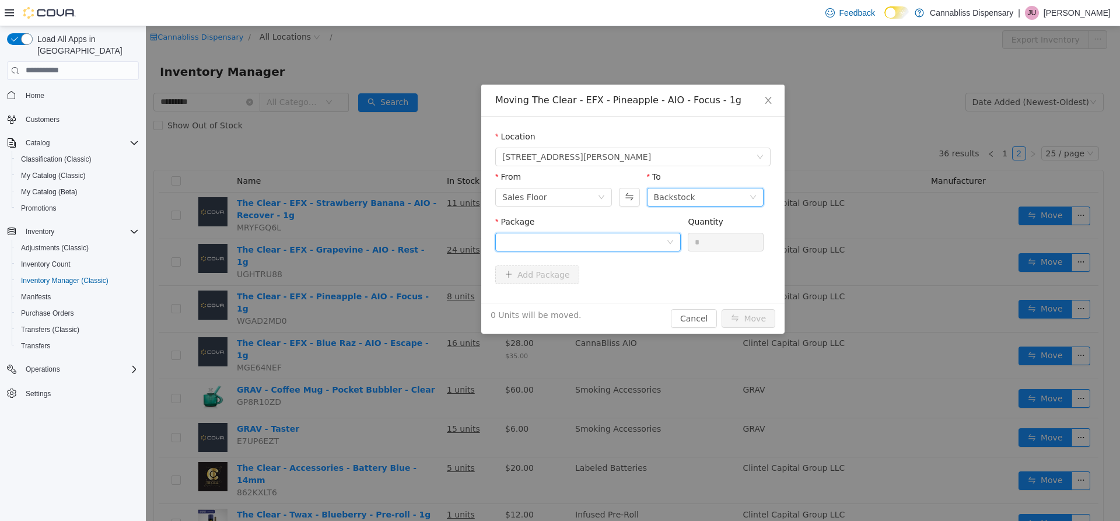
click at [657, 240] on div at bounding box center [584, 241] width 164 height 17
click at [709, 274] on form "Location [STREET_ADDRESS][PERSON_NAME] From Sales Floor To Backstock Package Qu…" at bounding box center [632, 209] width 275 height 158
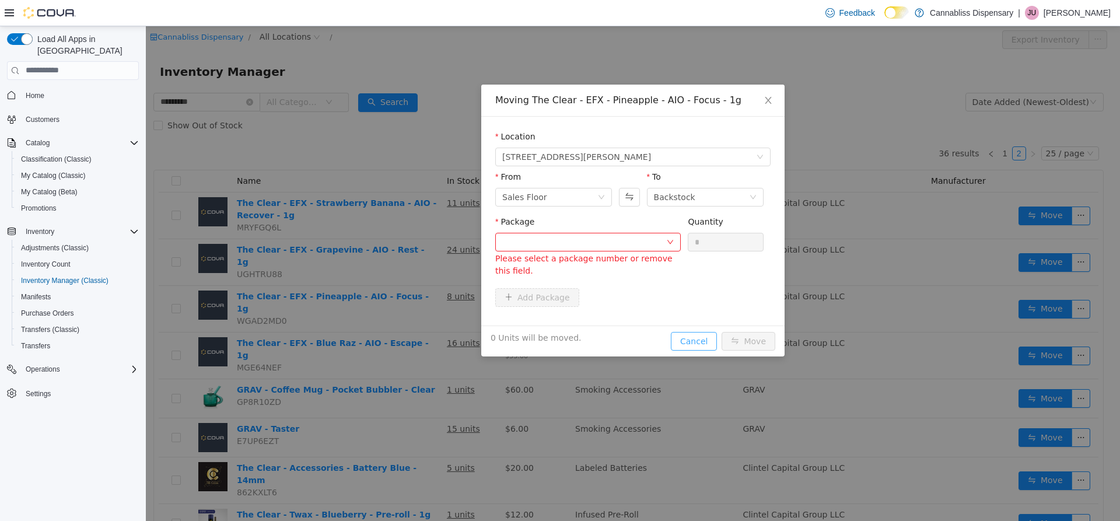
click at [691, 345] on button "Cancel" at bounding box center [694, 340] width 46 height 19
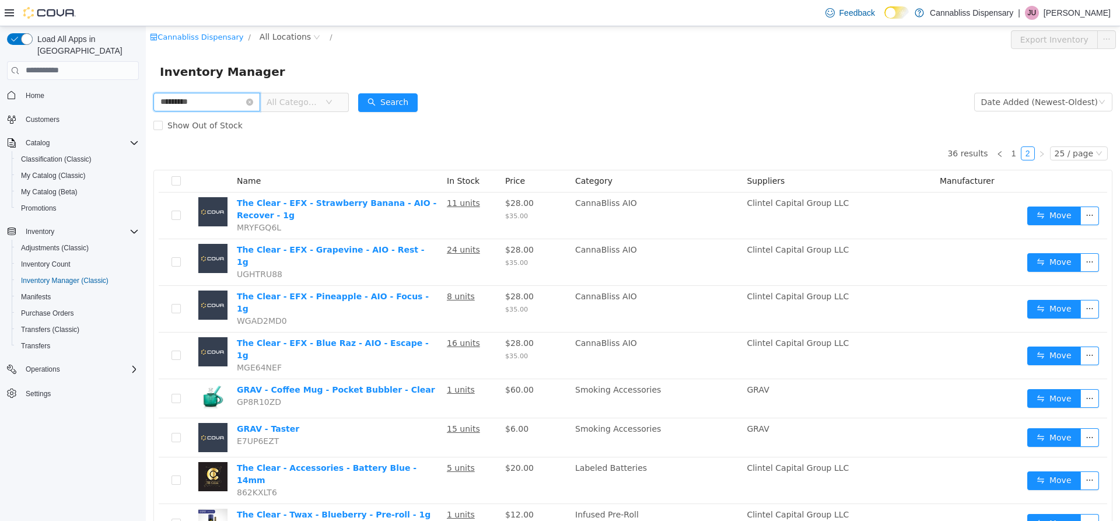
drag, startPoint x: 234, startPoint y: 99, endPoint x: 0, endPoint y: 133, distance: 236.9
click at [146, 133] on html "Cannabliss Dispensary / All Locations / Export Inventory Inventory Manager ****…" at bounding box center [633, 273] width 974 height 495
click at [391, 106] on button "Search" at bounding box center [387, 102] width 59 height 19
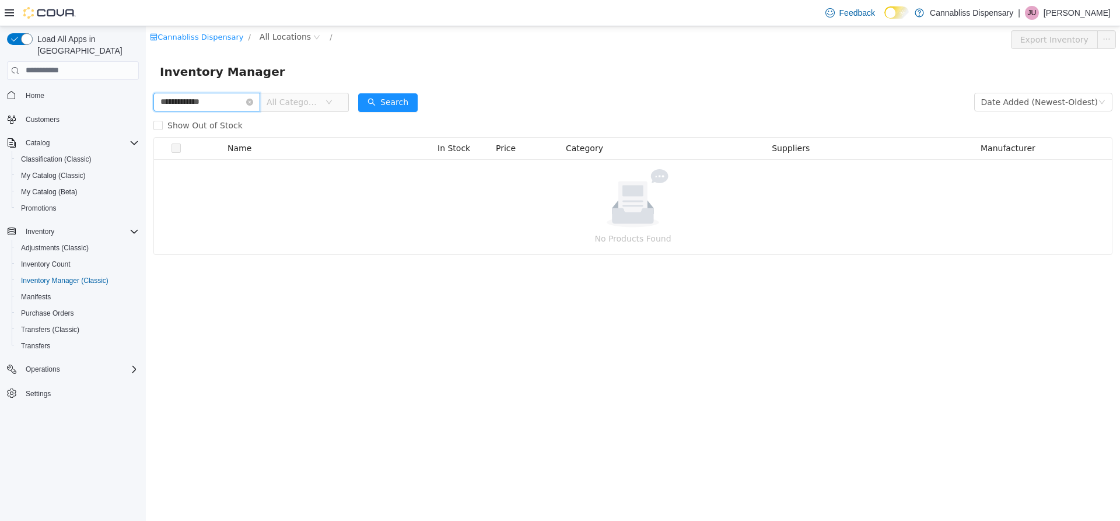
drag, startPoint x: 227, startPoint y: 103, endPoint x: 0, endPoint y: 135, distance: 229.2
click at [146, 135] on html "**********" at bounding box center [633, 273] width 974 height 495
type input "**********"
click at [414, 103] on button "Search" at bounding box center [387, 102] width 59 height 19
click at [77, 276] on span "Inventory Manager (Classic)" at bounding box center [64, 280] width 87 height 9
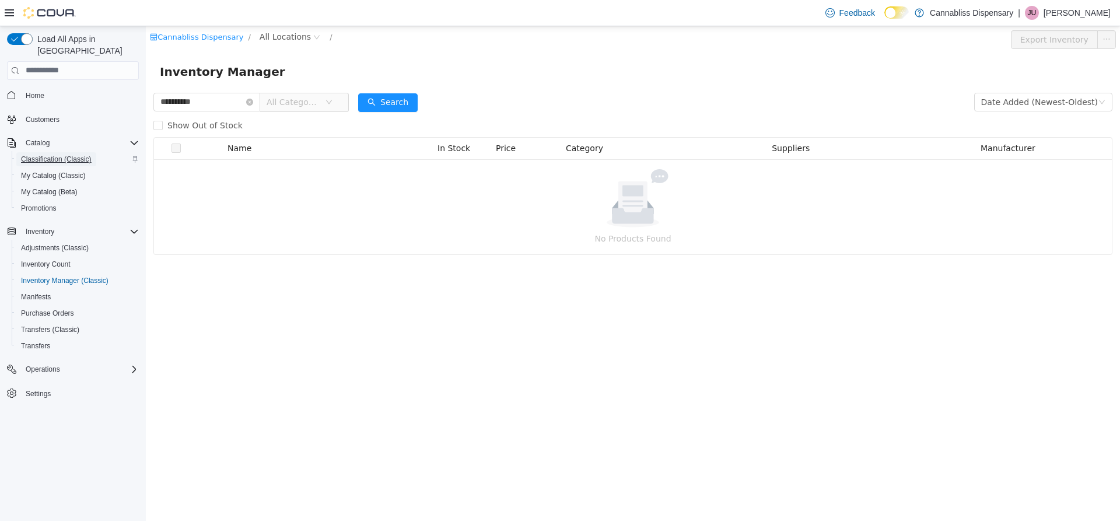
click at [72, 155] on span "Classification (Classic)" at bounding box center [56, 159] width 71 height 9
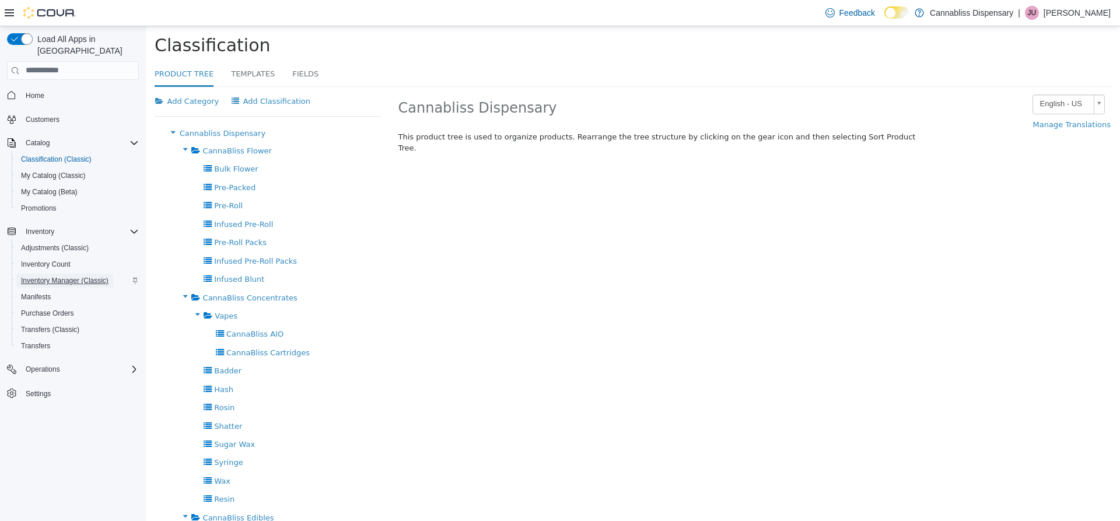
click at [59, 276] on span "Inventory Manager (Classic)" at bounding box center [64, 280] width 87 height 9
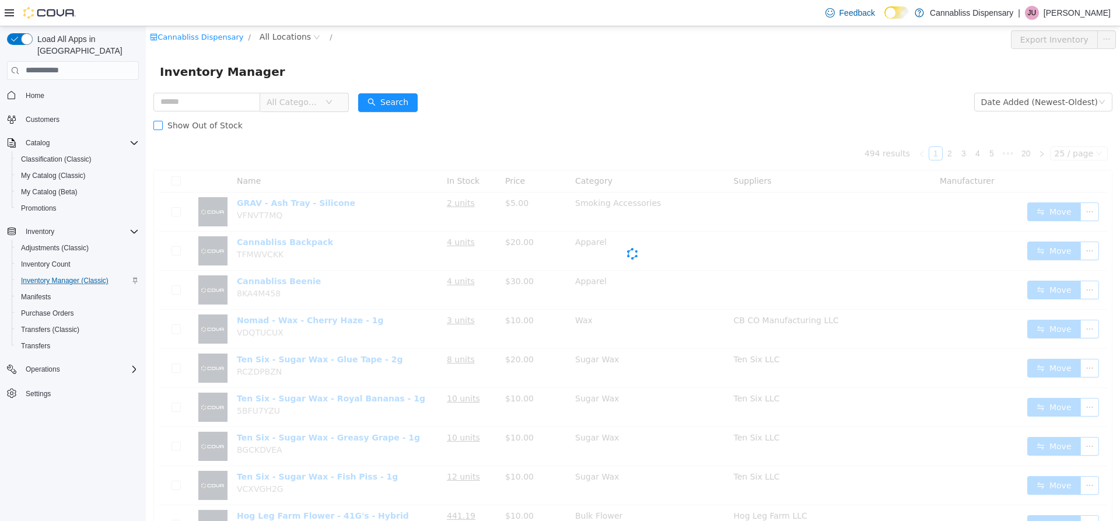
click at [183, 113] on form "All Categories Date Added (Newest-Oldest) Search Show Out of Stock" at bounding box center [632, 113] width 959 height 47
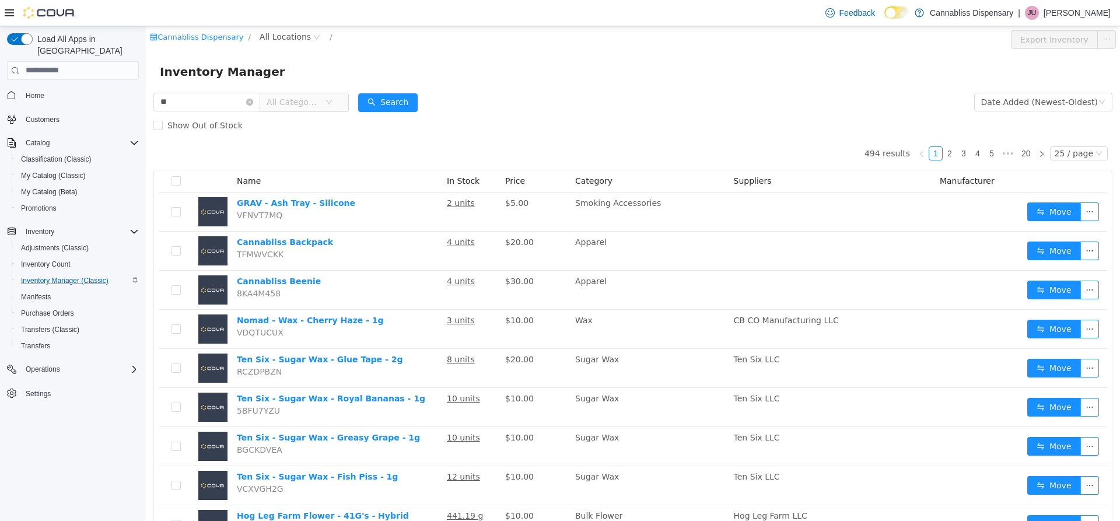
type input "**********"
click at [376, 98] on button "Search" at bounding box center [387, 102] width 59 height 19
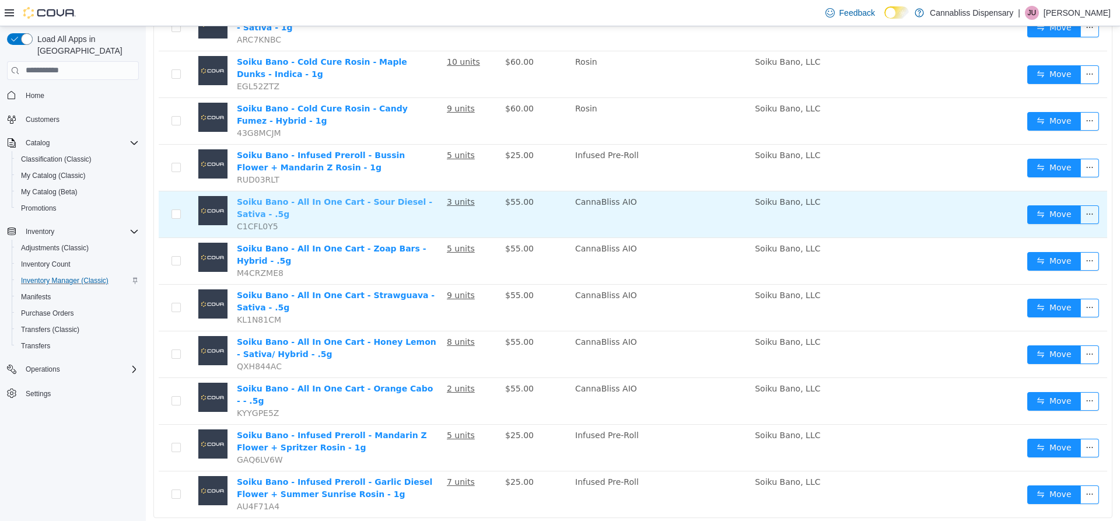
scroll to position [335, 0]
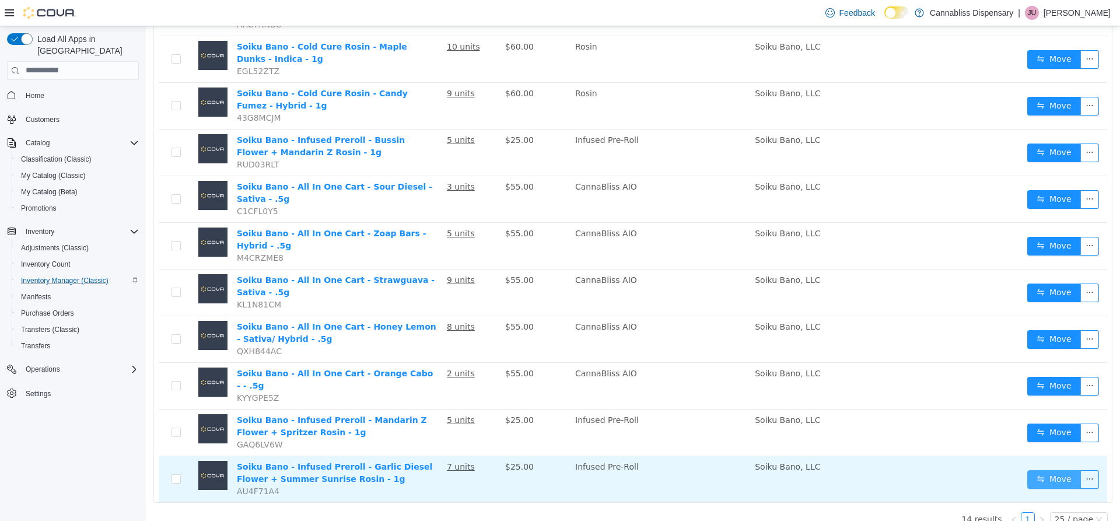
click at [1029, 470] on button "Move" at bounding box center [1054, 479] width 54 height 19
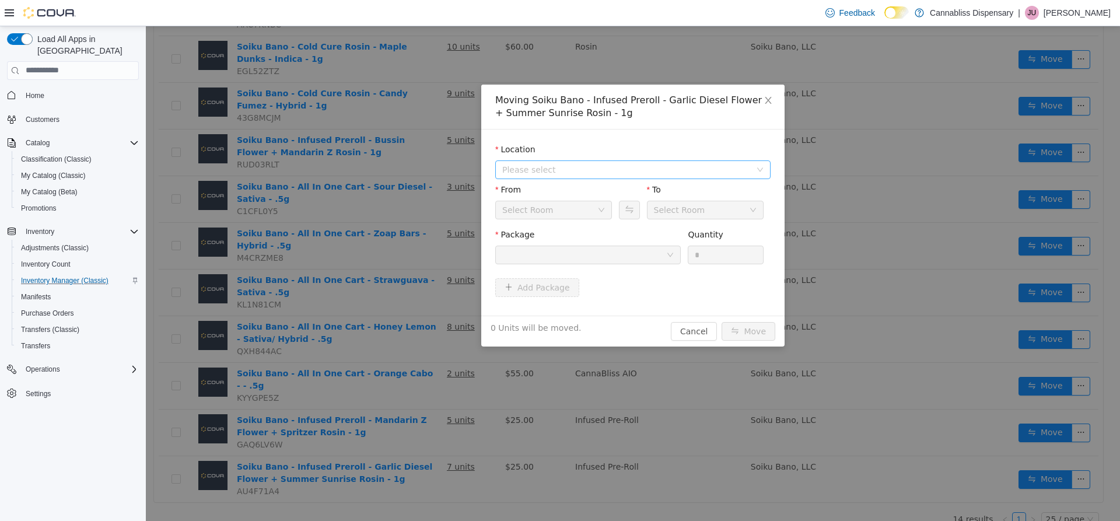
click at [626, 169] on span "Please select" at bounding box center [626, 169] width 248 height 12
click at [603, 211] on span "[STREET_ADDRESS][PERSON_NAME]" at bounding box center [645, 212] width 246 height 16
click at [603, 202] on div "Backstock" at bounding box center [553, 209] width 117 height 19
click at [617, 251] on div at bounding box center [584, 254] width 164 height 17
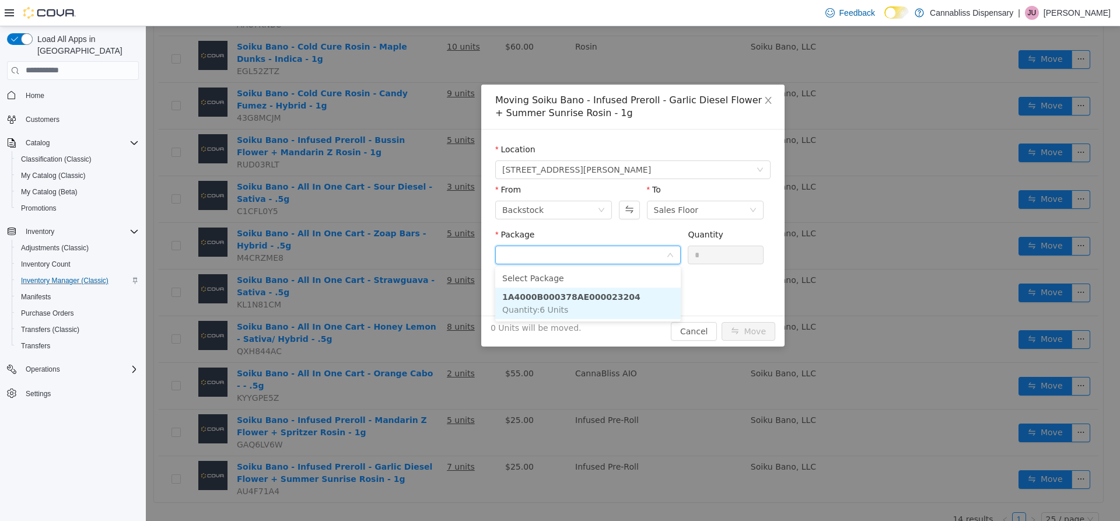
click at [568, 303] on li "1A4000B000378AE000023204 Quantity : 6 Units" at bounding box center [587, 302] width 185 height 31
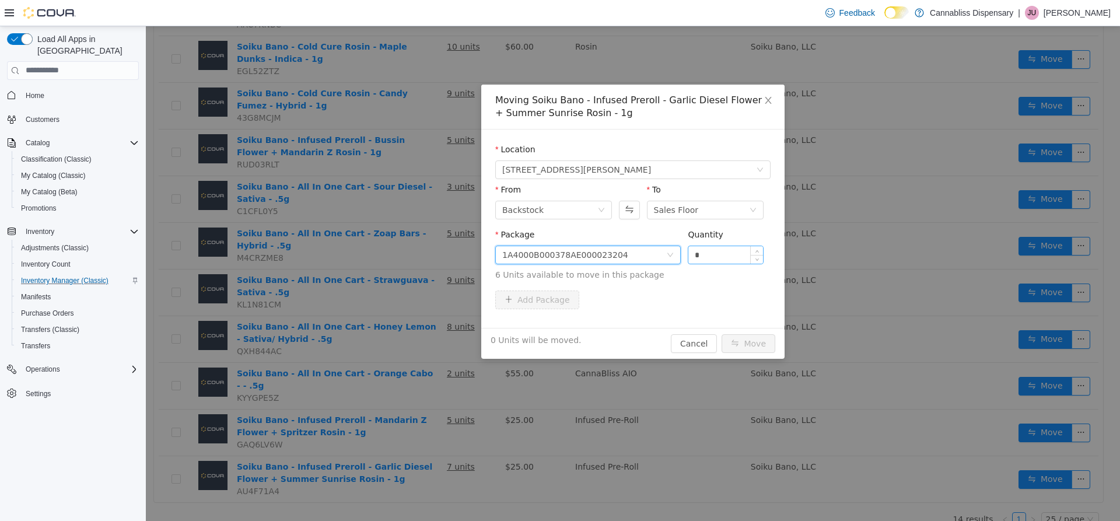
click at [726, 250] on input "*" at bounding box center [725, 254] width 75 height 17
type input "*"
click at [710, 293] on div "Add Package" at bounding box center [632, 299] width 275 height 19
click at [764, 346] on button "Move" at bounding box center [749, 343] width 54 height 19
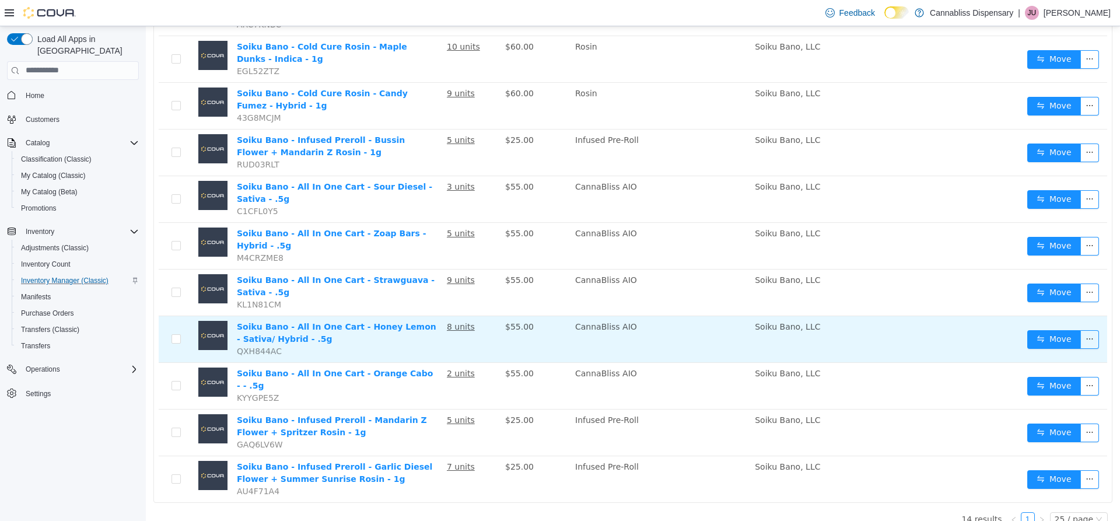
scroll to position [277, 0]
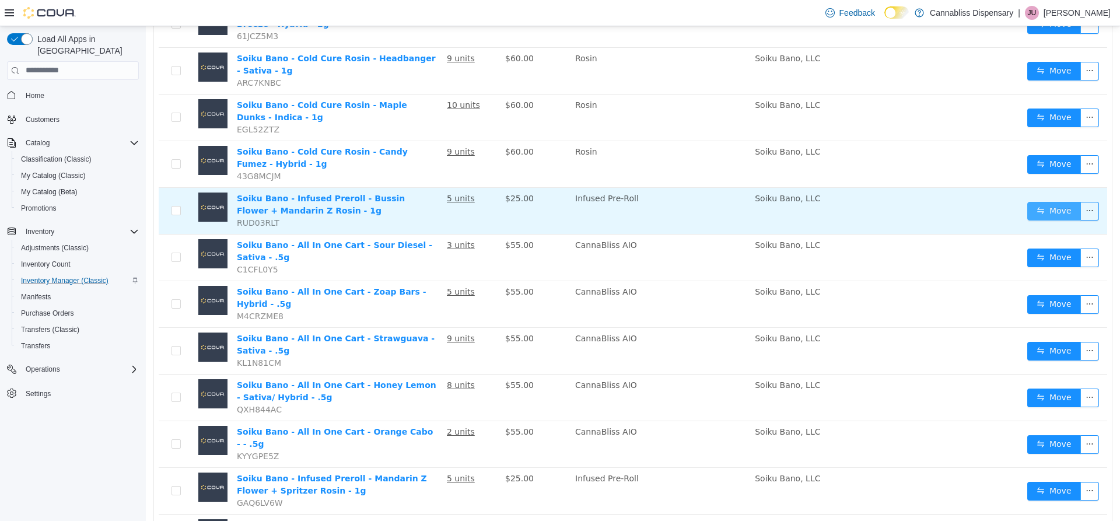
click at [1045, 211] on button "Move" at bounding box center [1054, 210] width 54 height 19
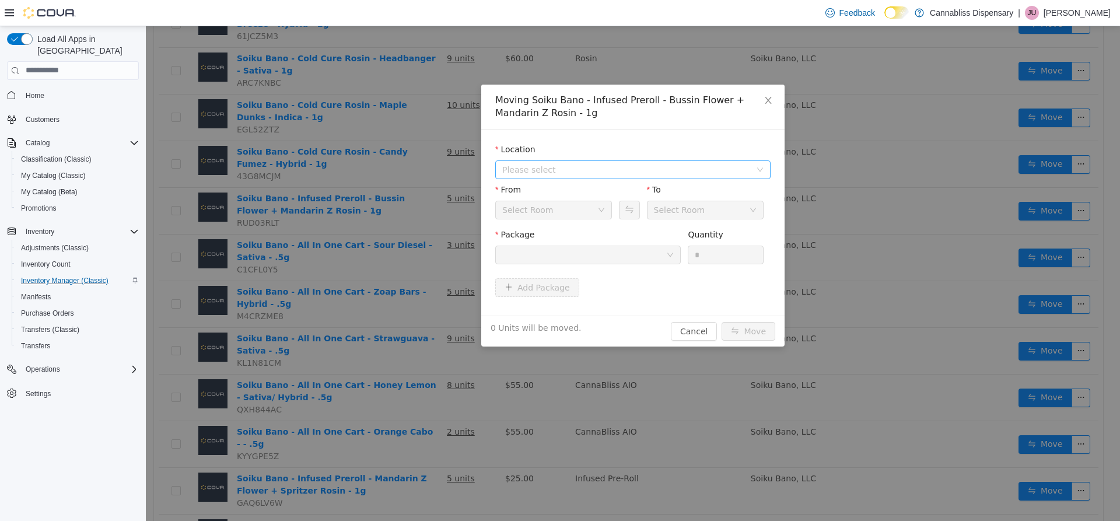
click at [608, 171] on span "Please select" at bounding box center [626, 169] width 248 height 12
click at [591, 209] on span "[STREET_ADDRESS][PERSON_NAME]" at bounding box center [599, 210] width 149 height 9
click at [598, 203] on div "Backstock" at bounding box center [553, 209] width 117 height 19
click at [610, 181] on div "Location [STREET_ADDRESS][PERSON_NAME]" at bounding box center [632, 163] width 275 height 40
click at [620, 247] on div at bounding box center [584, 254] width 164 height 17
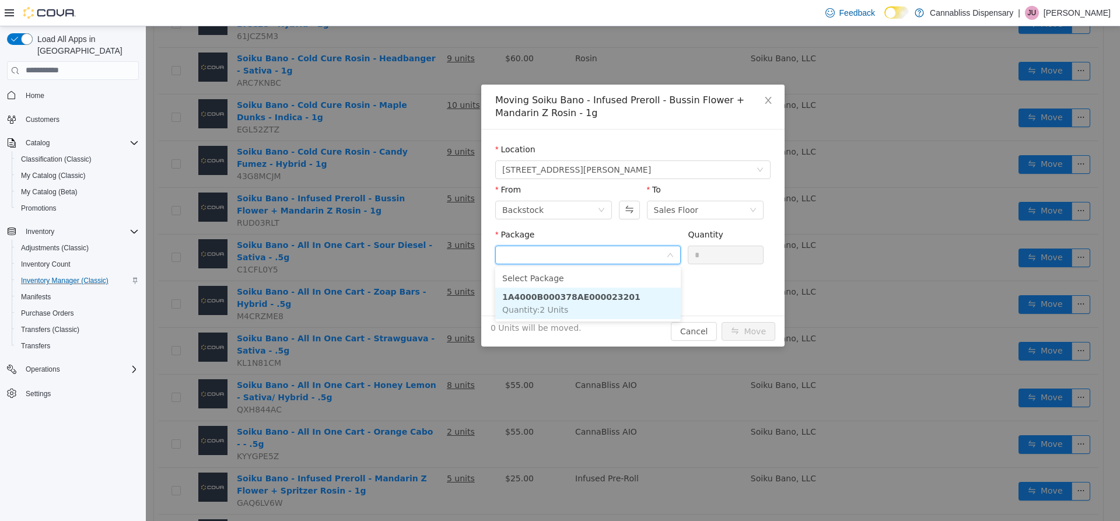
click at [569, 310] on li "1A4000B000378AE000023201 Quantity : 2 Units" at bounding box center [587, 302] width 185 height 31
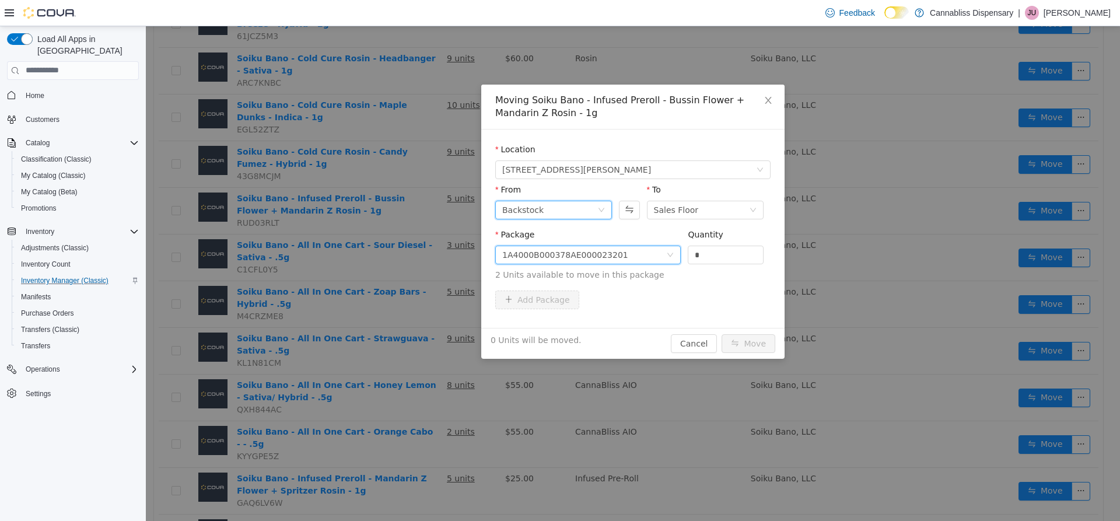
click at [598, 211] on icon "icon: down" at bounding box center [601, 209] width 7 height 7
click at [531, 249] on li "Sales Floor" at bounding box center [553, 251] width 117 height 19
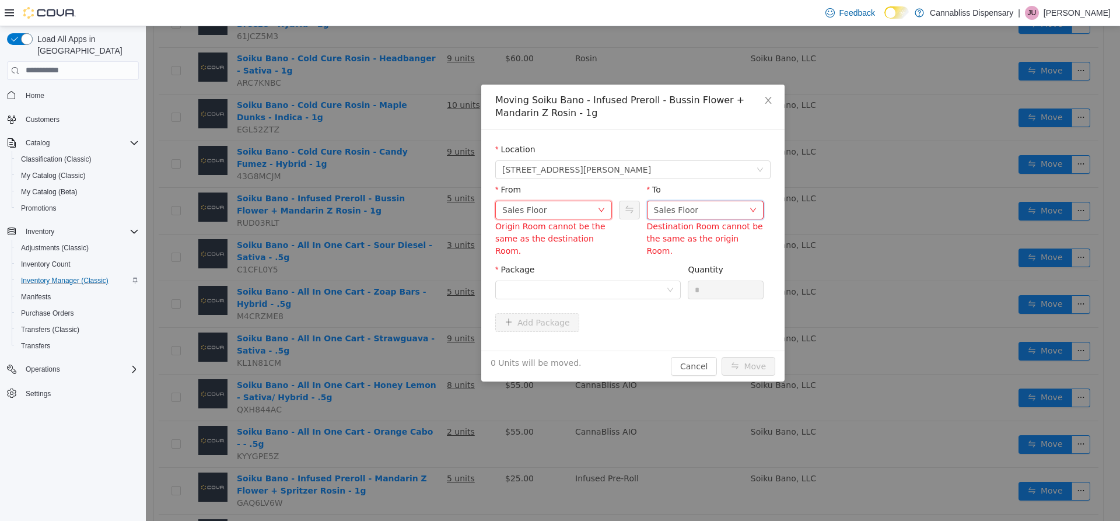
click at [674, 213] on div "Sales Floor" at bounding box center [676, 209] width 45 height 17
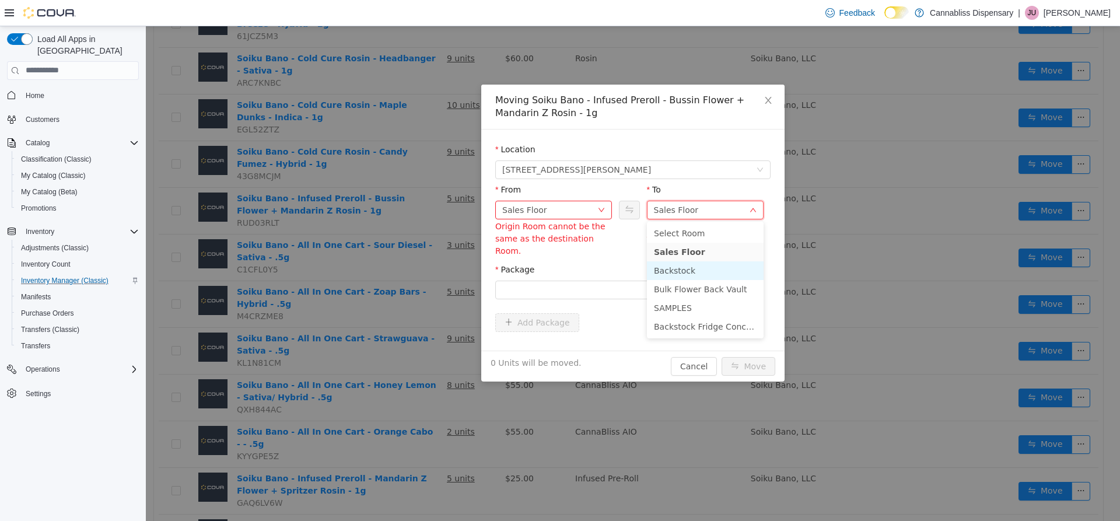
click at [670, 271] on li "Backstock" at bounding box center [705, 270] width 117 height 19
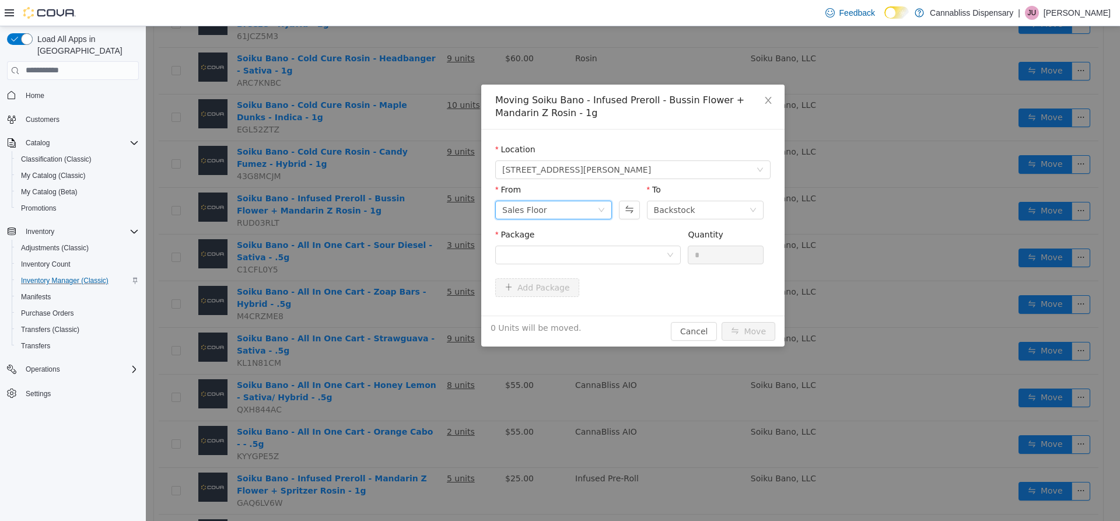
click at [594, 206] on div "Sales Floor" at bounding box center [549, 209] width 95 height 17
click at [690, 293] on div "Add Package" at bounding box center [632, 287] width 275 height 19
click at [603, 213] on div "Sales Floor" at bounding box center [553, 209] width 117 height 19
click at [562, 269] on li "Backstock" at bounding box center [553, 270] width 117 height 19
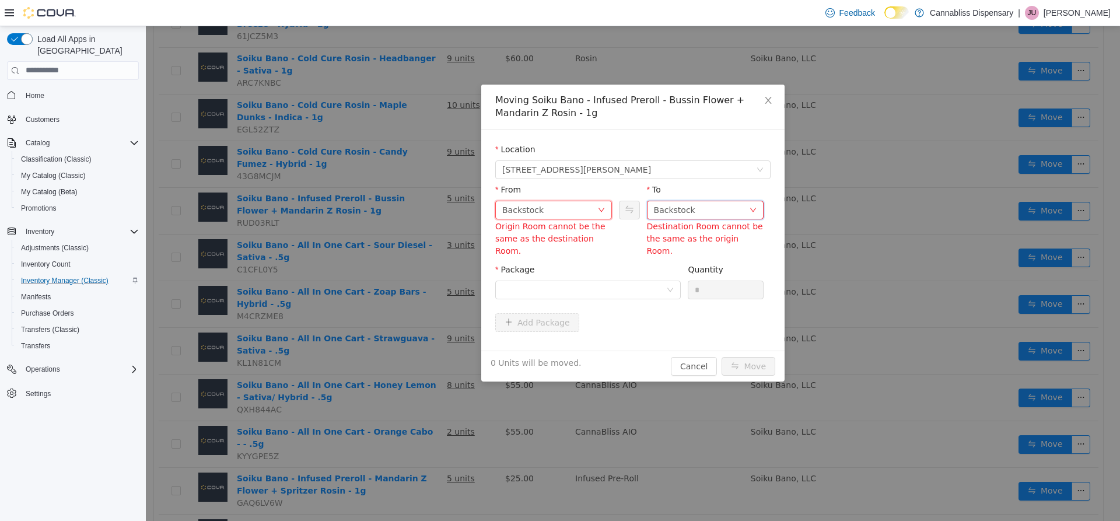
click at [684, 208] on div "Backstock" at bounding box center [674, 209] width 41 height 17
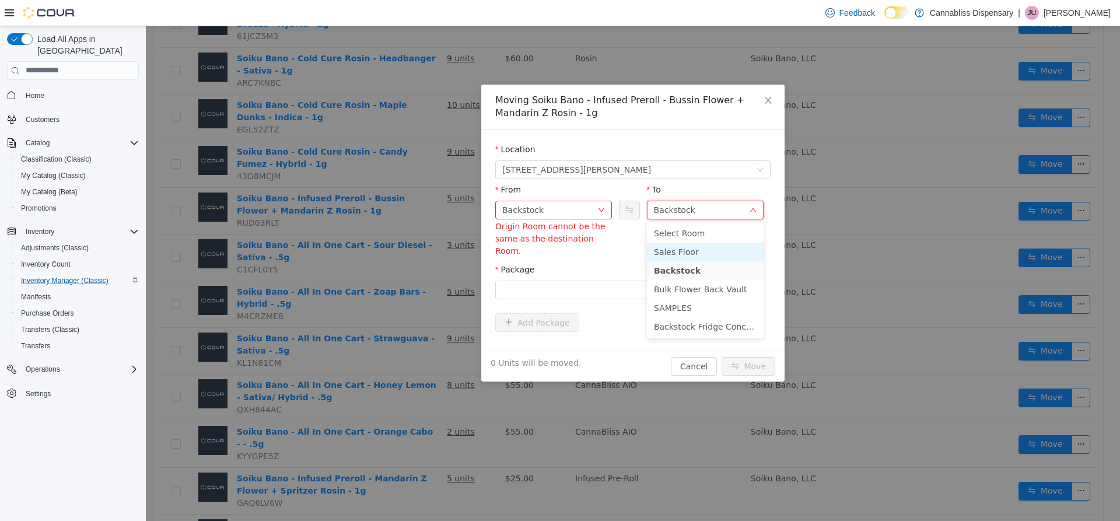
click at [671, 251] on li "Sales Floor" at bounding box center [705, 251] width 117 height 19
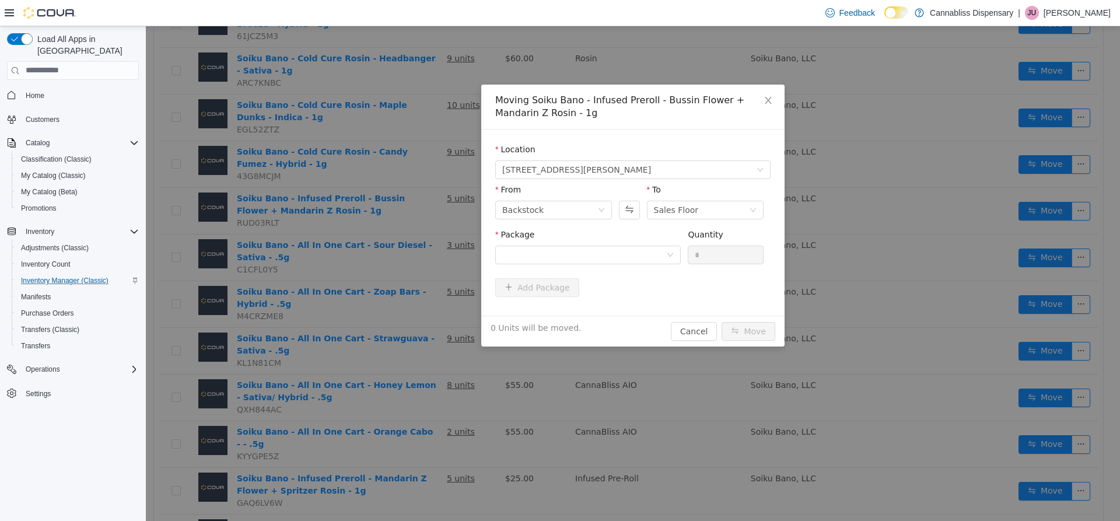
click at [638, 291] on div "Add Package" at bounding box center [632, 287] width 275 height 19
click at [658, 251] on div at bounding box center [584, 254] width 164 height 17
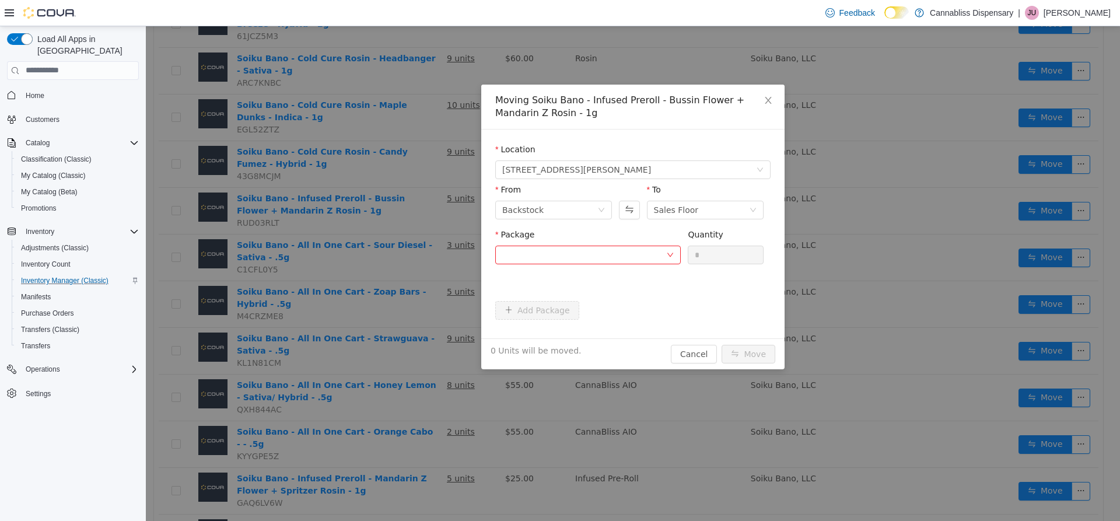
click at [689, 283] on form "Location [STREET_ADDRESS][PERSON_NAME] From Backstock To Sales Floor Package Pl…" at bounding box center [632, 233] width 275 height 181
click at [580, 201] on div "Backstock" at bounding box center [549, 209] width 95 height 17
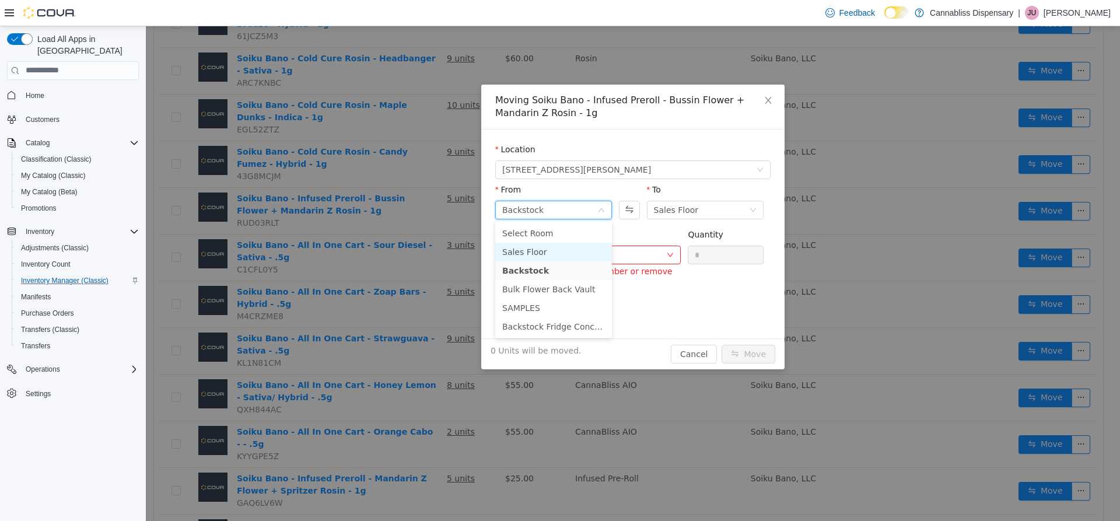
click at [549, 247] on li "Sales Floor" at bounding box center [553, 251] width 117 height 19
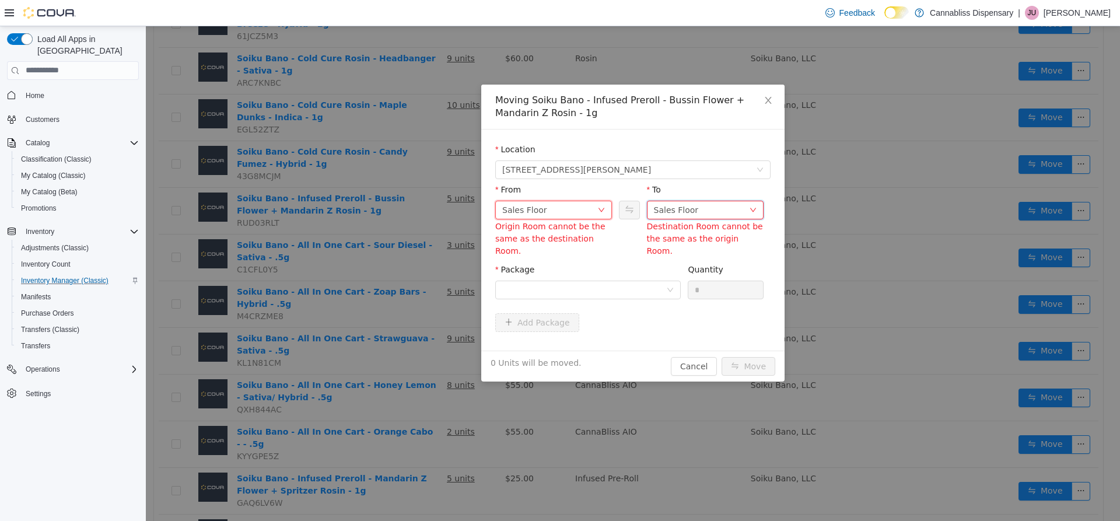
click at [686, 215] on div "Sales Floor" at bounding box center [676, 209] width 45 height 17
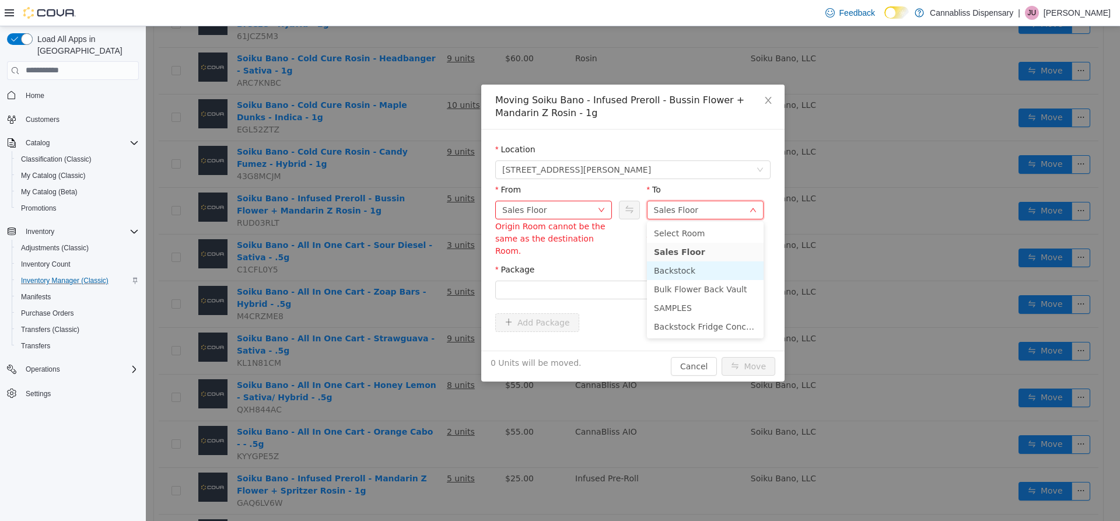
click at [669, 267] on li "Backstock" at bounding box center [705, 270] width 117 height 19
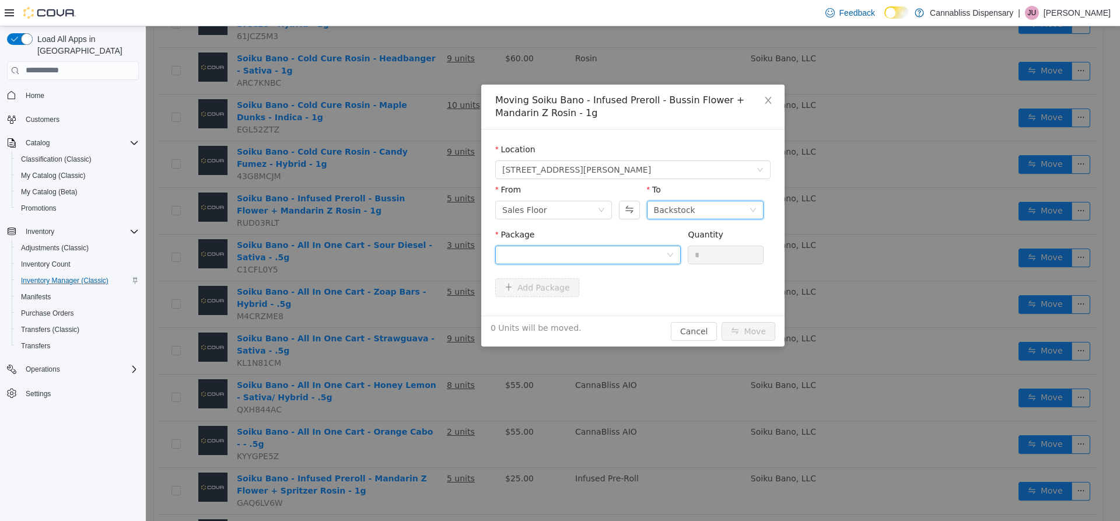
click at [669, 254] on icon "icon: down" at bounding box center [670, 255] width 6 height 4
click at [721, 286] on form "Location [STREET_ADDRESS][PERSON_NAME] From Sales Floor To Backstock Package Qu…" at bounding box center [632, 222] width 275 height 158
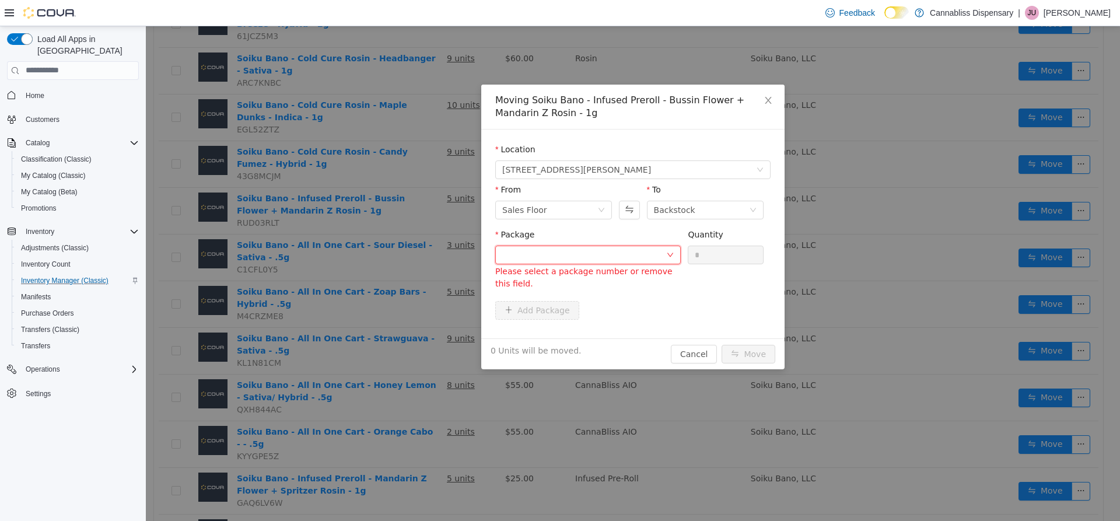
click at [649, 251] on div at bounding box center [584, 254] width 164 height 17
click at [723, 295] on div "Package Please select a package number or remove this field. Quantity *" at bounding box center [632, 262] width 275 height 68
click at [675, 262] on div at bounding box center [587, 254] width 185 height 19
click at [724, 295] on div "Package Please select a package number or remove this field. Quantity *" at bounding box center [632, 262] width 275 height 68
click at [672, 255] on icon "icon: down" at bounding box center [670, 254] width 7 height 7
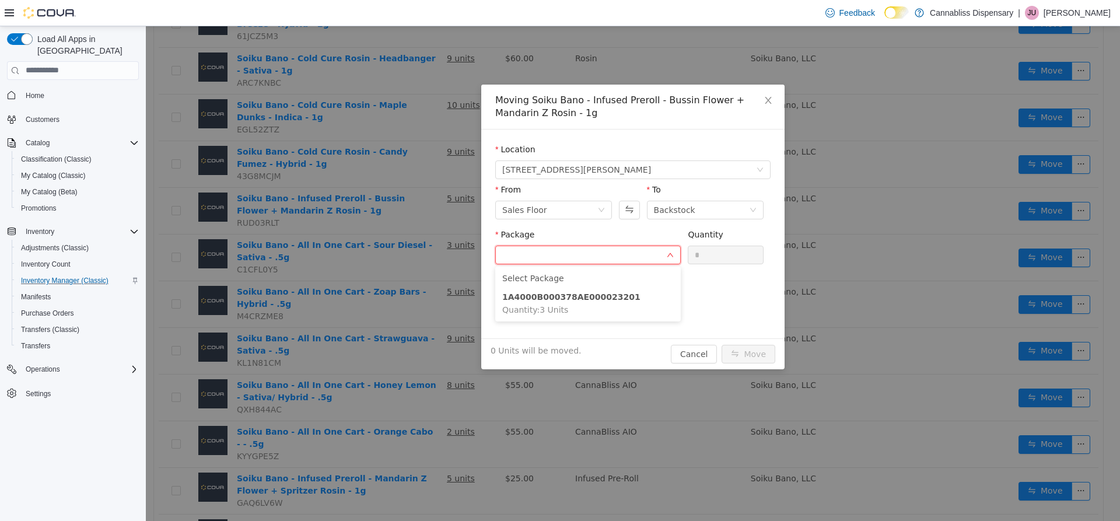
click at [702, 285] on div "Package Please select a package number or remove this field. Quantity *" at bounding box center [632, 259] width 275 height 63
click at [615, 251] on div at bounding box center [584, 254] width 164 height 17
click at [586, 301] on strong "1A4000B000378AE000023201" at bounding box center [571, 296] width 138 height 9
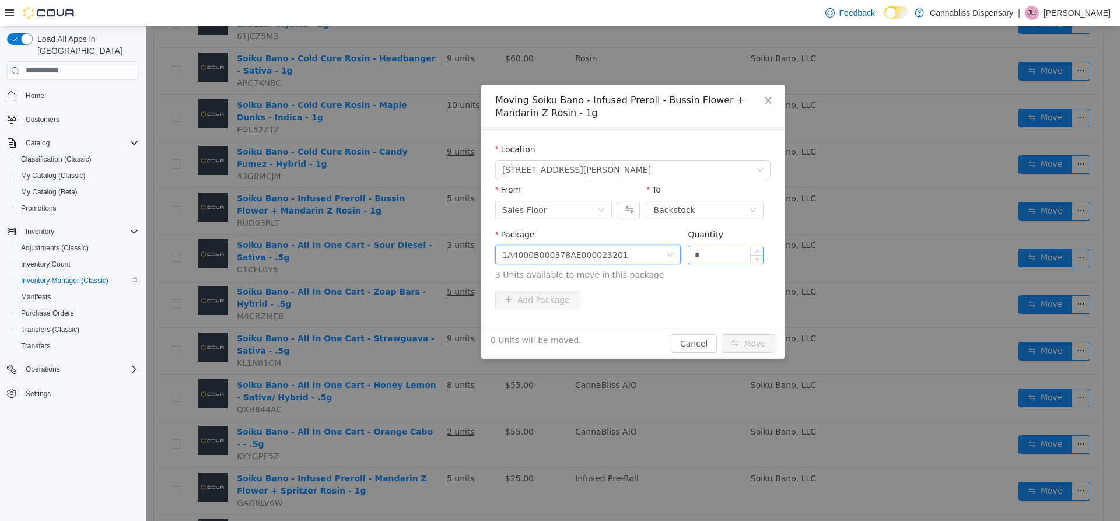
click at [712, 255] on input "*" at bounding box center [725, 254] width 75 height 17
type input "*"
click at [710, 292] on div "Add Package" at bounding box center [632, 299] width 275 height 19
click at [660, 256] on div "1A4000B000378AE000023201" at bounding box center [584, 254] width 164 height 17
click at [712, 286] on div "Package 1A4000B000378AE000023201 Quantity * 3 Units available to move in this p…" at bounding box center [632, 259] width 275 height 62
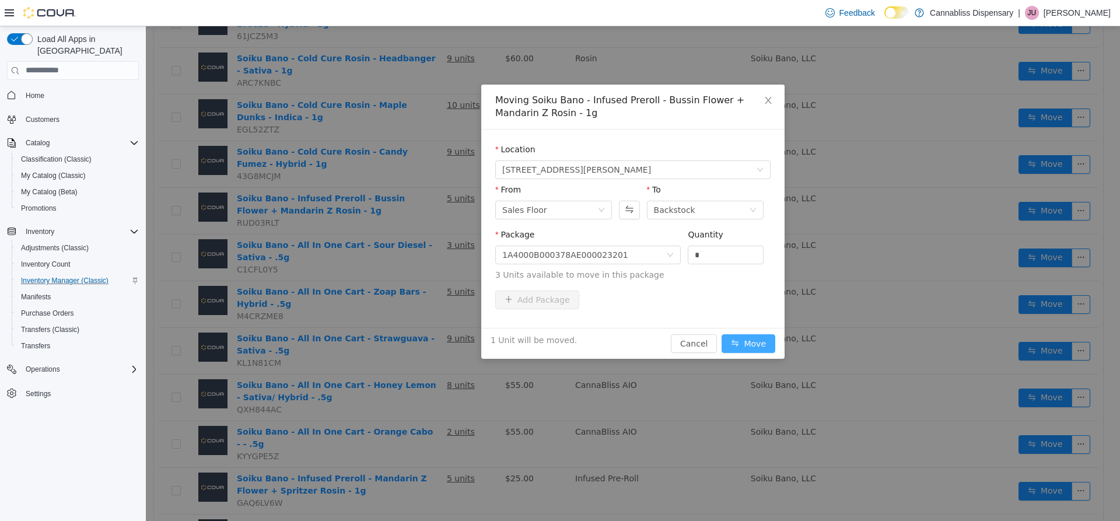
click at [756, 347] on button "Move" at bounding box center [749, 343] width 54 height 19
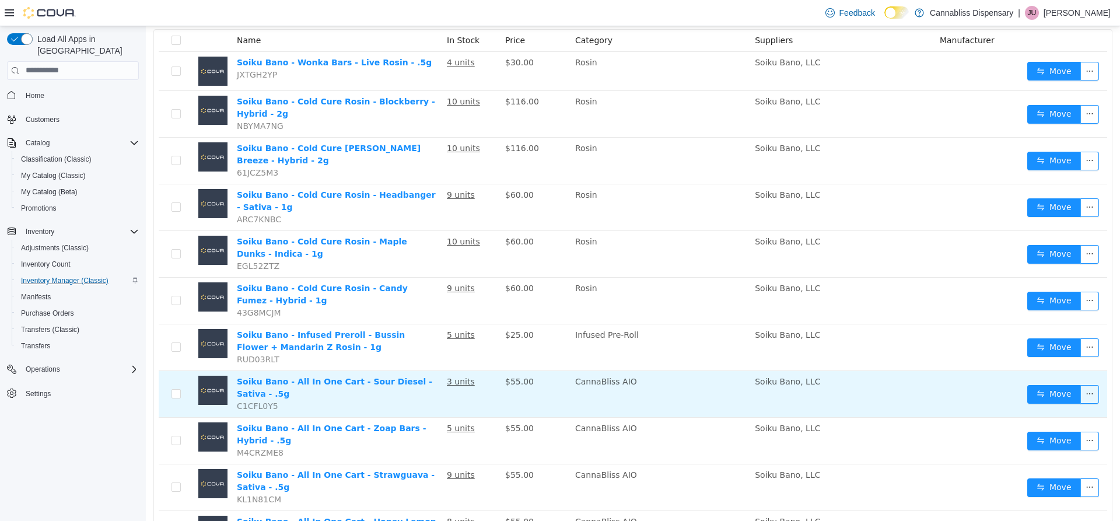
scroll to position [102, 0]
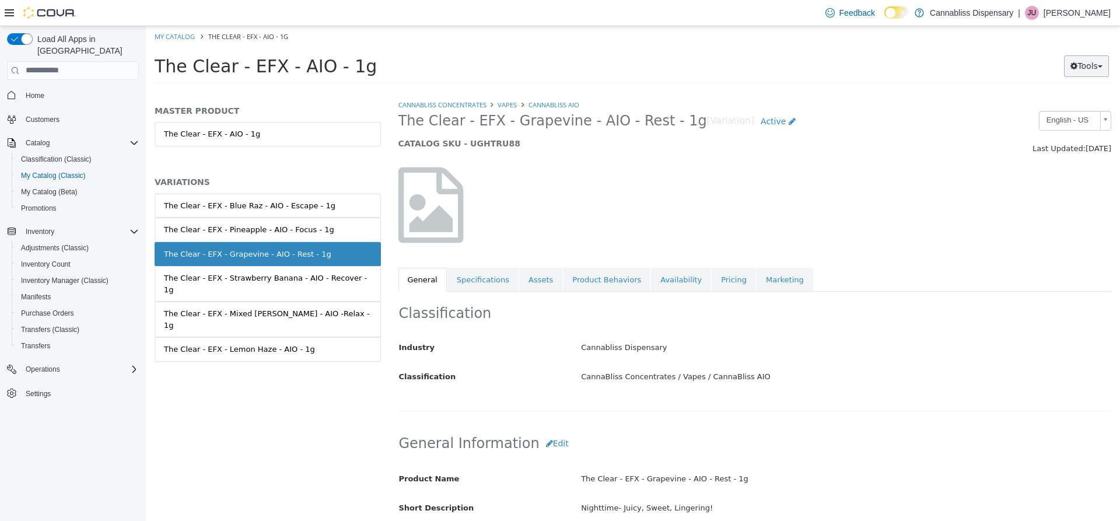
click at [1090, 61] on button "Tools" at bounding box center [1086, 66] width 45 height 22
click at [1073, 104] on link "Print Labels" at bounding box center [1062, 105] width 92 height 16
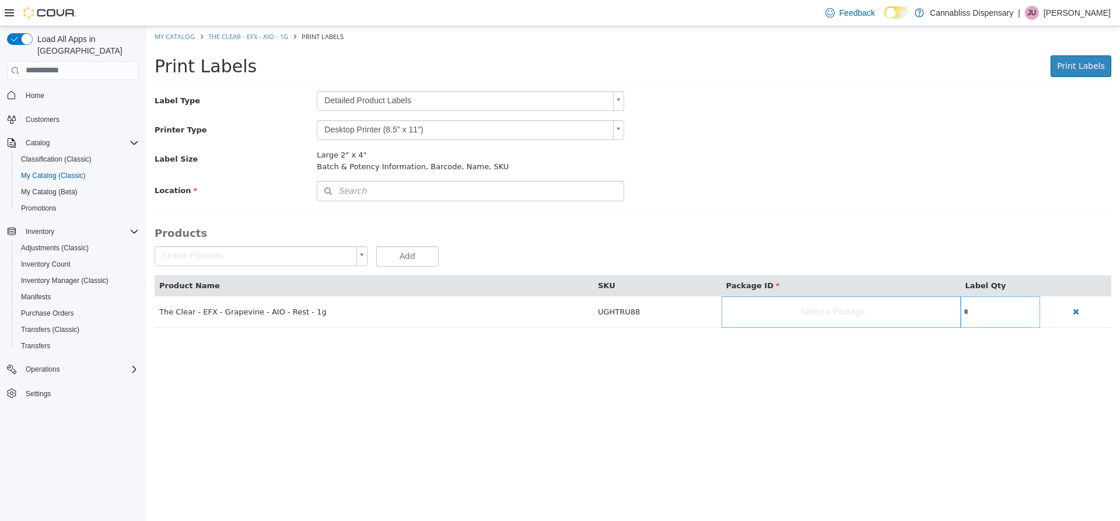
click at [612, 97] on body "Saving Bulk Changes... × My Catalog The Clear - EFX - AIO - 1g Print Labels Pri…" at bounding box center [633, 183] width 974 height 314
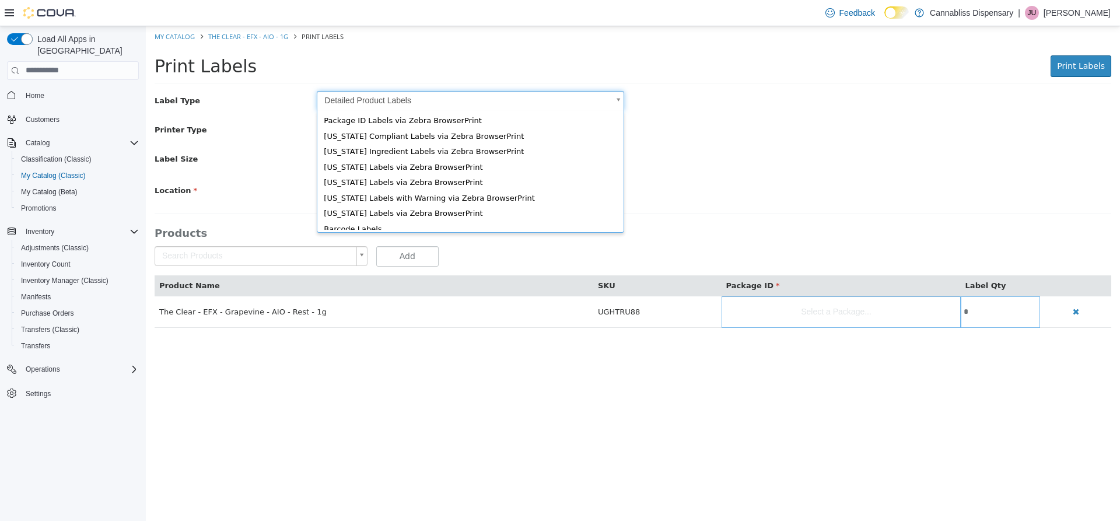
scroll to position [18, 0]
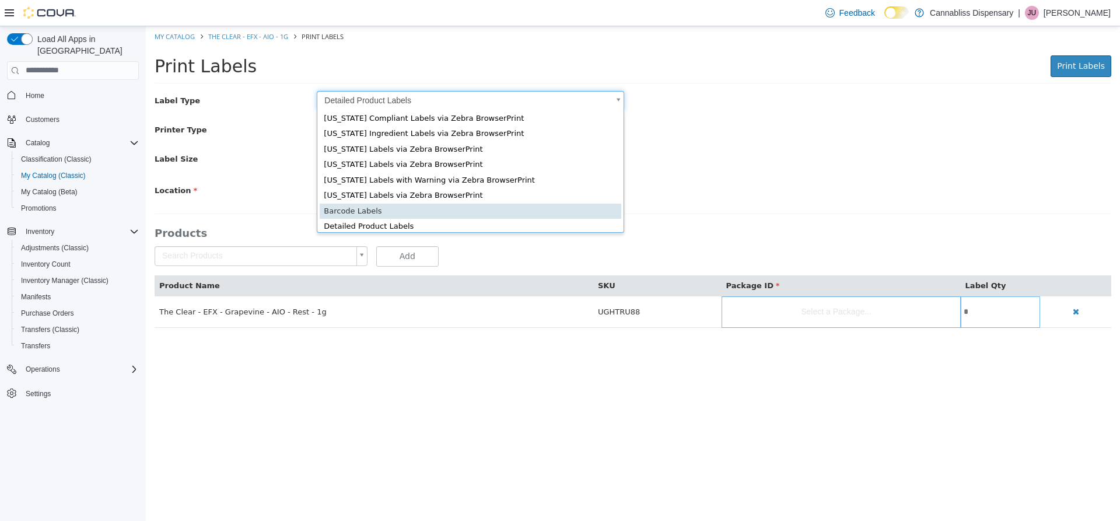
type input "*"
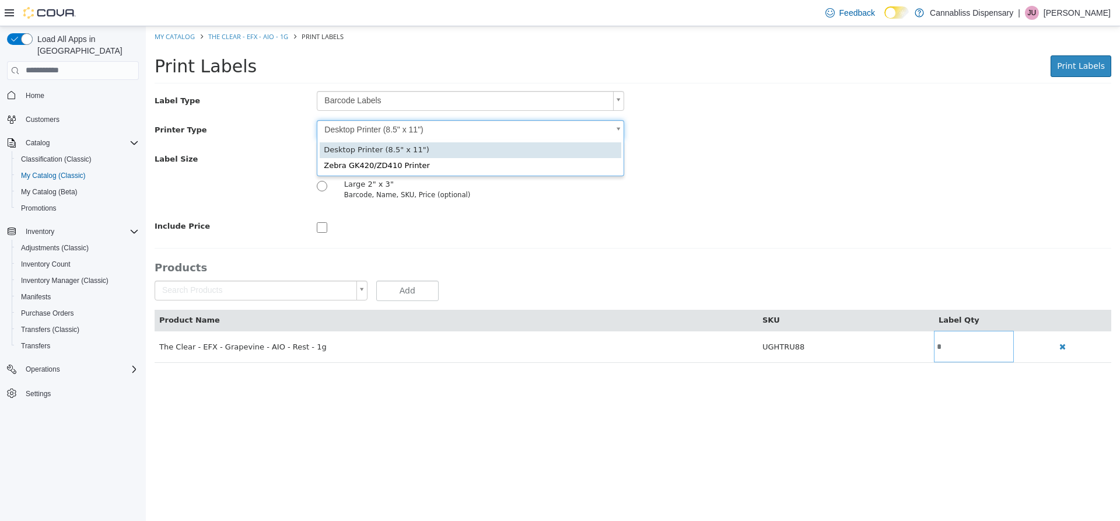
click at [556, 131] on body "Saving Bulk Changes... × My Catalog The Clear - EFX - AIO - 1g Print Labels Pri…" at bounding box center [633, 200] width 974 height 349
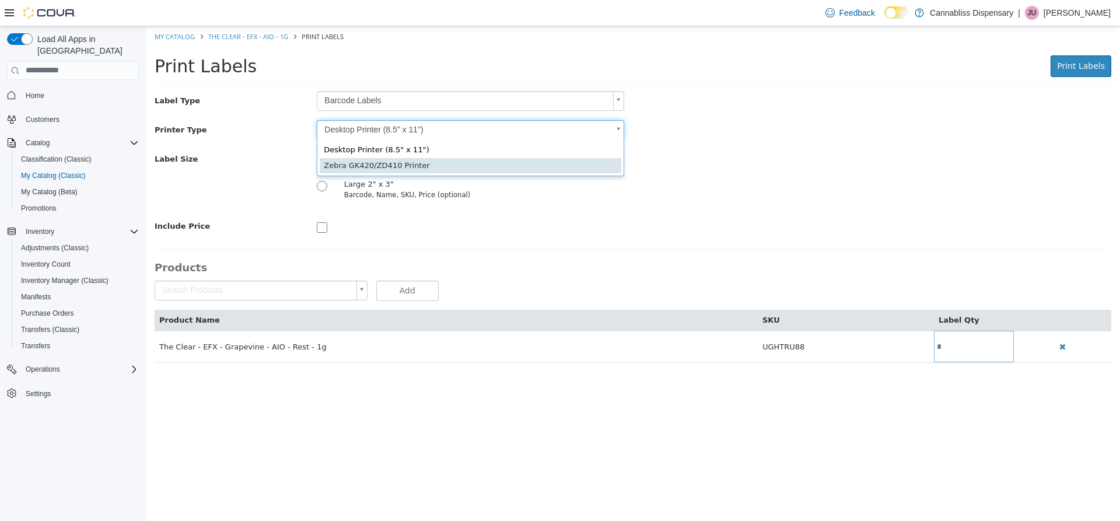
type input "*"
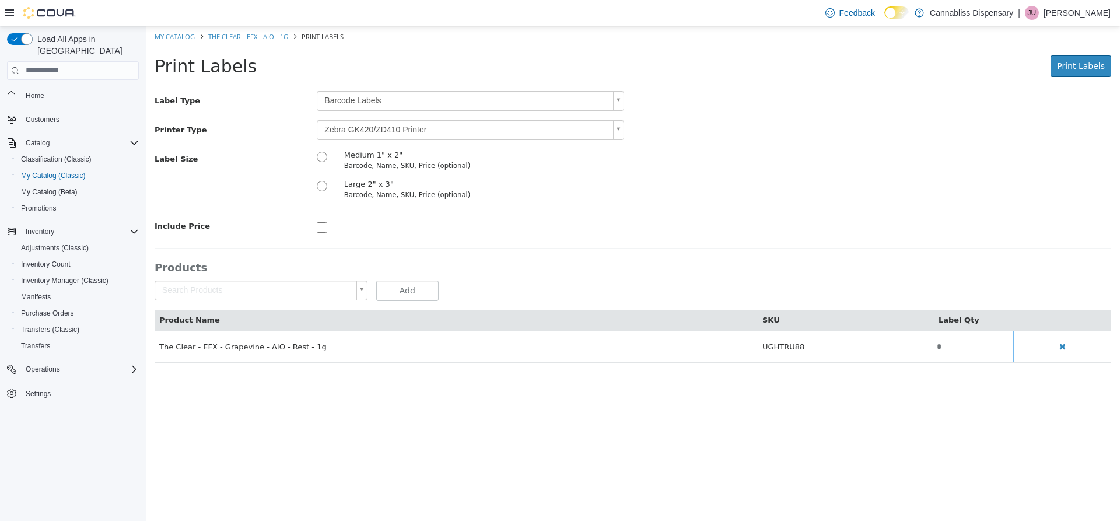
click at [345, 230] on div at bounding box center [470, 225] width 325 height 19
click at [1083, 70] on span "Print Labels" at bounding box center [1081, 65] width 48 height 9
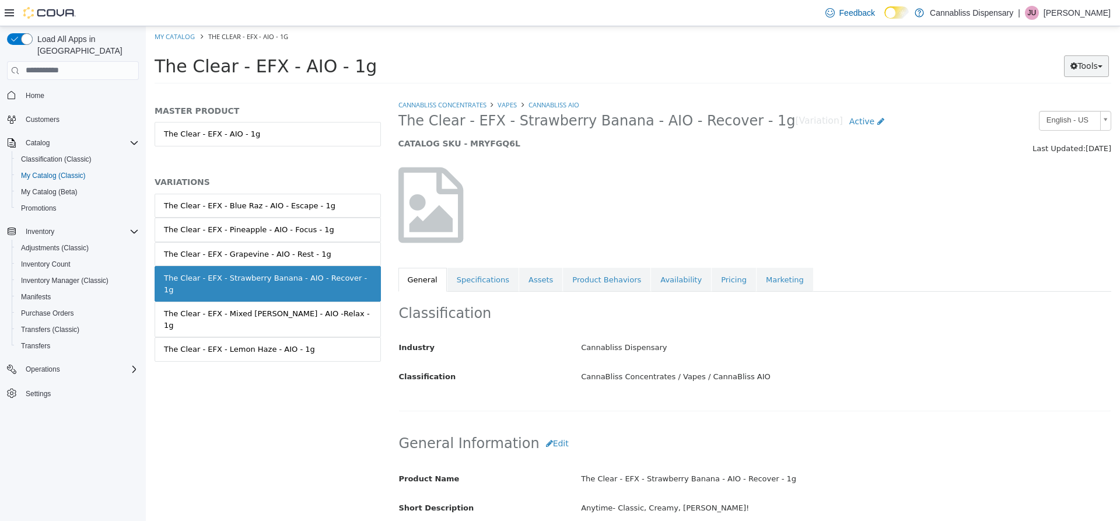
drag, startPoint x: 1090, startPoint y: 78, endPoint x: 1089, endPoint y: 72, distance: 5.9
click at [1090, 73] on div "The Clear - EFX - AIO - 1g Tools Move Variations Print Labels" at bounding box center [633, 68] width 957 height 29
click at [1089, 72] on button "Tools" at bounding box center [1086, 66] width 45 height 22
click at [1070, 106] on link "Print Labels" at bounding box center [1062, 105] width 92 height 16
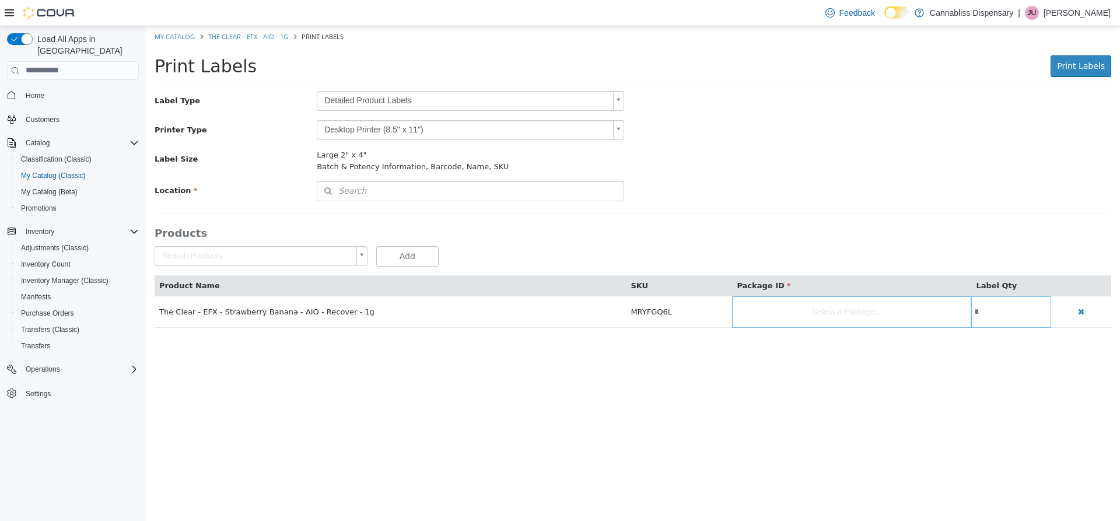
click at [447, 102] on body "Saving Bulk Changes... × My Catalog The Clear - EFX - AIO - 1g Print Labels Pri…" at bounding box center [633, 183] width 974 height 314
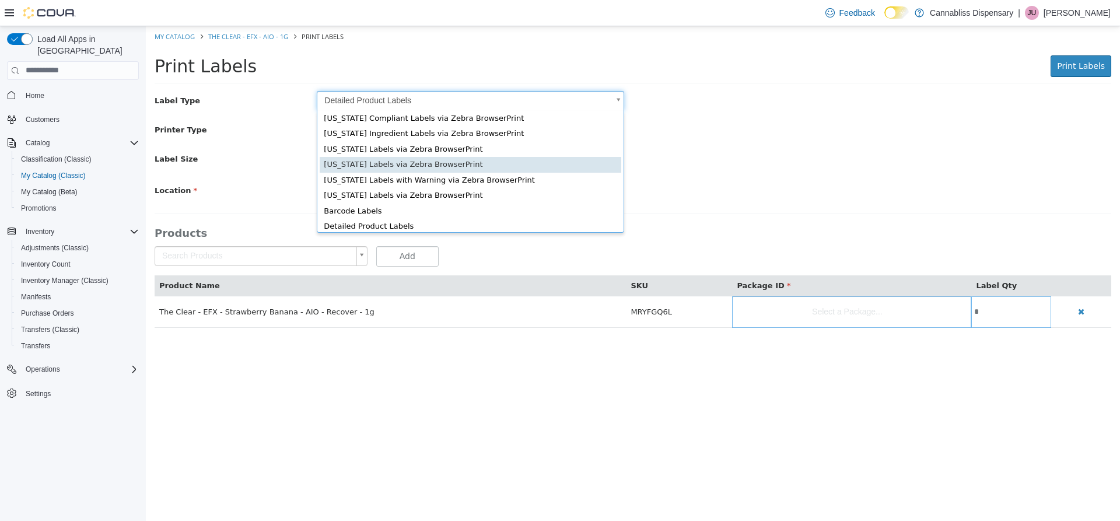
scroll to position [16, 0]
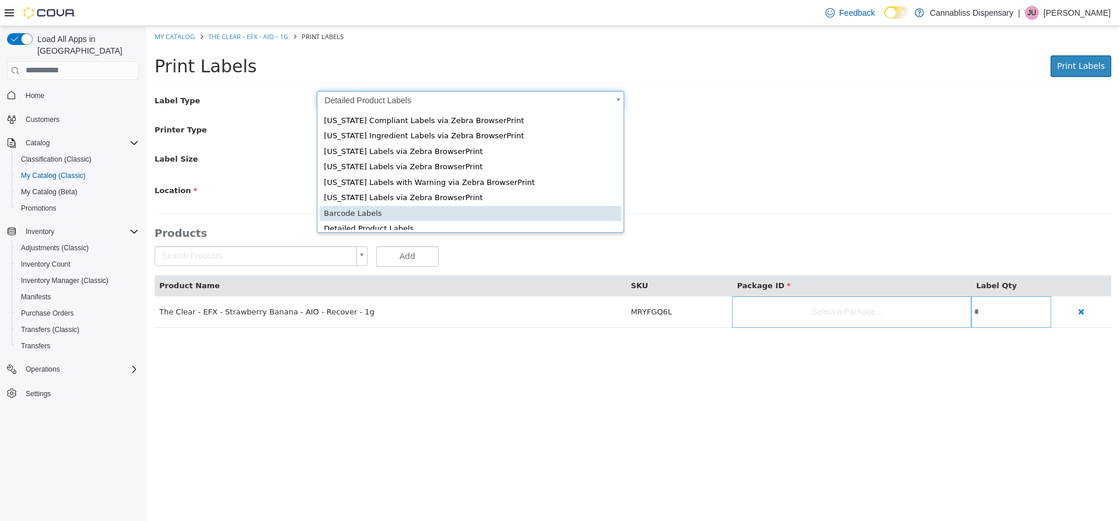
type input "*"
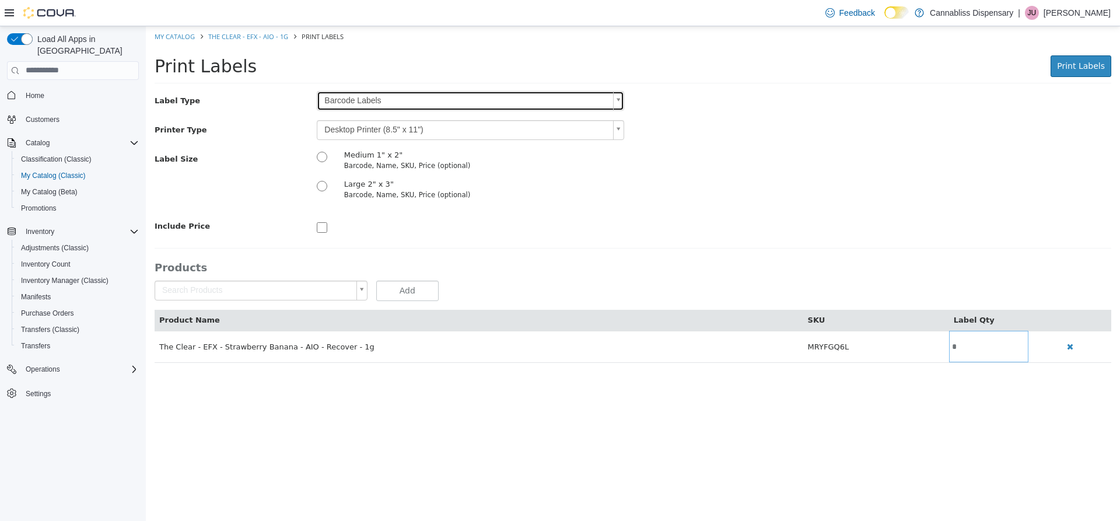
scroll to position [0, 0]
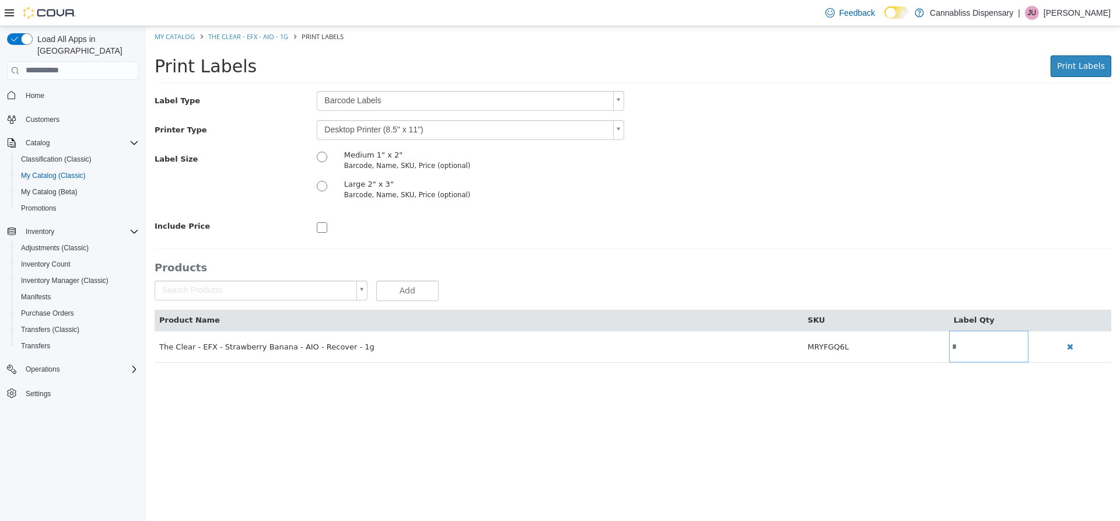
click at [436, 134] on body "Saving Bulk Changes... × My Catalog The Clear - EFX - AIO - 1g Print Labels Pri…" at bounding box center [633, 200] width 974 height 349
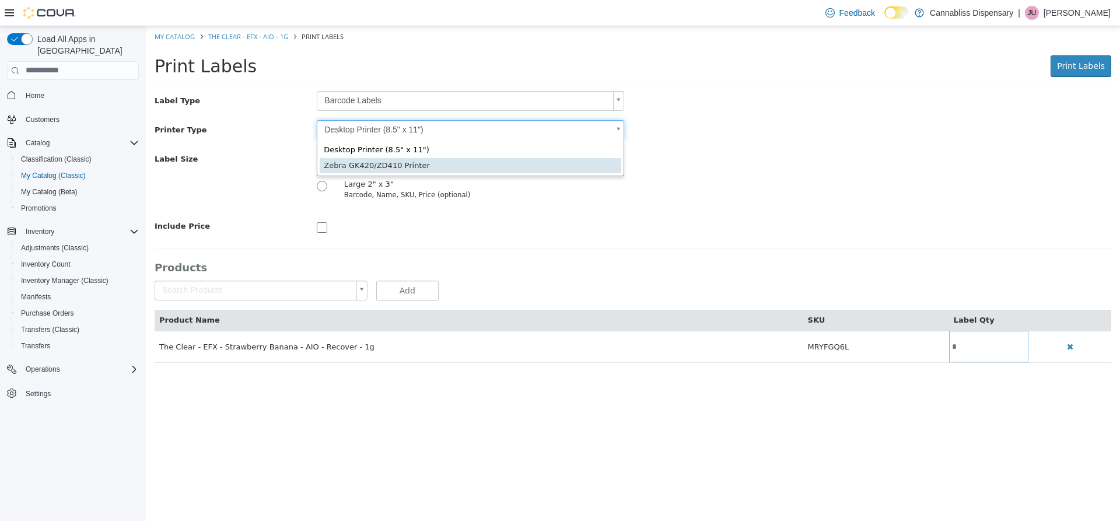
type input "*"
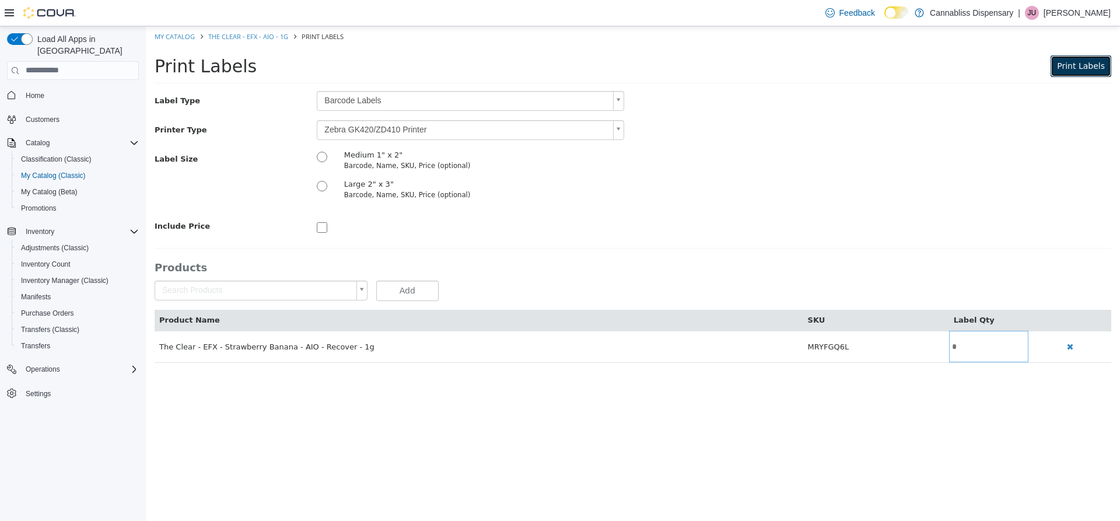
click at [1084, 71] on button "Print Labels" at bounding box center [1080, 66] width 61 height 22
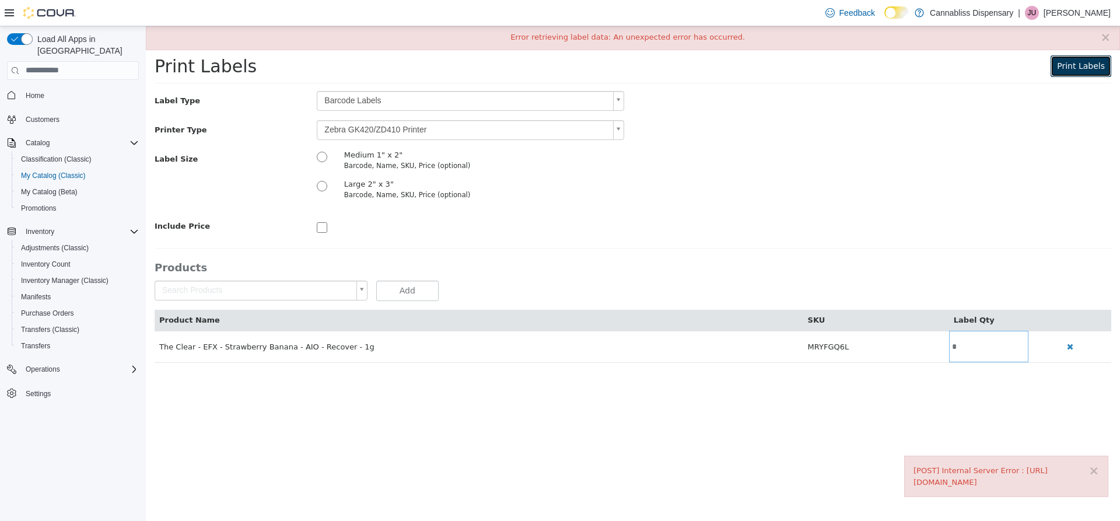
click at [1073, 71] on button "Print Labels" at bounding box center [1080, 66] width 61 height 22
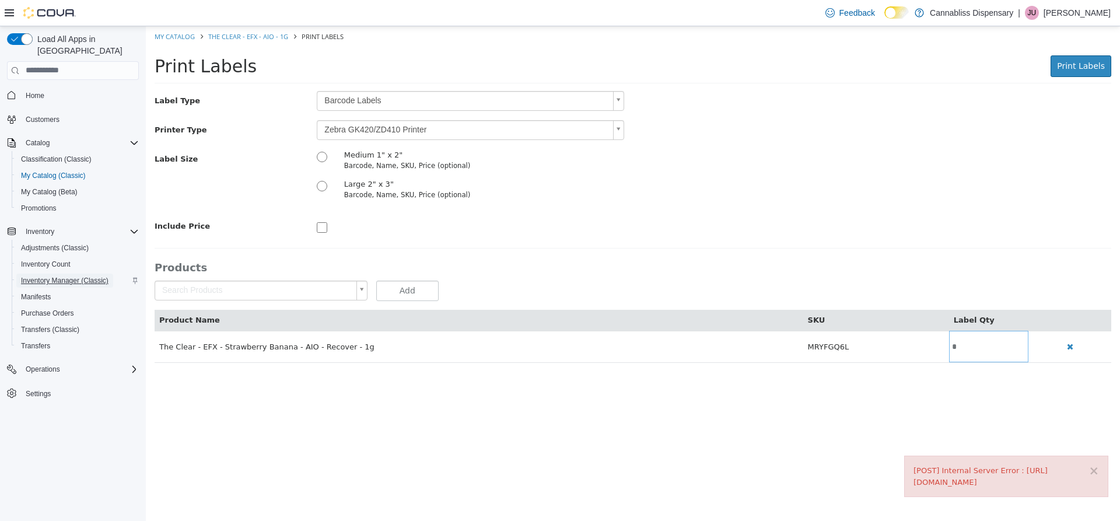
click at [66, 276] on span "Inventory Manager (Classic)" at bounding box center [64, 280] width 87 height 9
